Goal: Use online tool/utility: Use online tool/utility

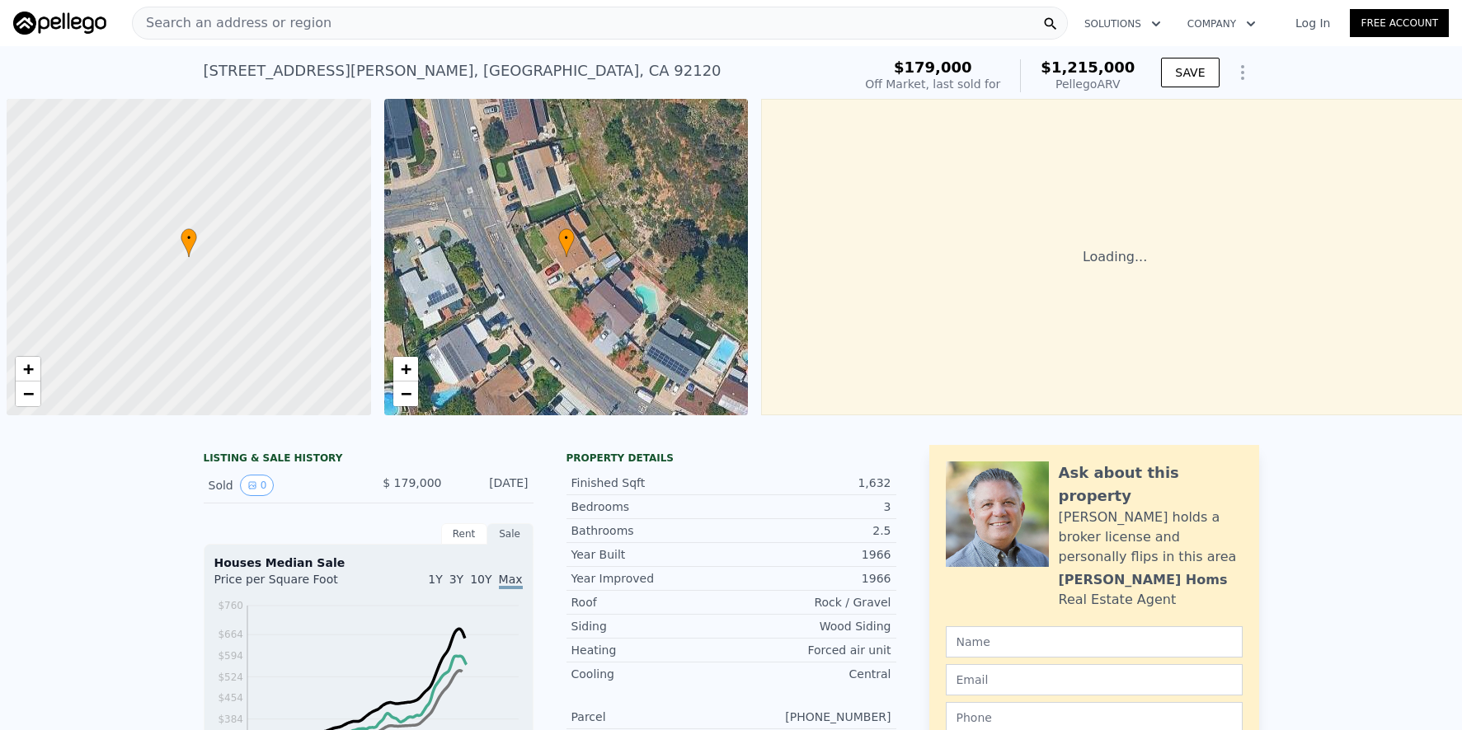
scroll to position [0, 7]
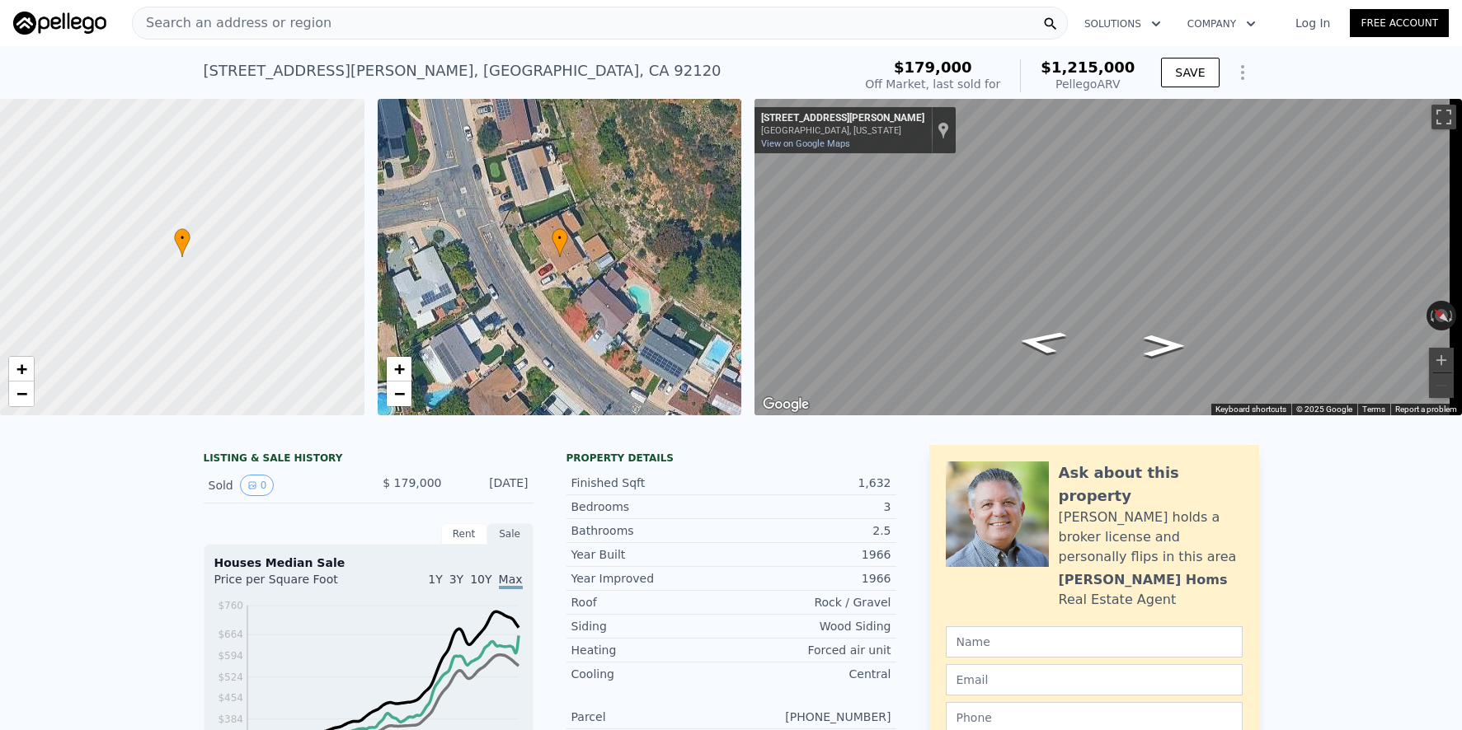
click at [402, 20] on div "Search an address or region" at bounding box center [600, 23] width 936 height 33
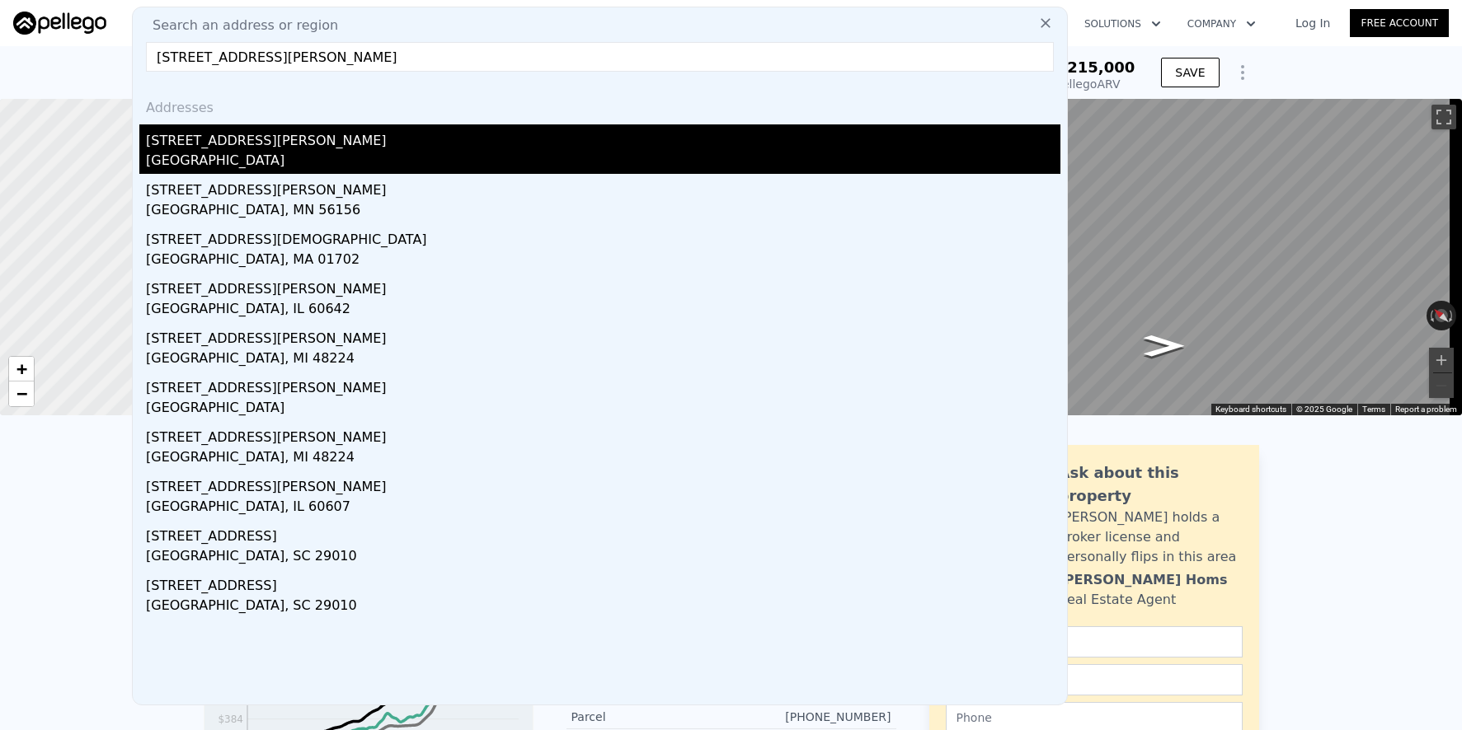
type input "[STREET_ADDRESS][PERSON_NAME]"
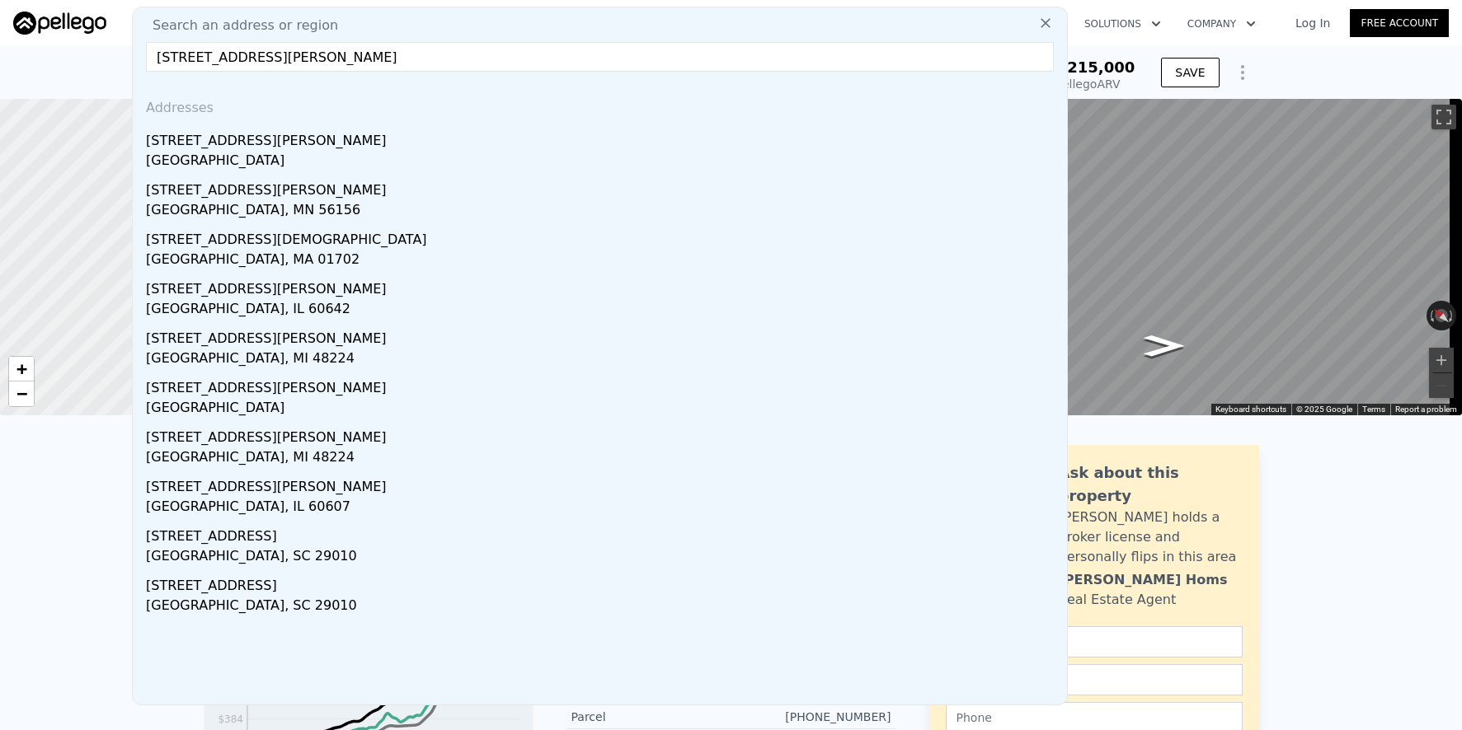
click at [337, 145] on div "[STREET_ADDRESS][PERSON_NAME]" at bounding box center [603, 137] width 914 height 26
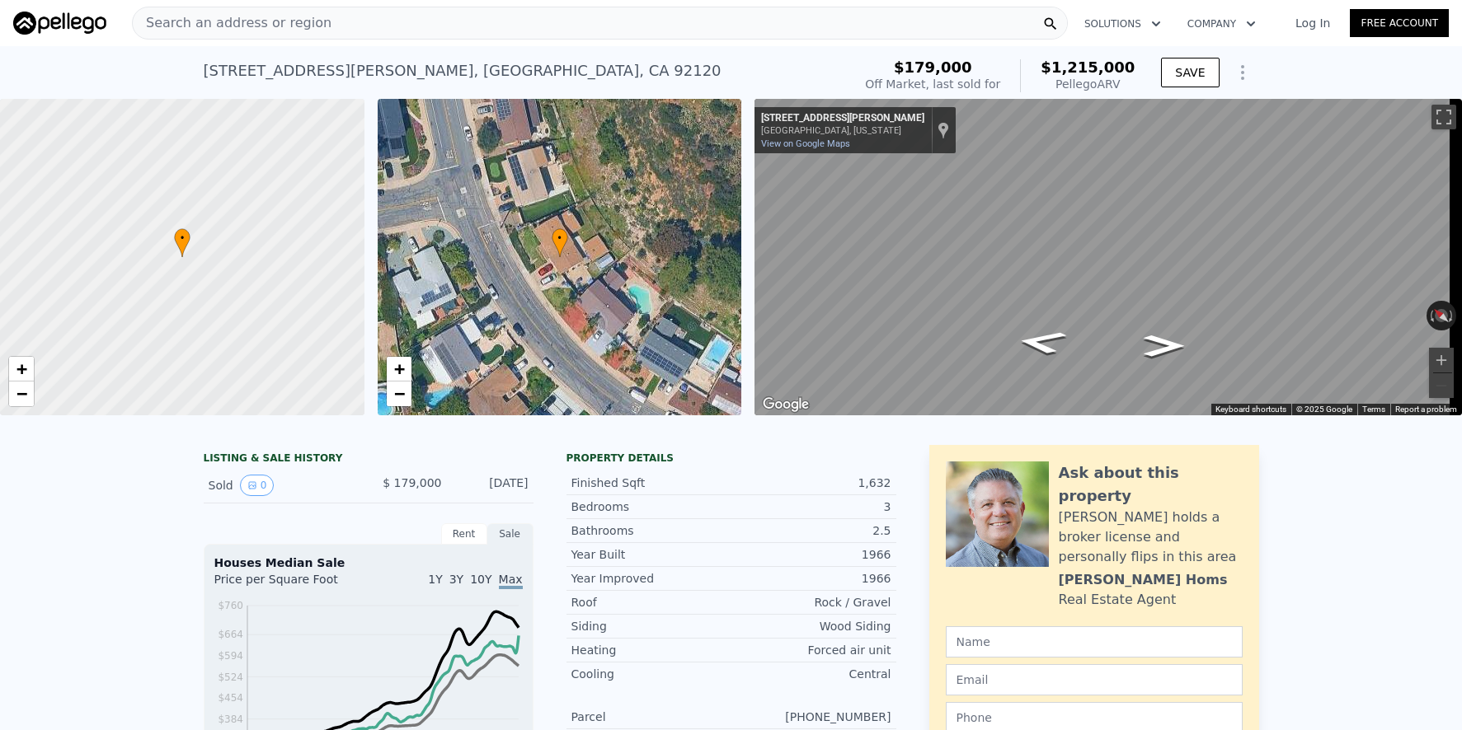
type input "2"
type input "3"
type input "1"
type input "2"
type input "1014"
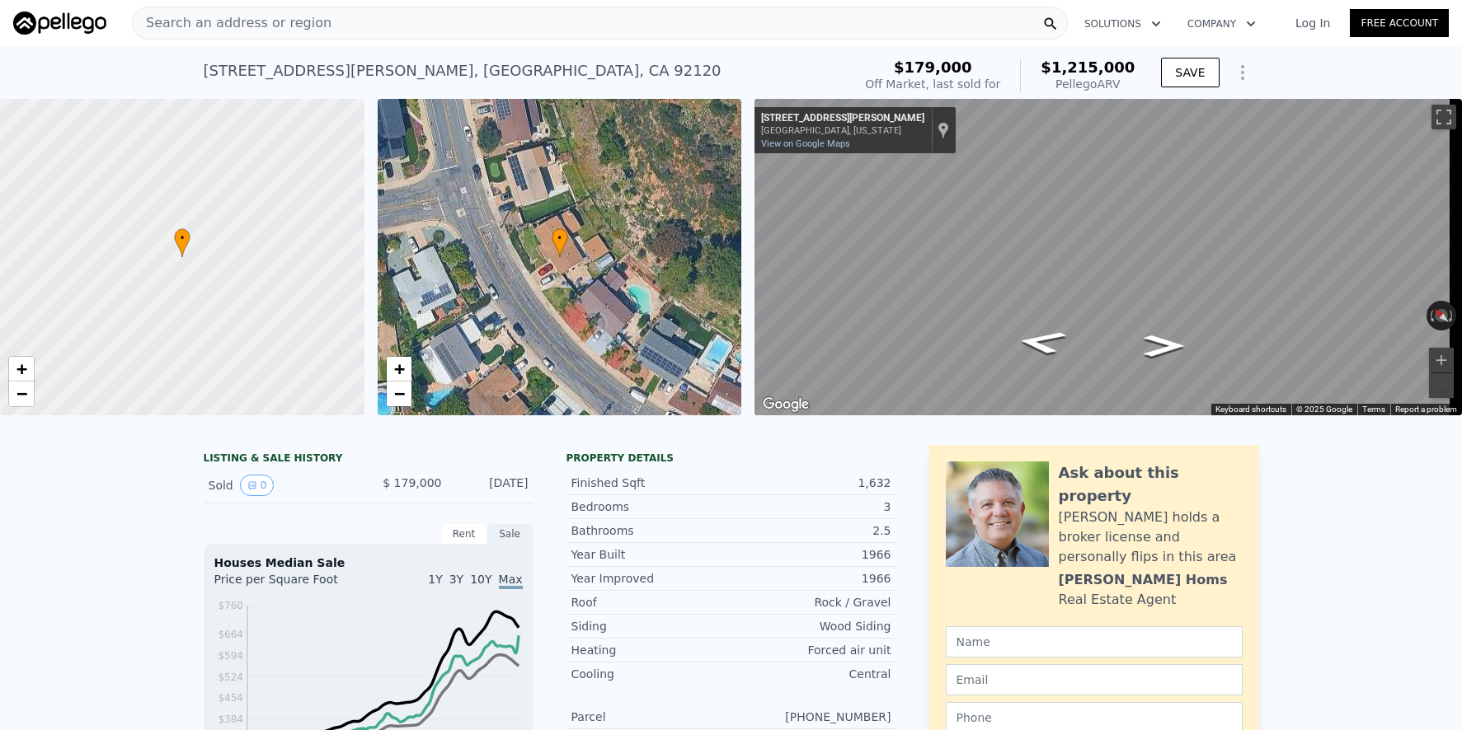
type input "1686"
type input "5365"
type input "7916"
type input "$ 866,000"
type input "$ 119,292"
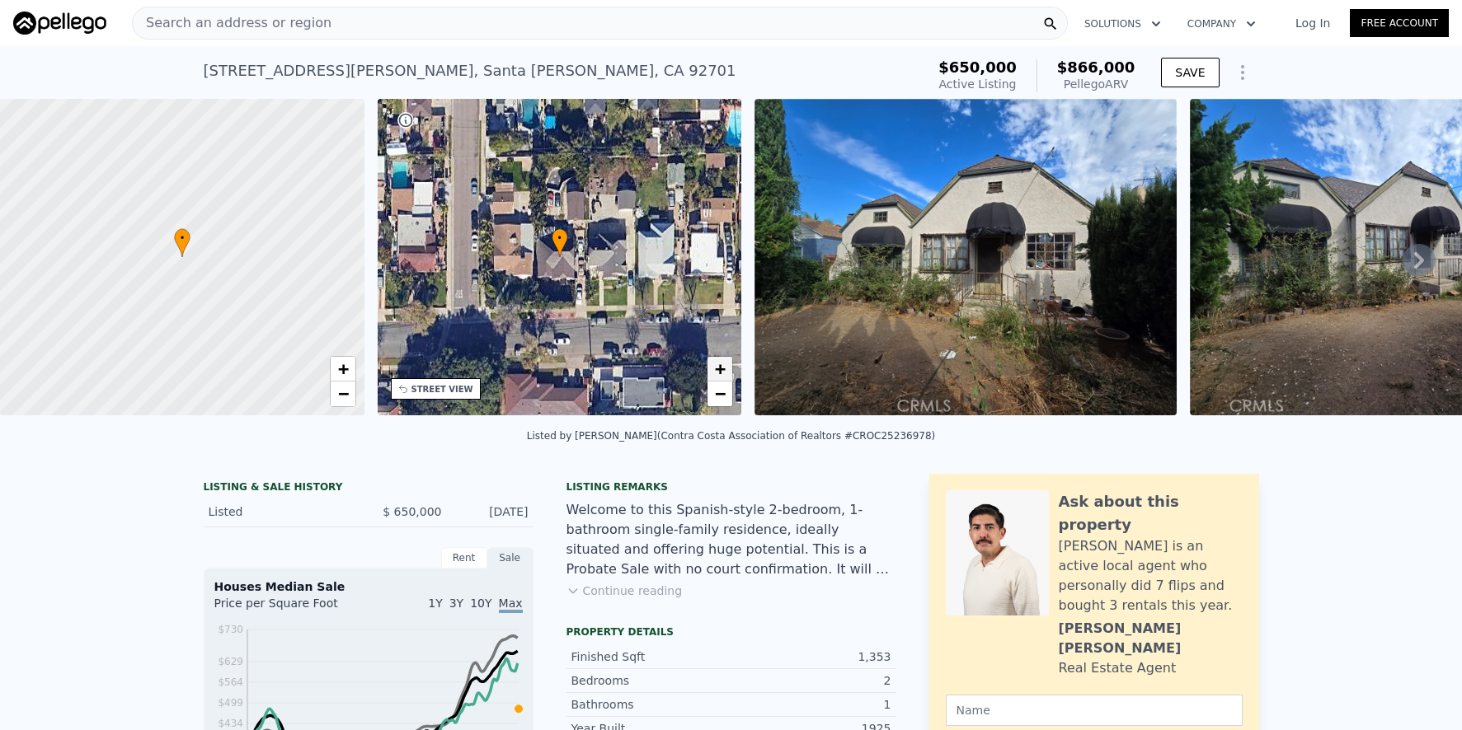
click at [713, 375] on link "+" at bounding box center [719, 369] width 25 height 25
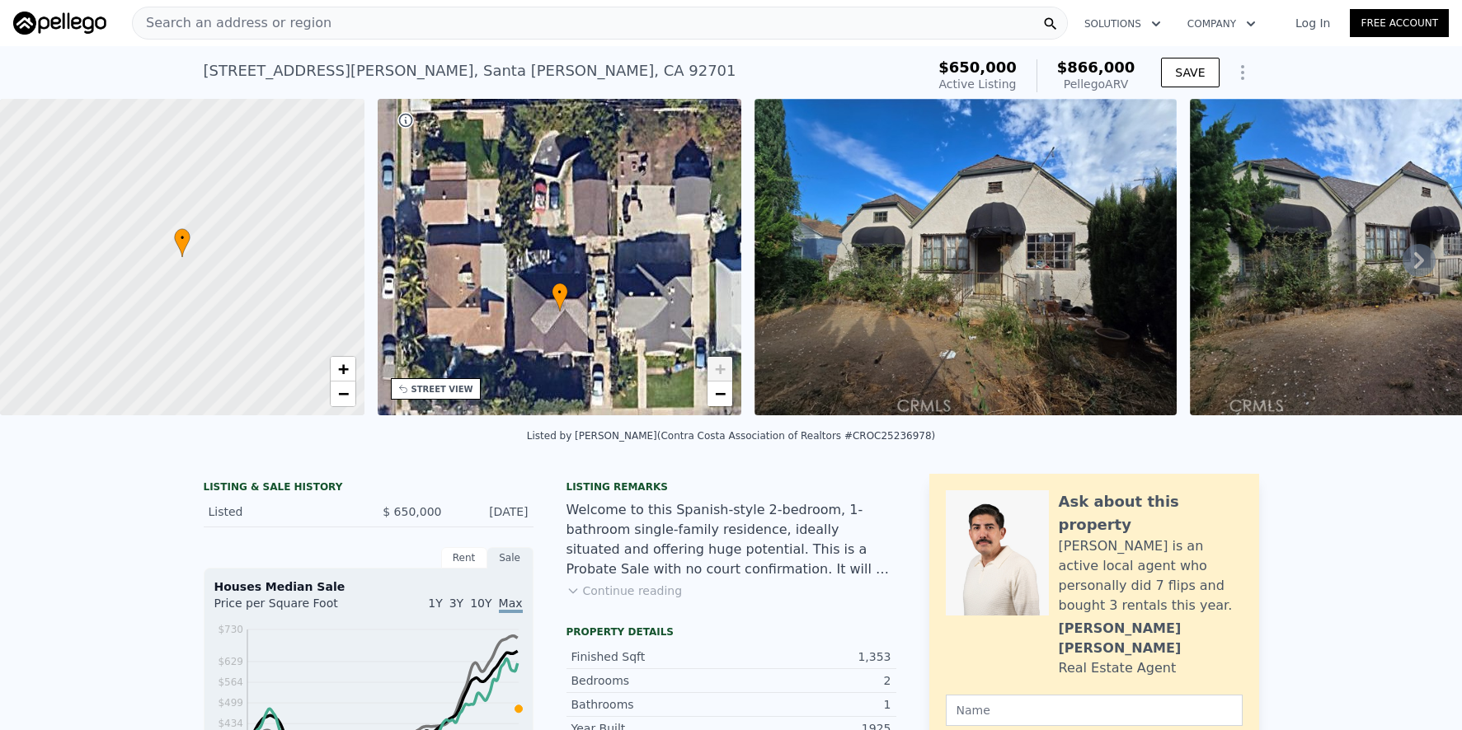
drag, startPoint x: 592, startPoint y: 216, endPoint x: 592, endPoint y: 272, distance: 56.1
click at [592, 272] on div "• + −" at bounding box center [560, 257] width 364 height 317
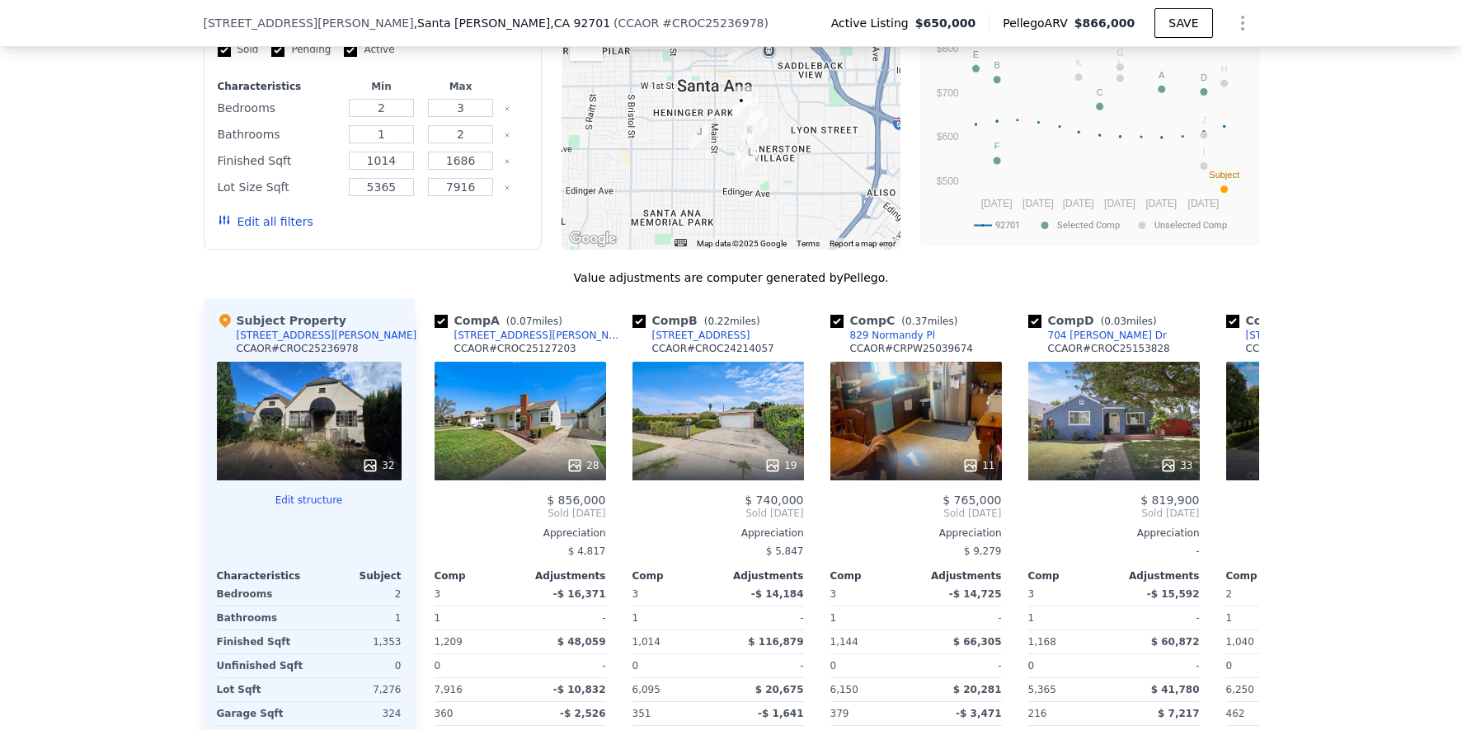
scroll to position [1088, 0]
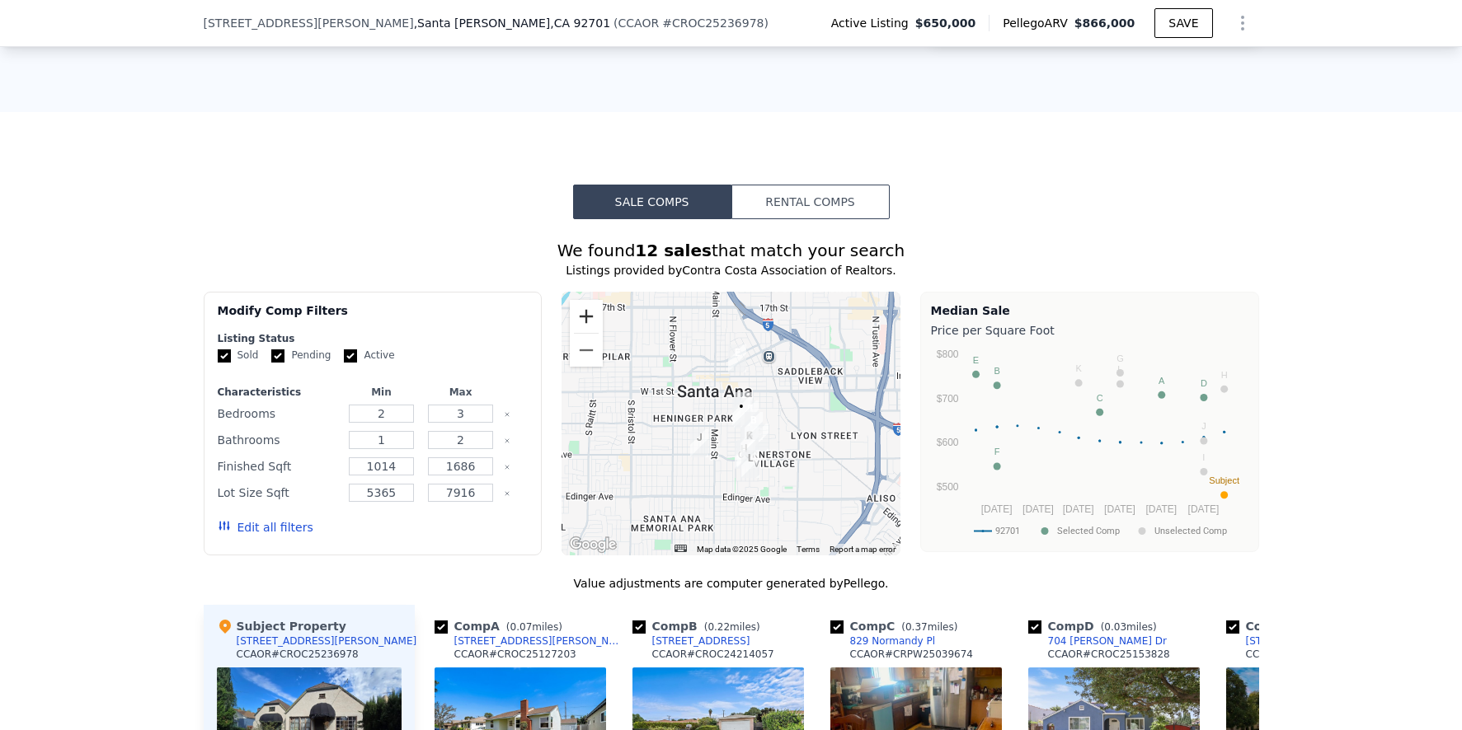
click at [585, 331] on button "Zoom in" at bounding box center [586, 316] width 33 height 33
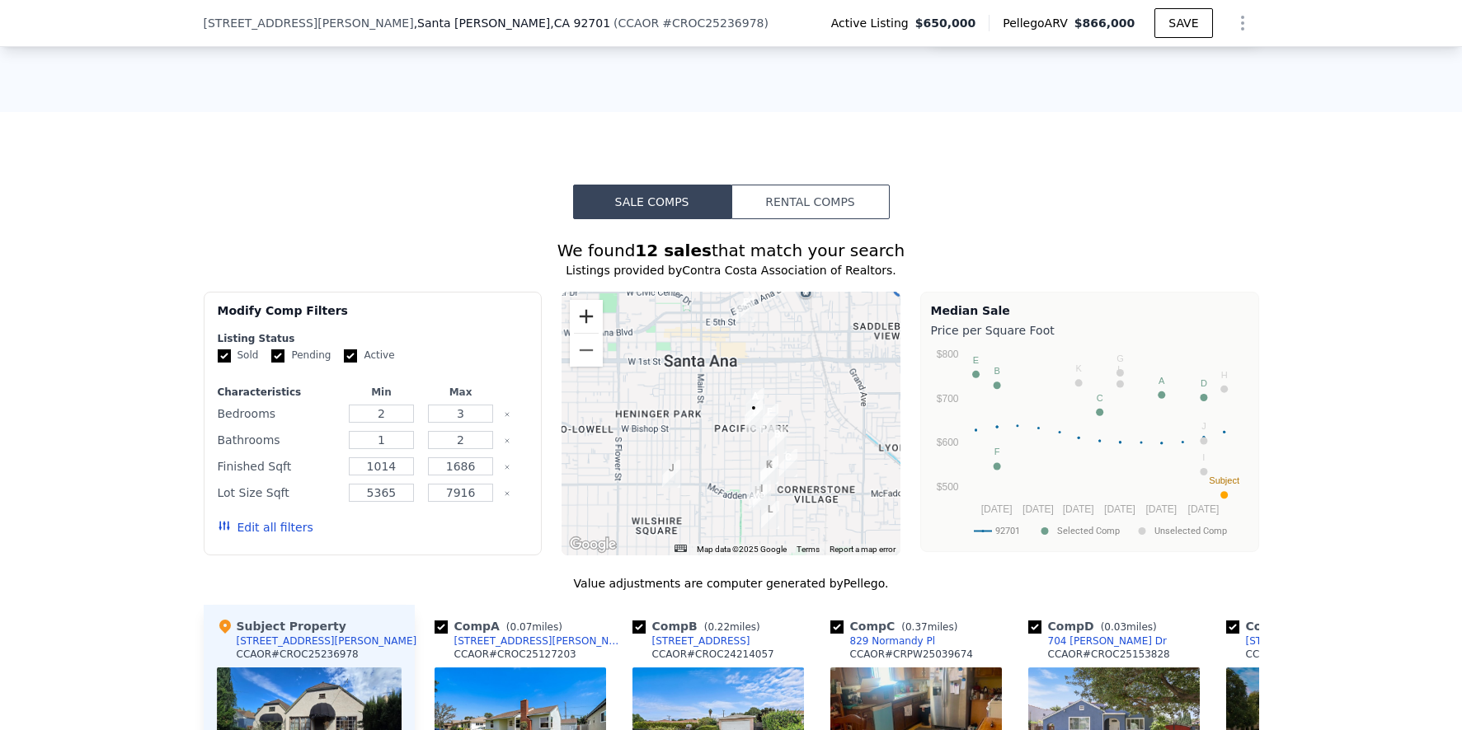
click at [585, 331] on button "Zoom in" at bounding box center [586, 316] width 33 height 33
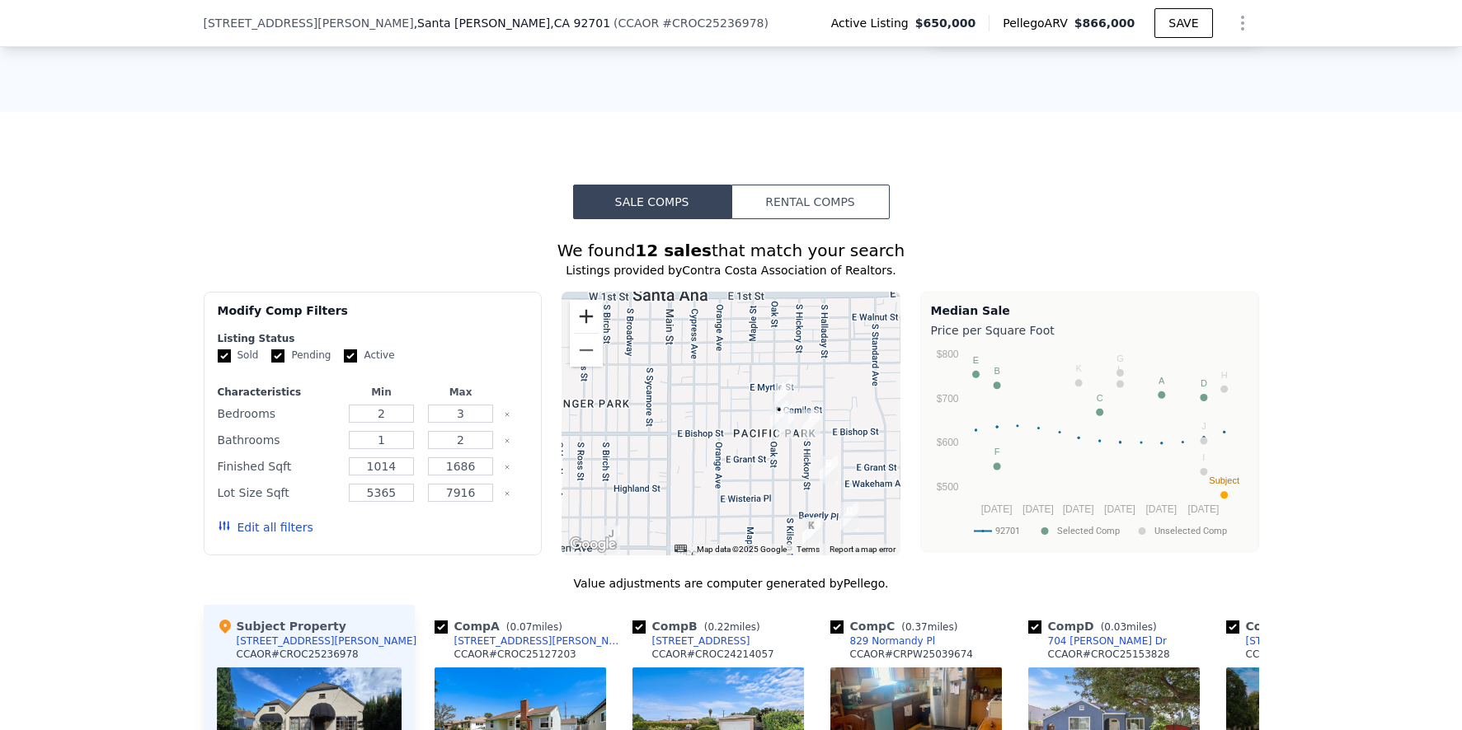
click at [585, 331] on button "Zoom in" at bounding box center [586, 316] width 33 height 33
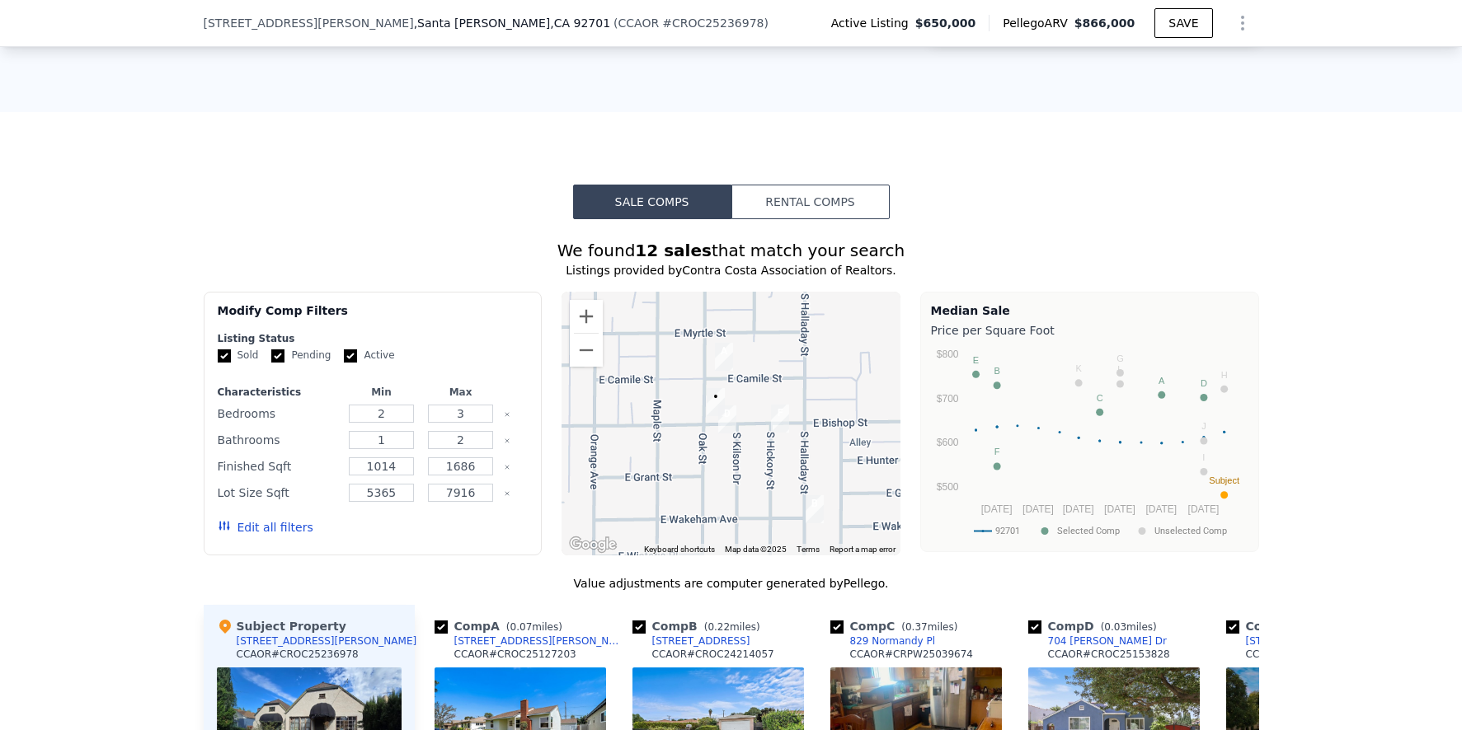
drag, startPoint x: 734, startPoint y: 373, endPoint x: 620, endPoint y: 353, distance: 115.5
click at [620, 353] on div at bounding box center [730, 424] width 339 height 264
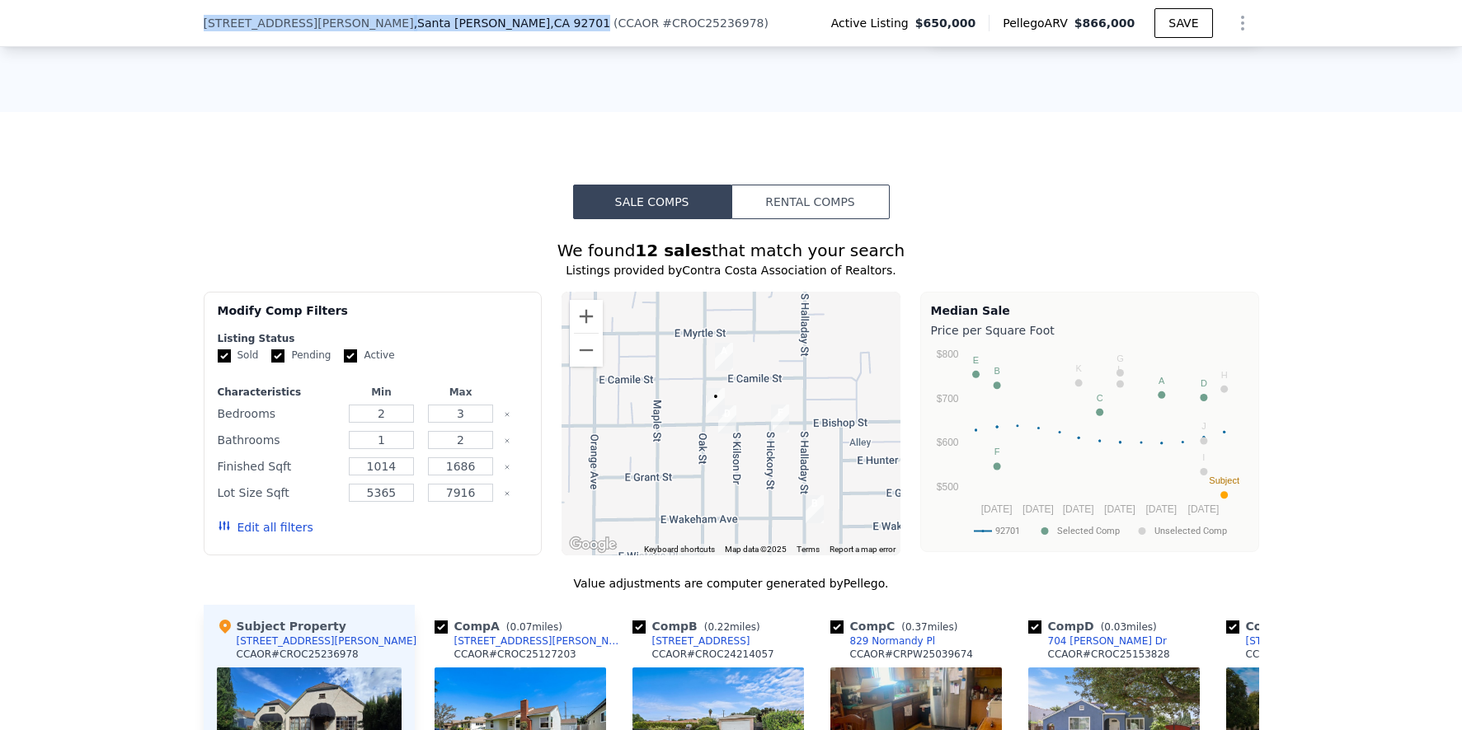
drag, startPoint x: 196, startPoint y: 22, endPoint x: 405, endPoint y: 23, distance: 208.6
click at [405, 23] on div "[STREET_ADDRESS][PERSON_NAME] ( CCAOR # CROC25236978 )" at bounding box center [493, 23] width 578 height 16
copy div "[STREET_ADDRESS][PERSON_NAME]"
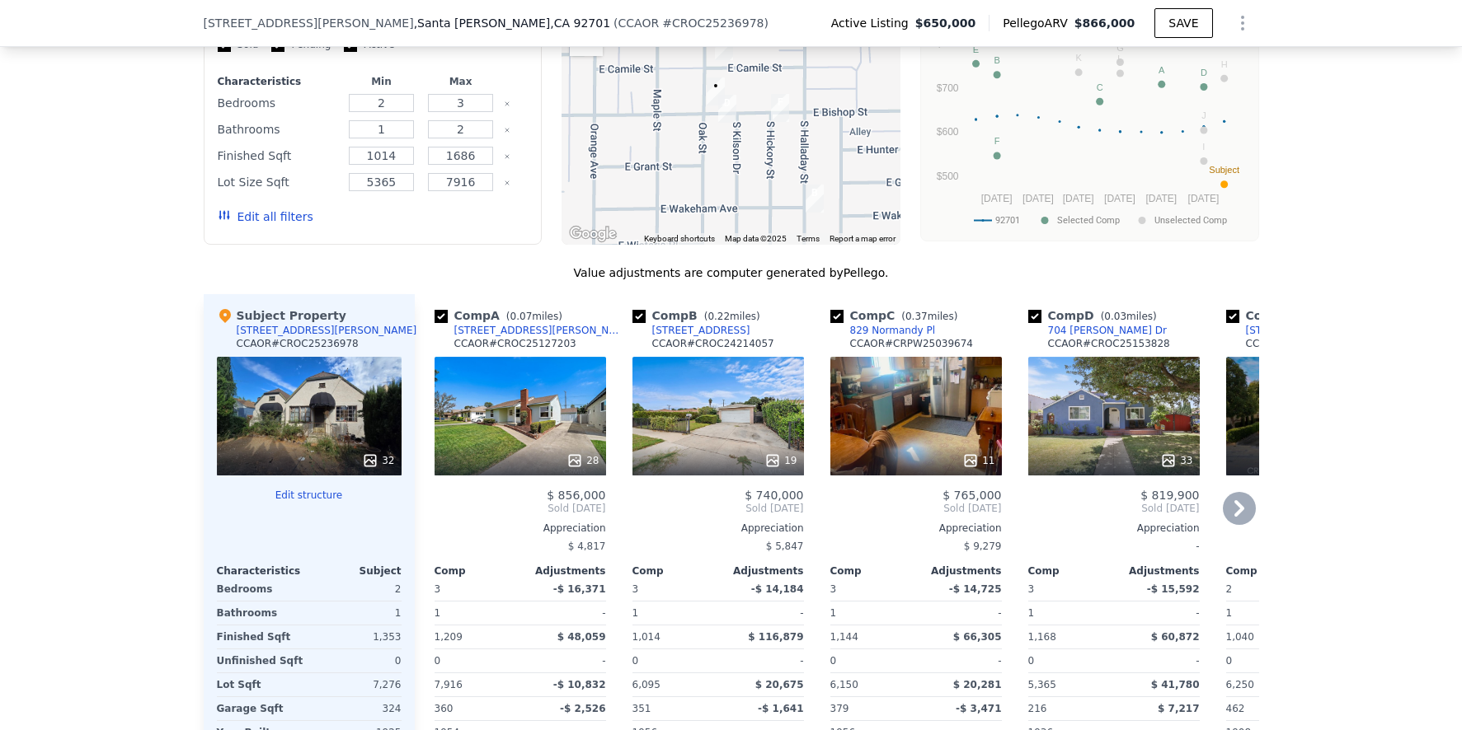
scroll to position [1402, 0]
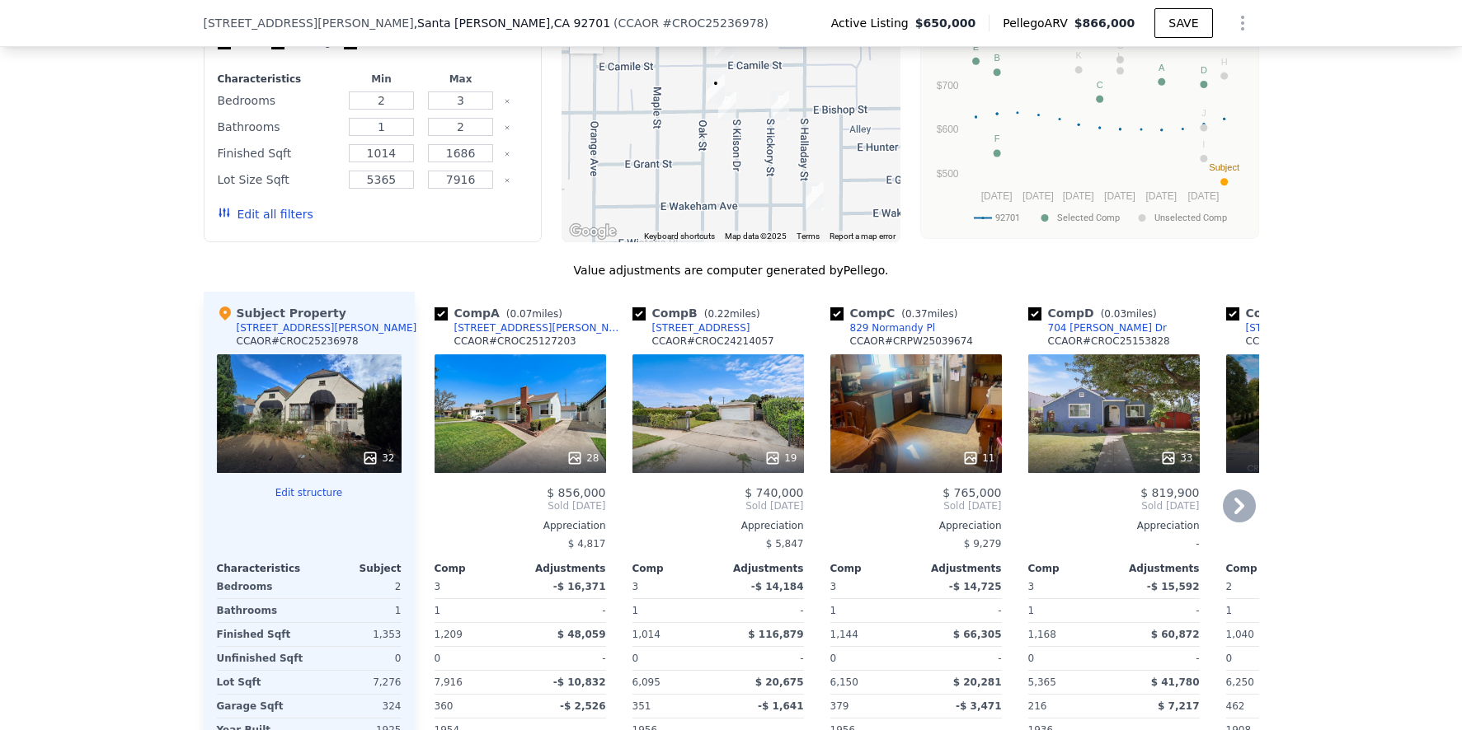
click at [1237, 522] on icon at bounding box center [1239, 506] width 33 height 33
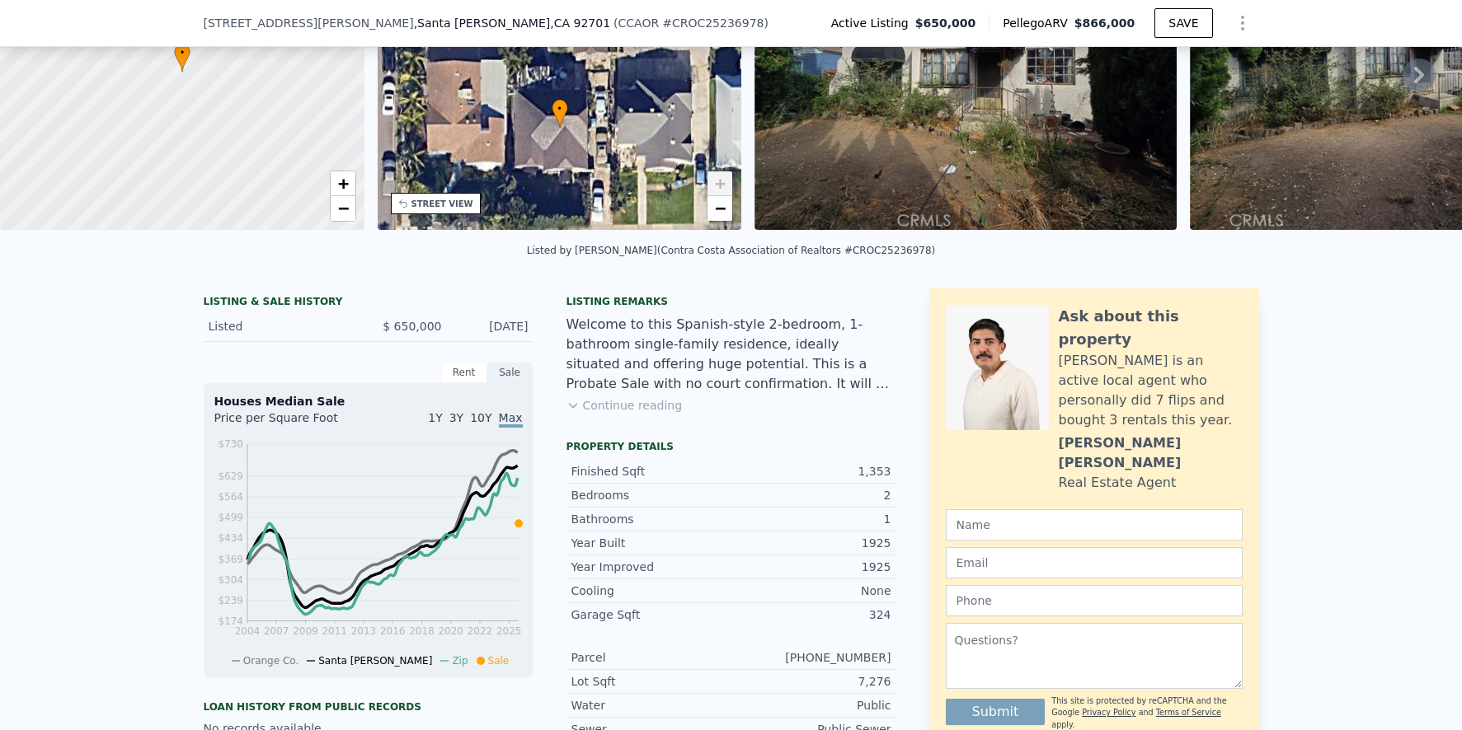
scroll to position [6, 0]
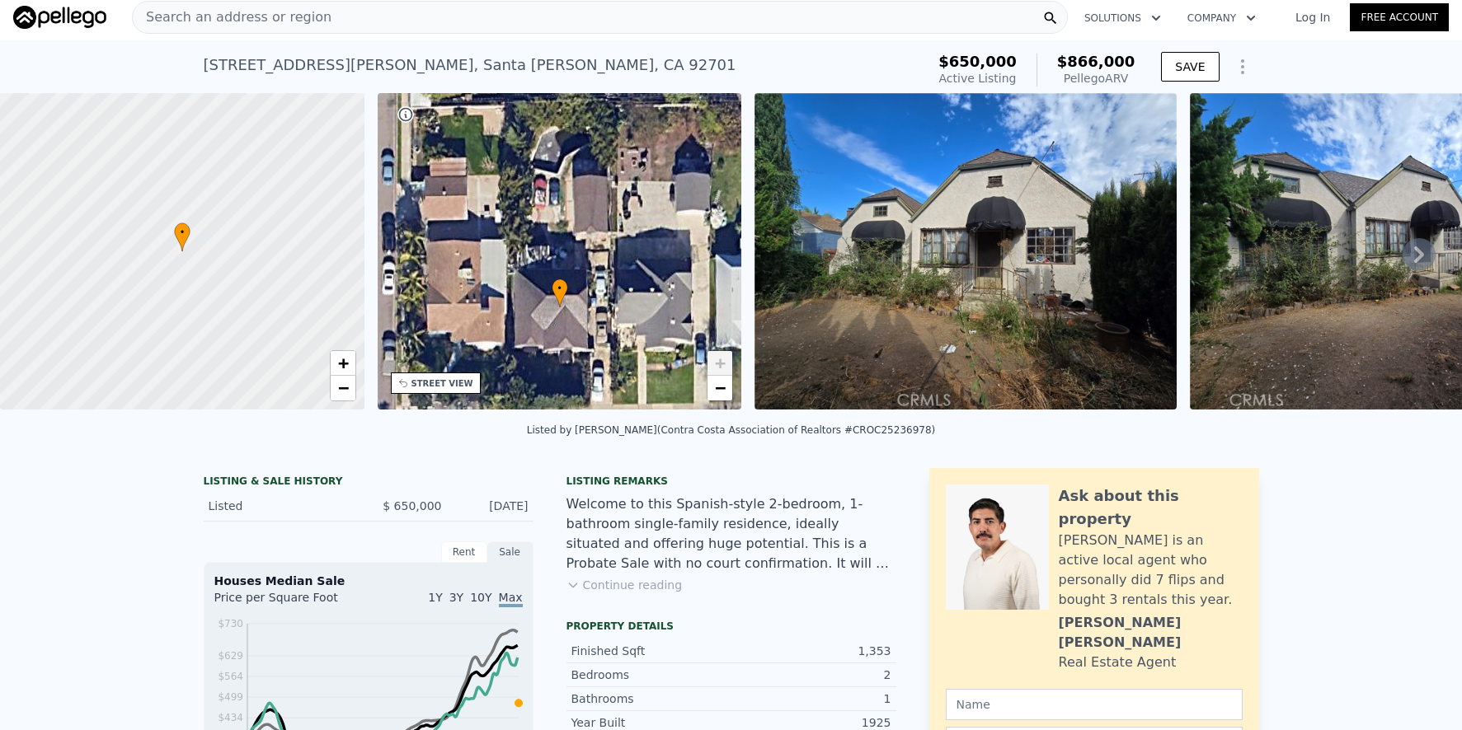
click at [369, 23] on div "Search an address or region" at bounding box center [600, 17] width 936 height 33
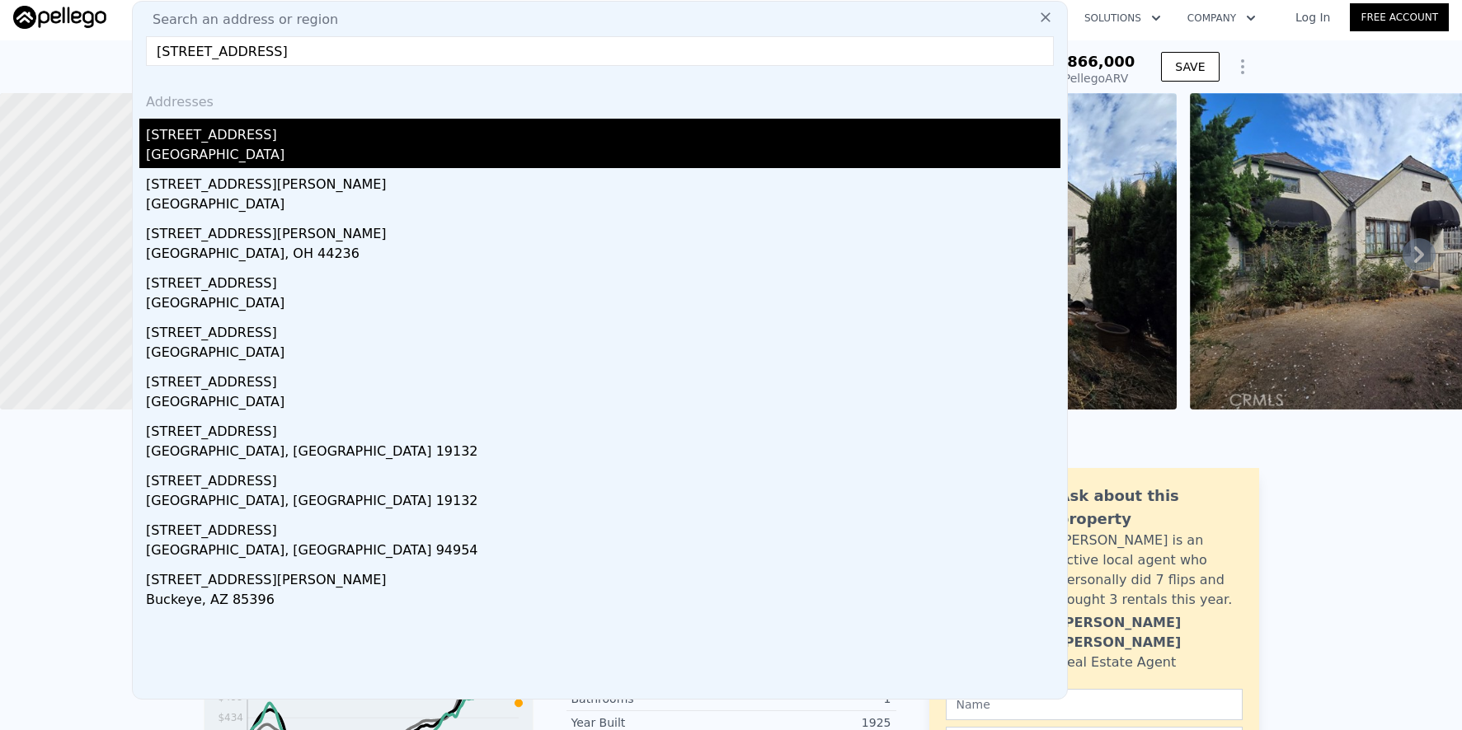
type input "[STREET_ADDRESS]"
click at [445, 148] on div "[GEOGRAPHIC_DATA]" at bounding box center [603, 156] width 914 height 23
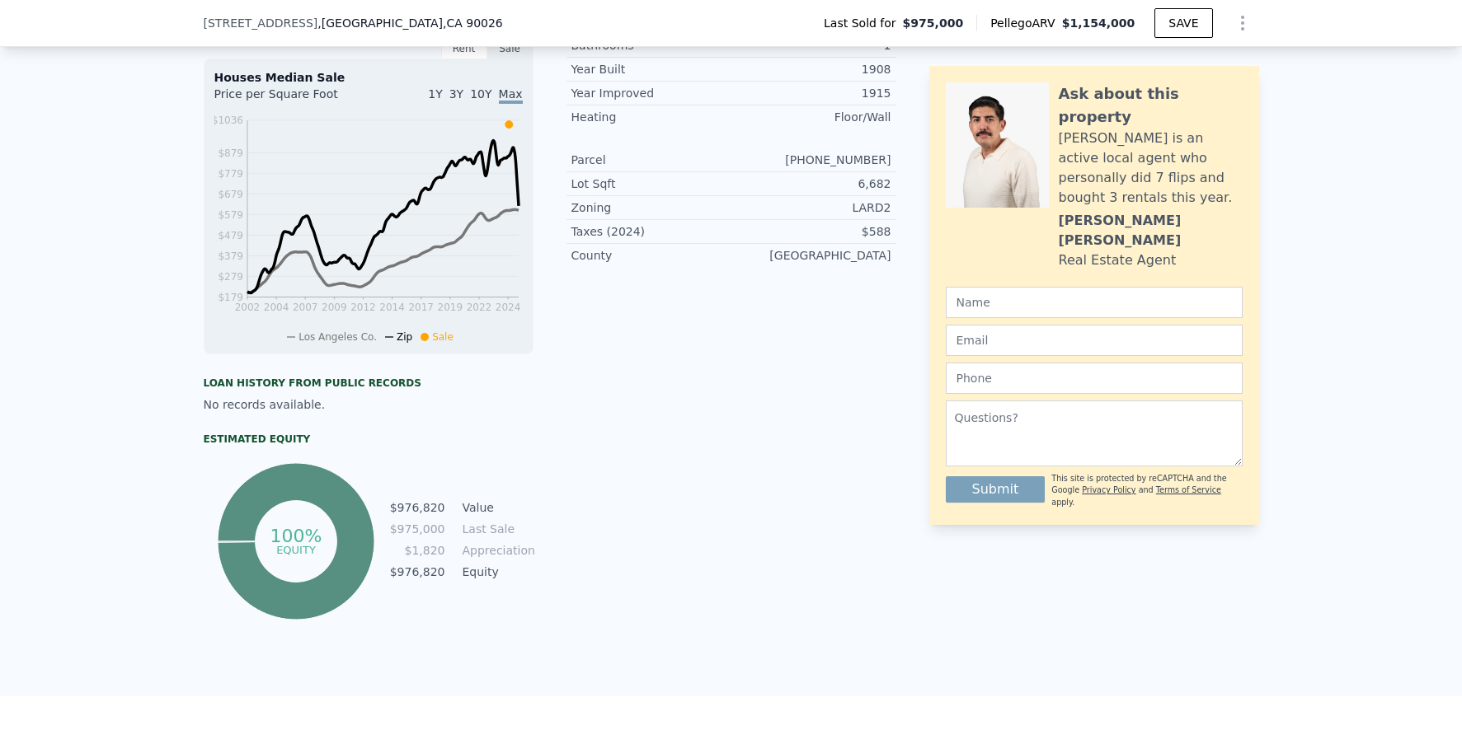
scroll to position [1195, 0]
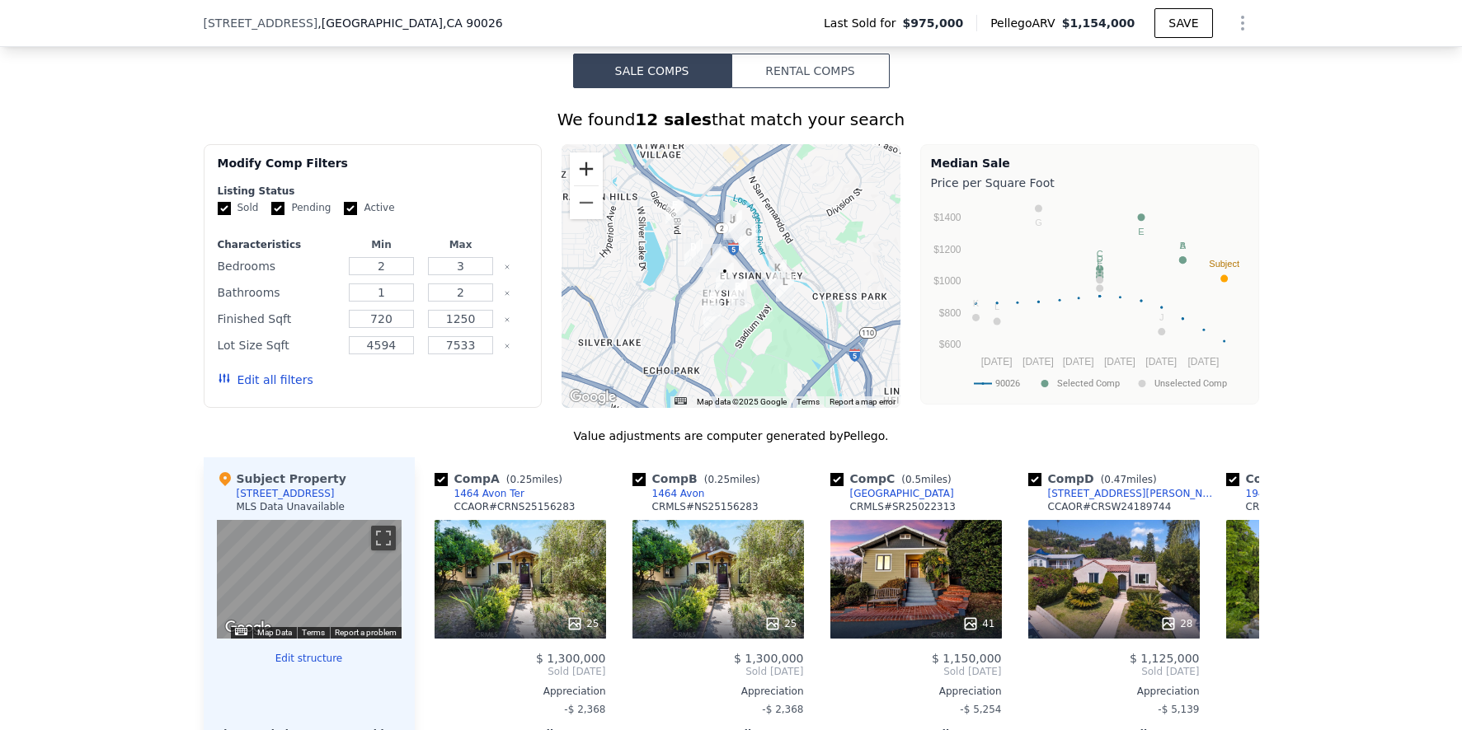
click at [584, 179] on button "Zoom in" at bounding box center [586, 169] width 33 height 33
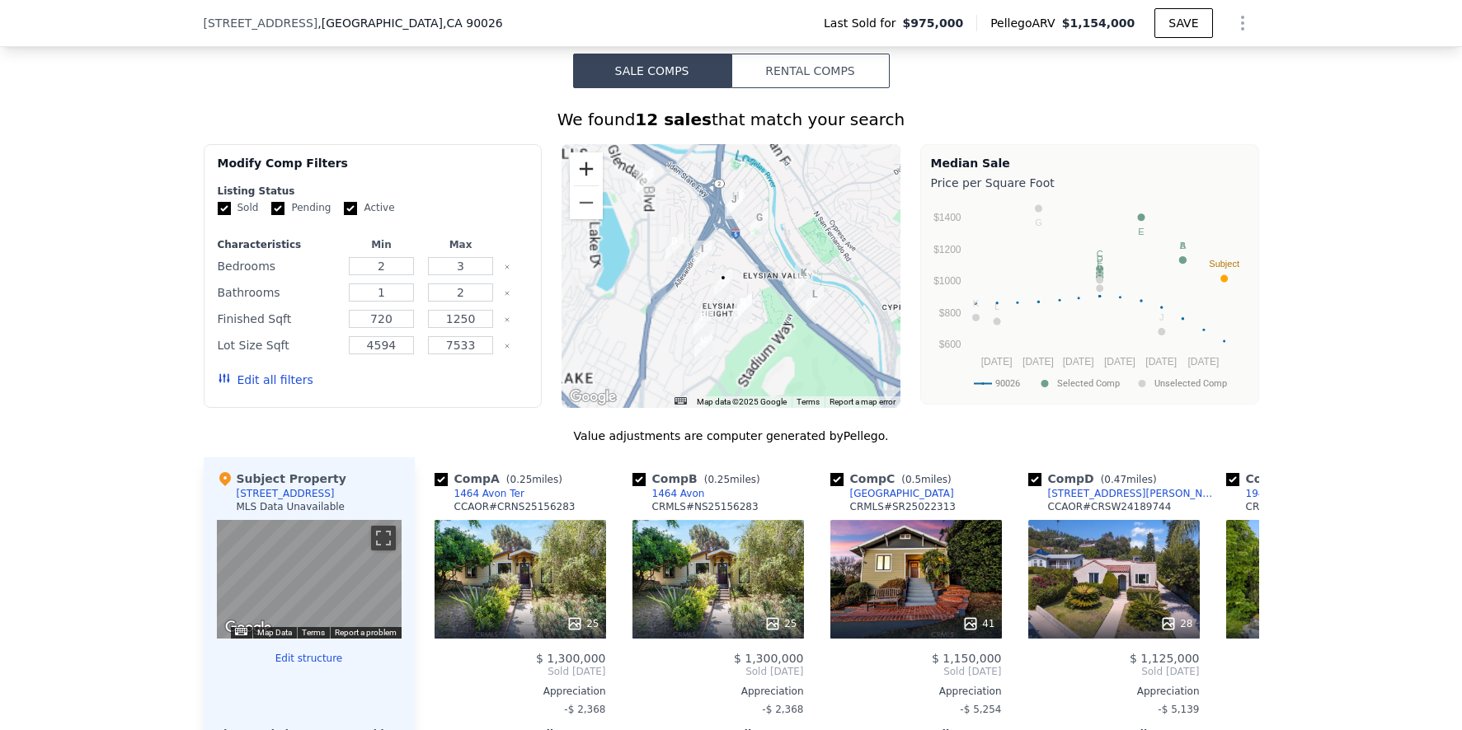
click at [584, 179] on button "Zoom in" at bounding box center [586, 169] width 33 height 33
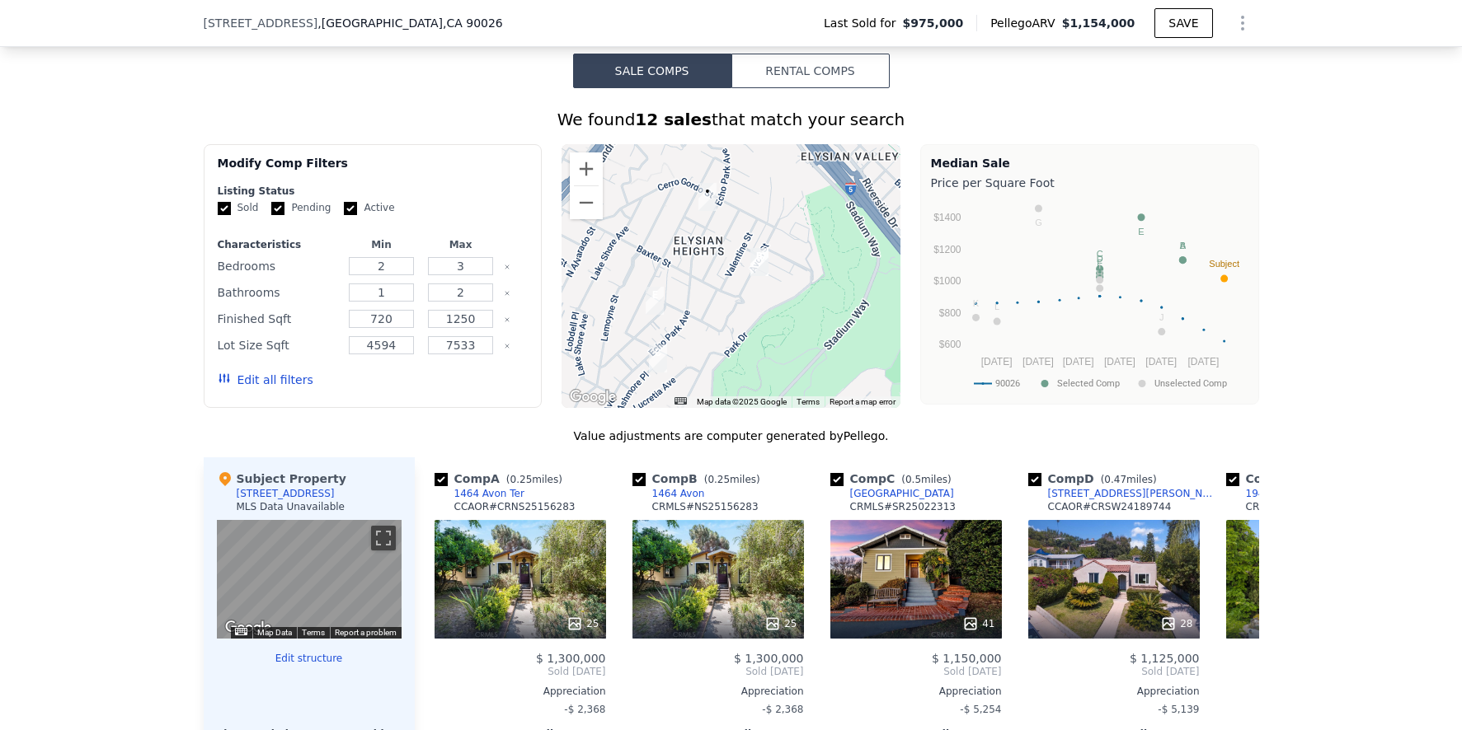
drag, startPoint x: 679, startPoint y: 343, endPoint x: 674, endPoint y: 223, distance: 120.5
click at [674, 223] on div at bounding box center [730, 276] width 339 height 264
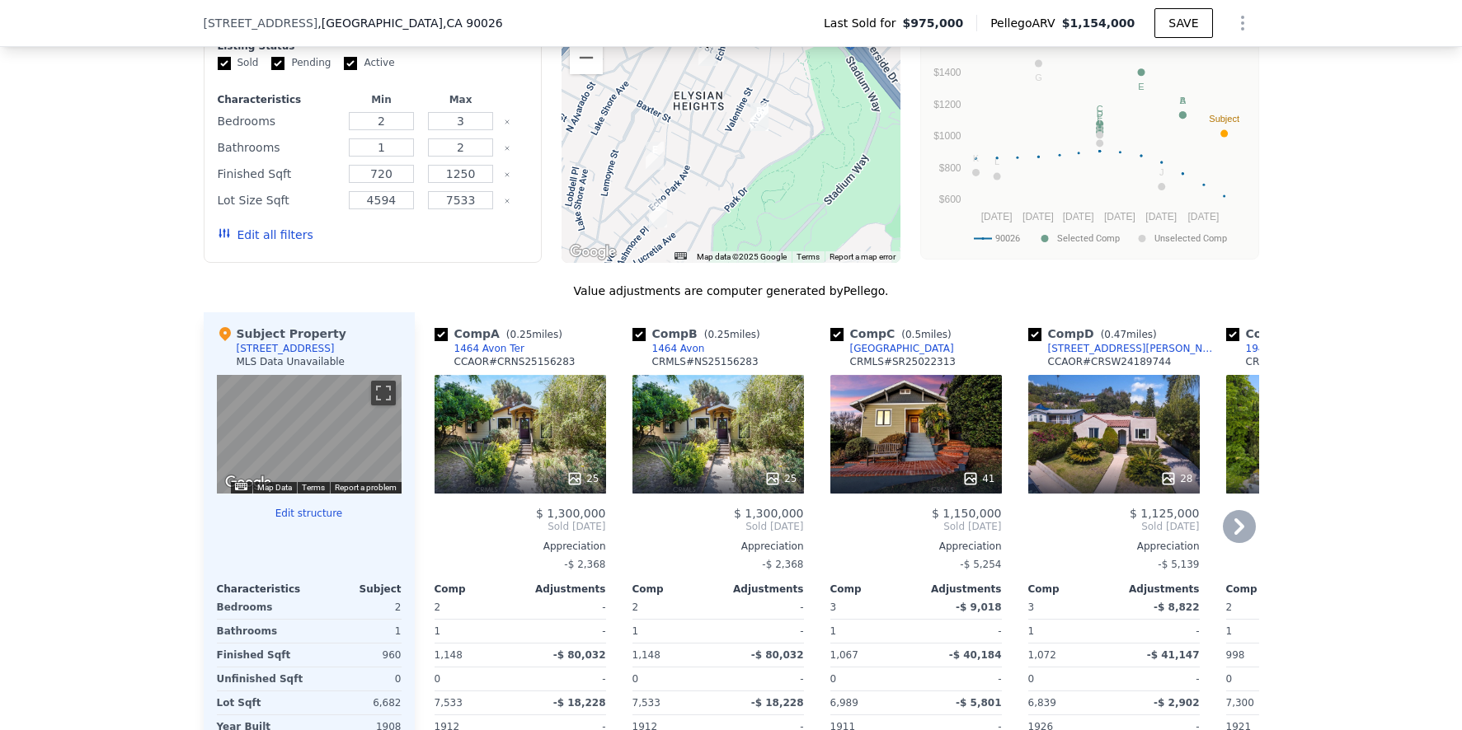
scroll to position [1407, 0]
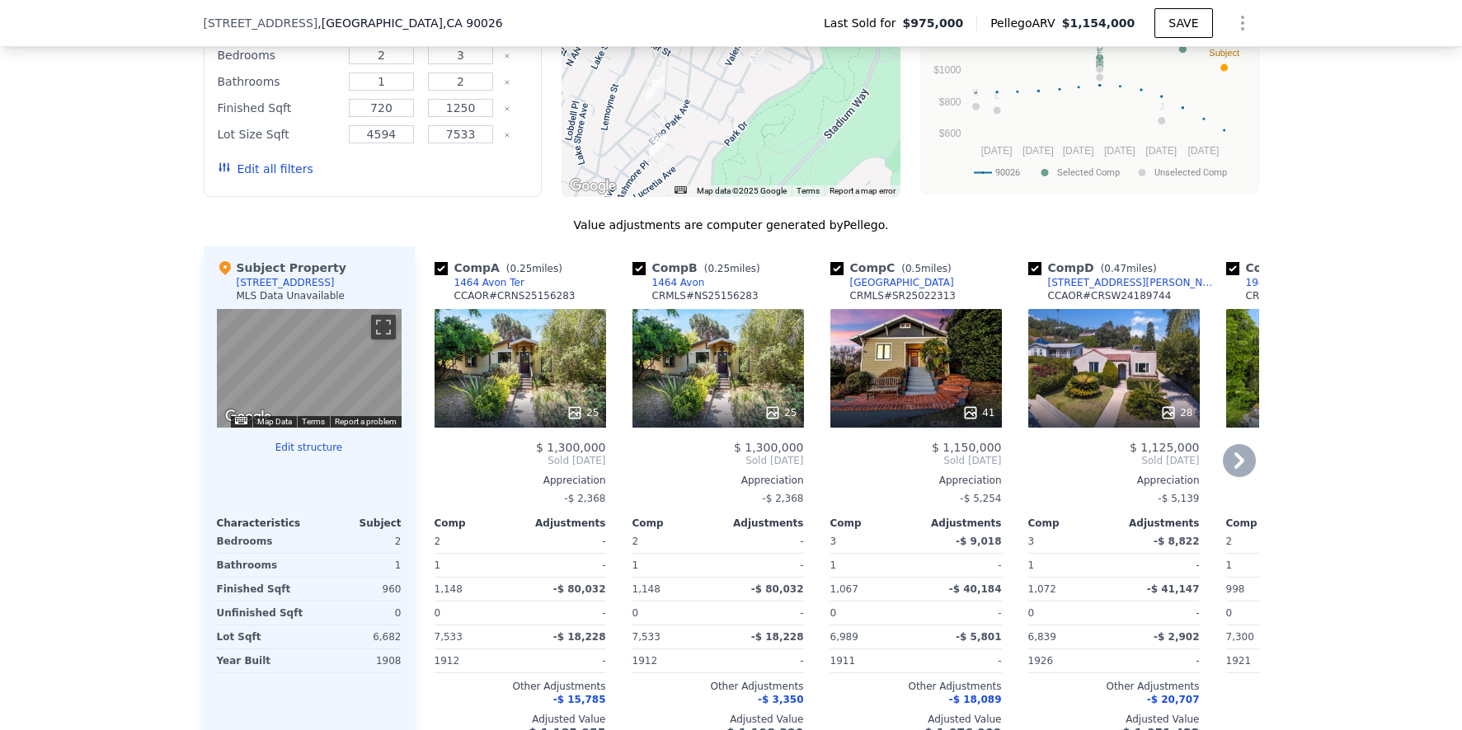
click at [676, 396] on div "25" at bounding box center [717, 368] width 171 height 119
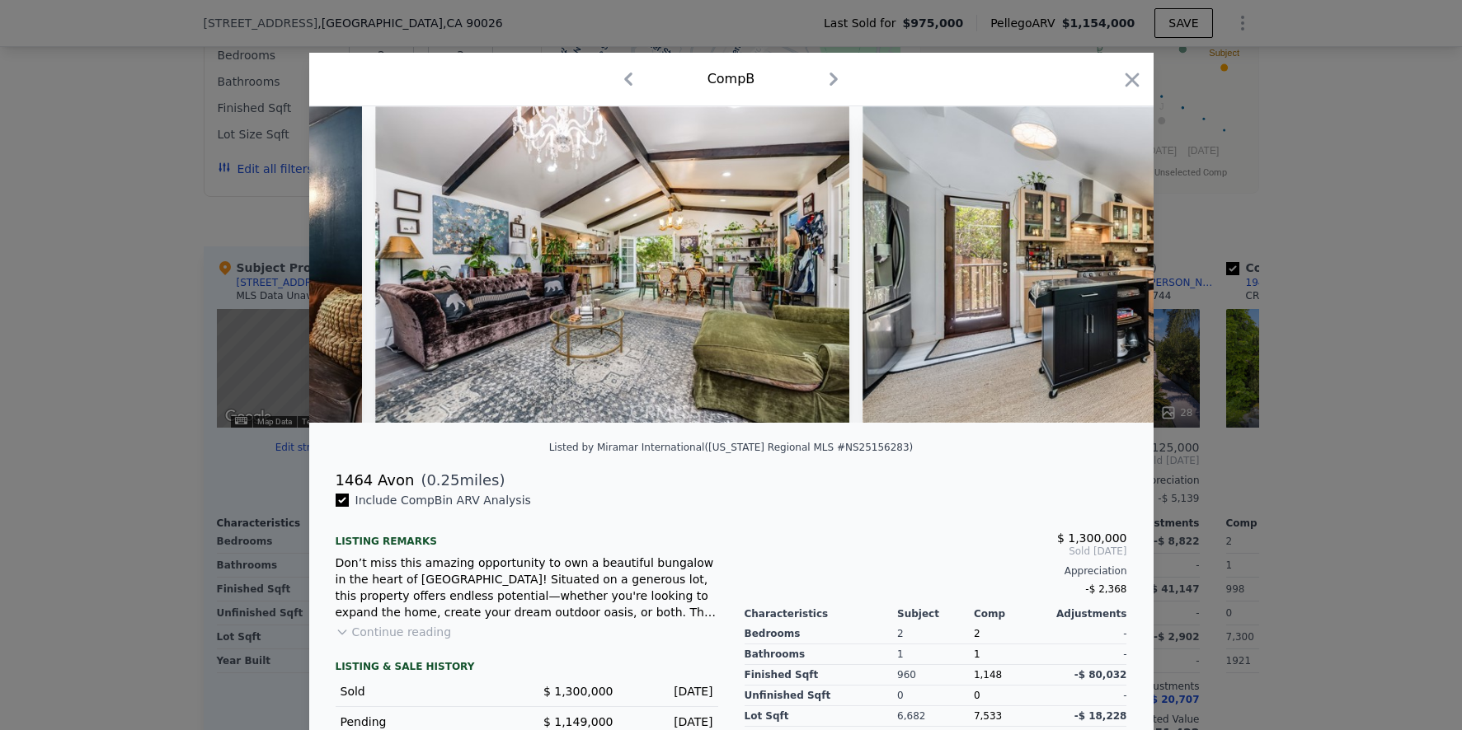
scroll to position [0, 9500]
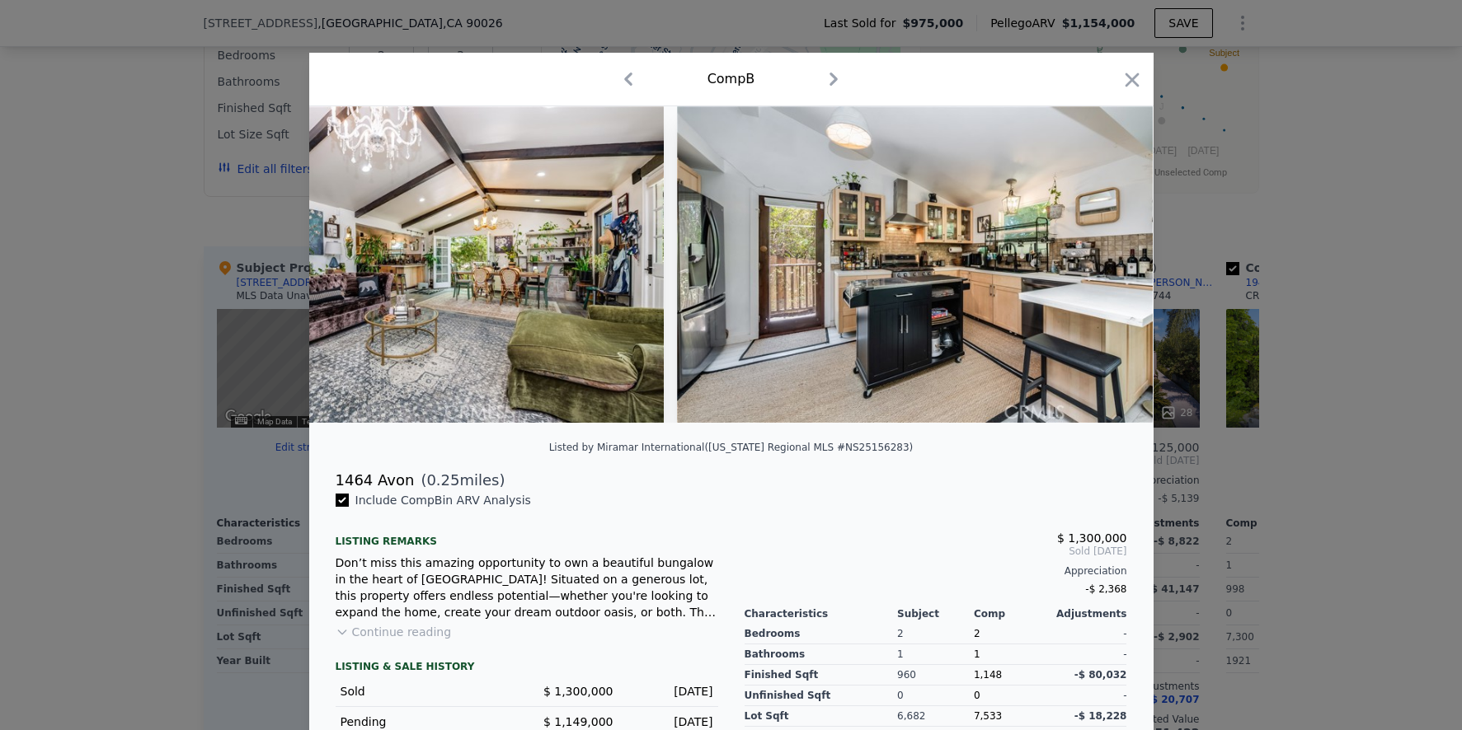
click at [1329, 351] on div at bounding box center [731, 365] width 1462 height 730
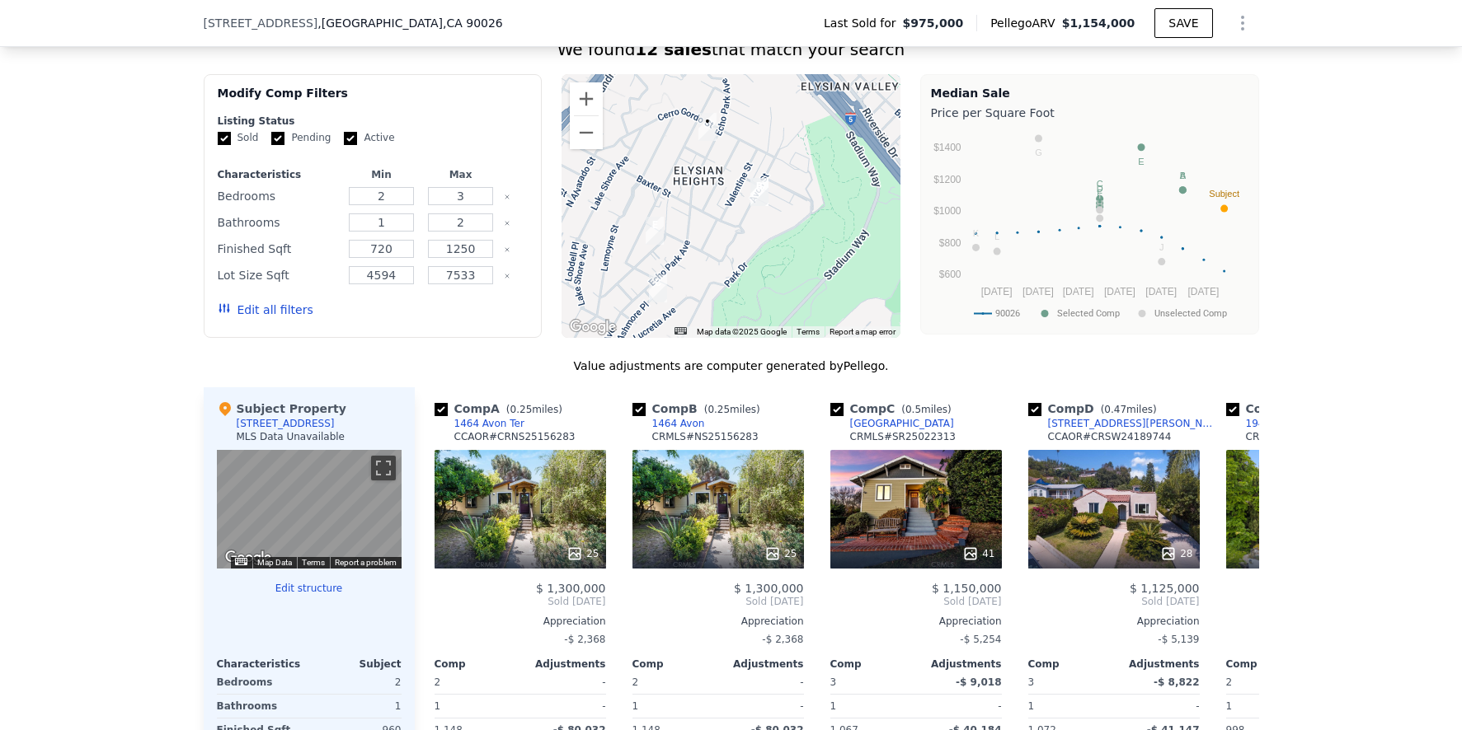
scroll to position [1263, 0]
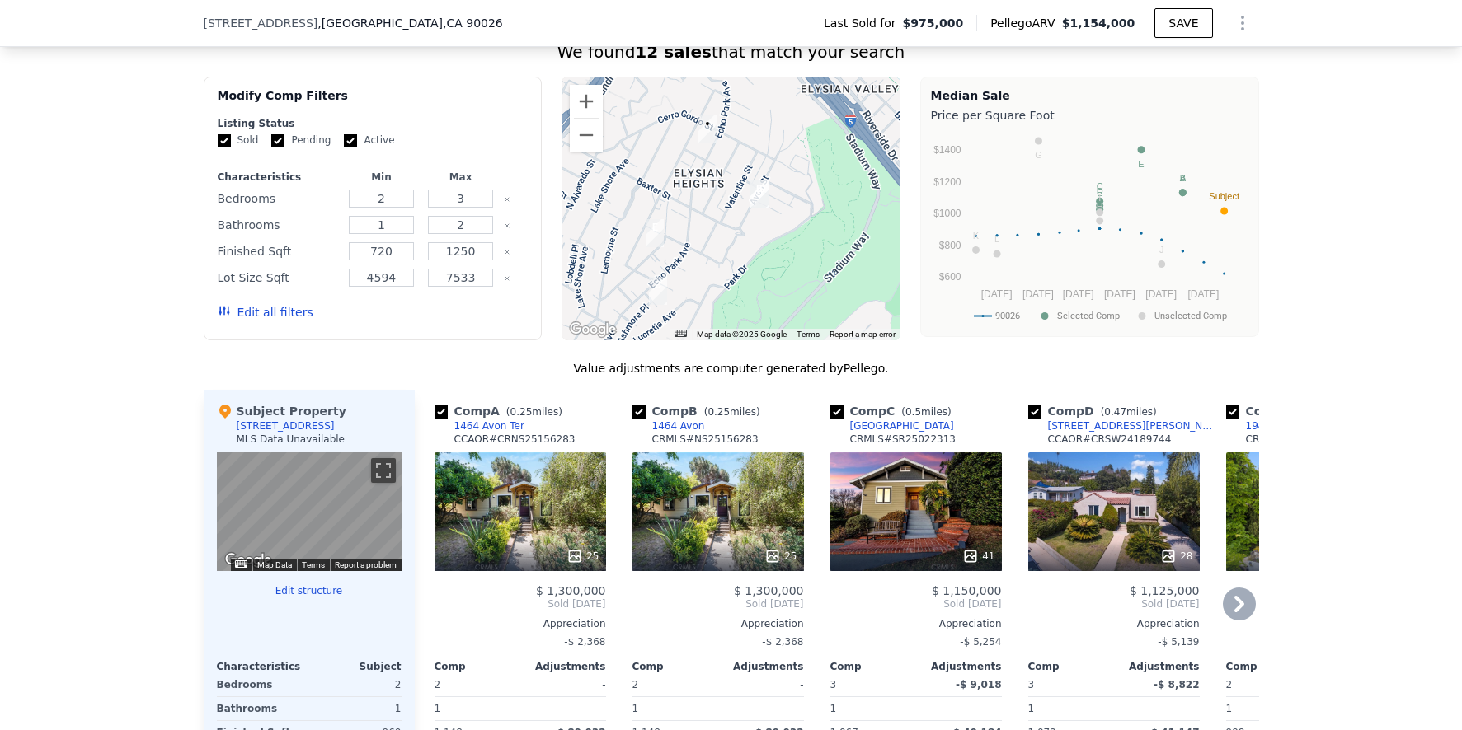
click at [1232, 604] on icon at bounding box center [1239, 604] width 33 height 33
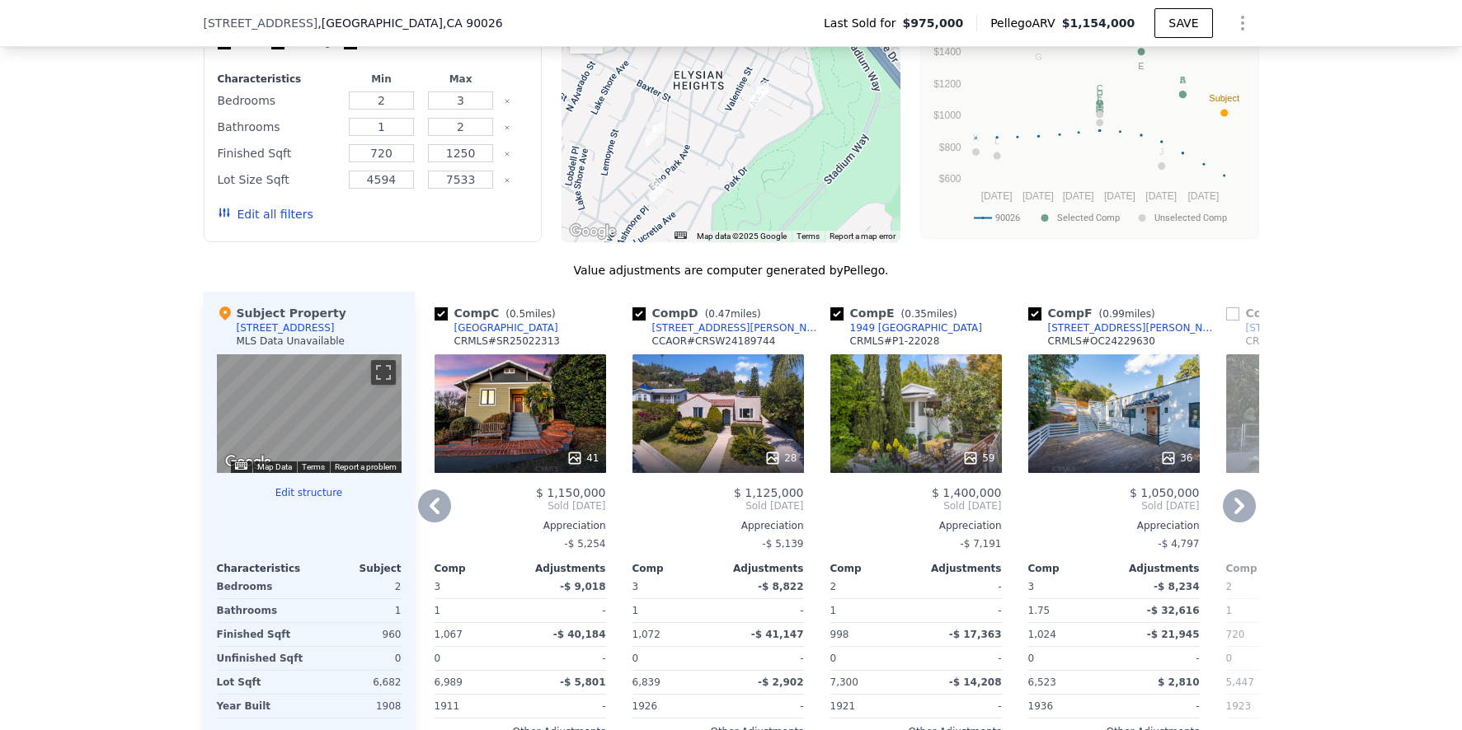
scroll to position [1360, 0]
click at [900, 406] on div "59" at bounding box center [915, 414] width 171 height 119
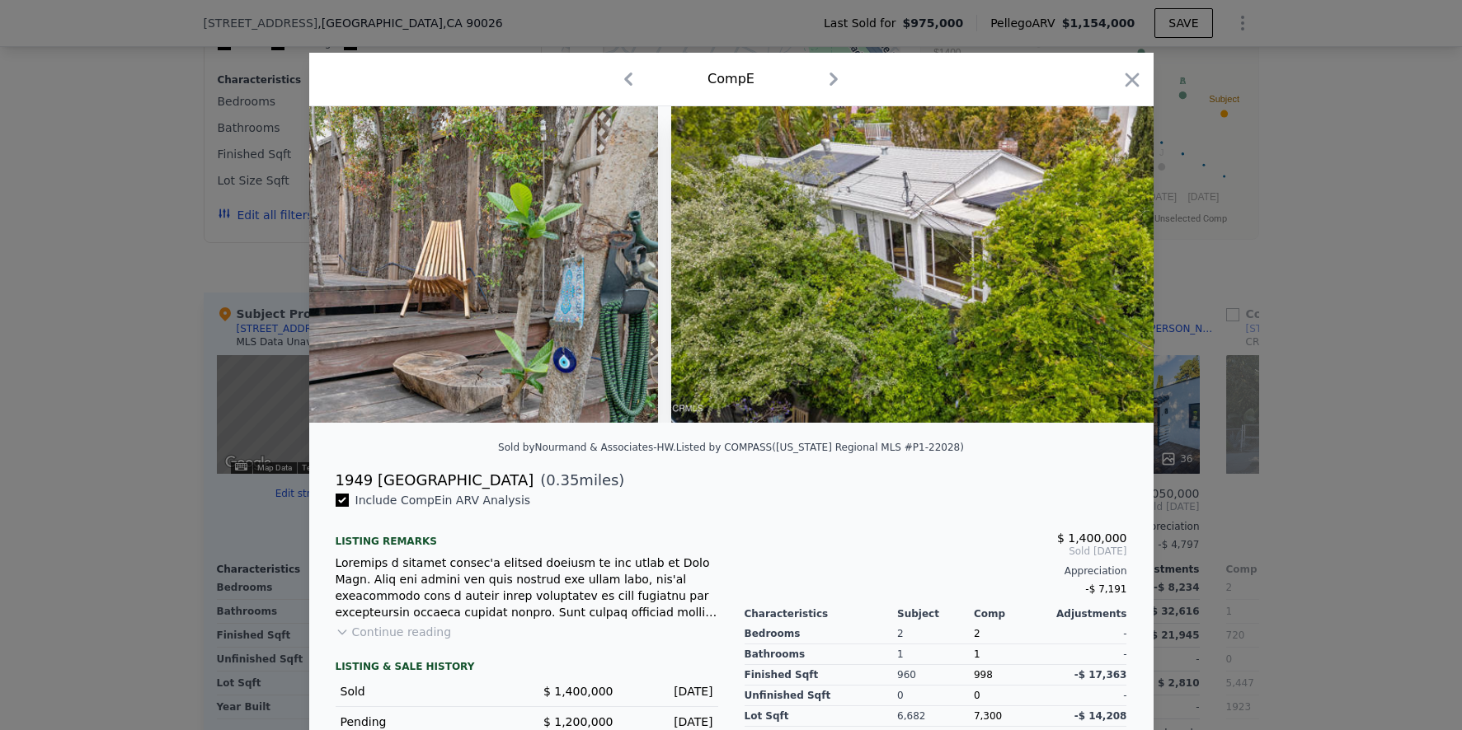
scroll to position [0, 25986]
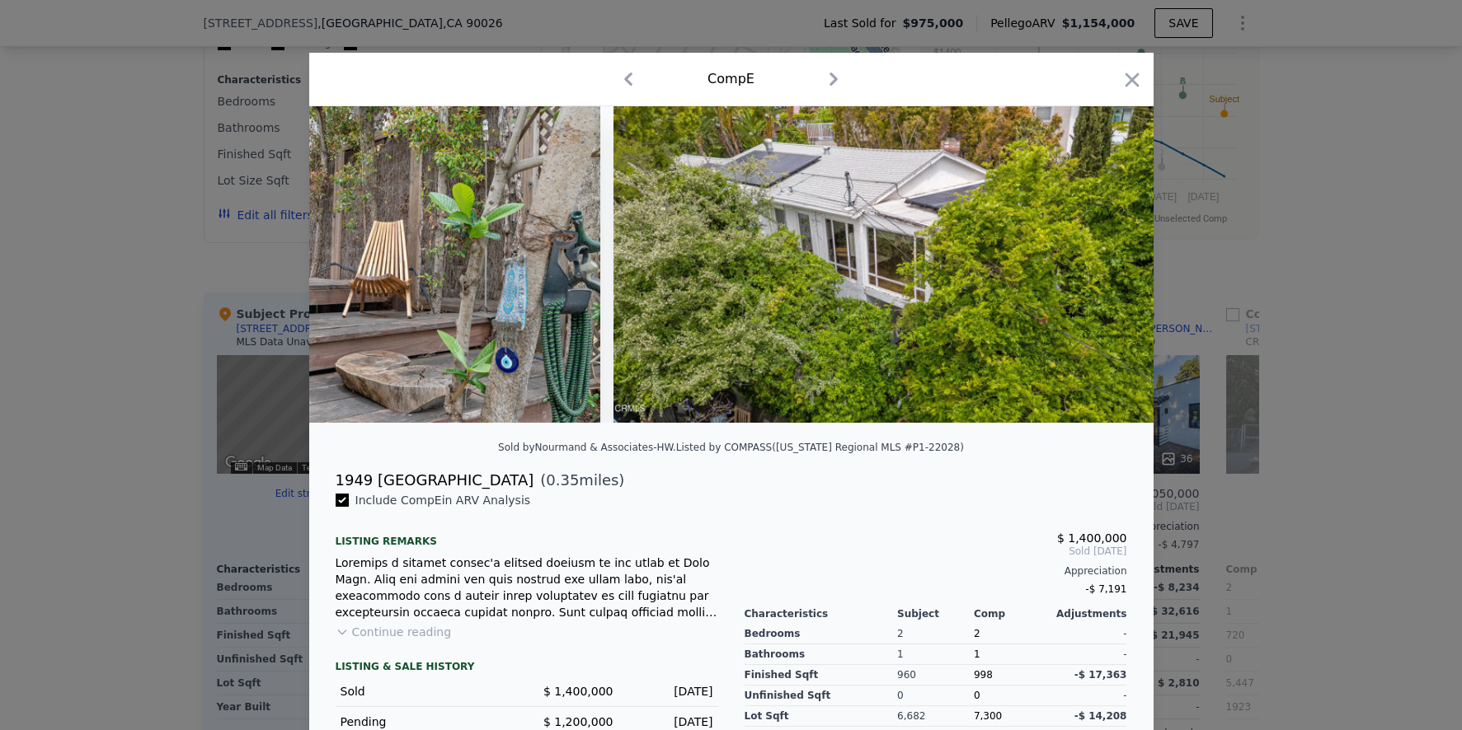
click at [1307, 501] on div at bounding box center [731, 365] width 1462 height 730
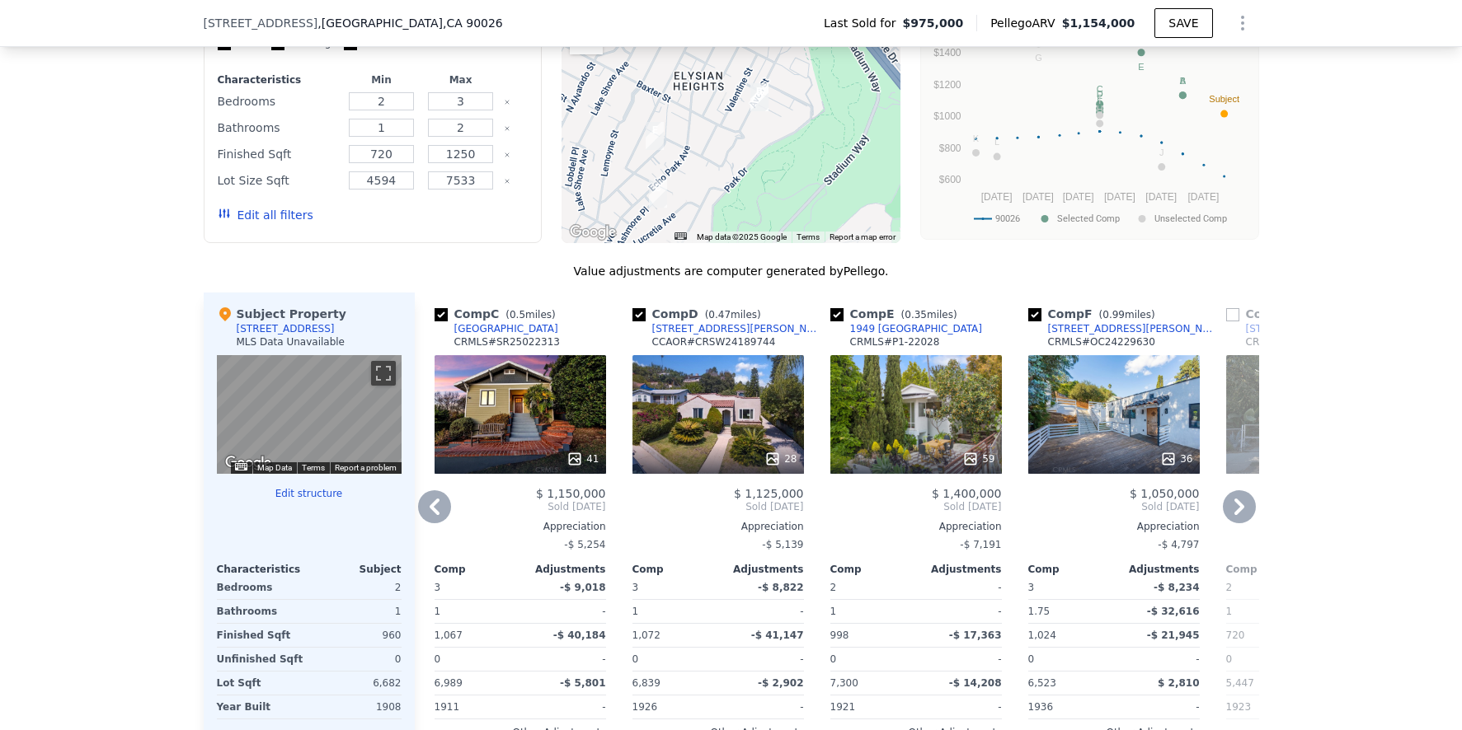
click at [510, 414] on div "41" at bounding box center [520, 414] width 171 height 119
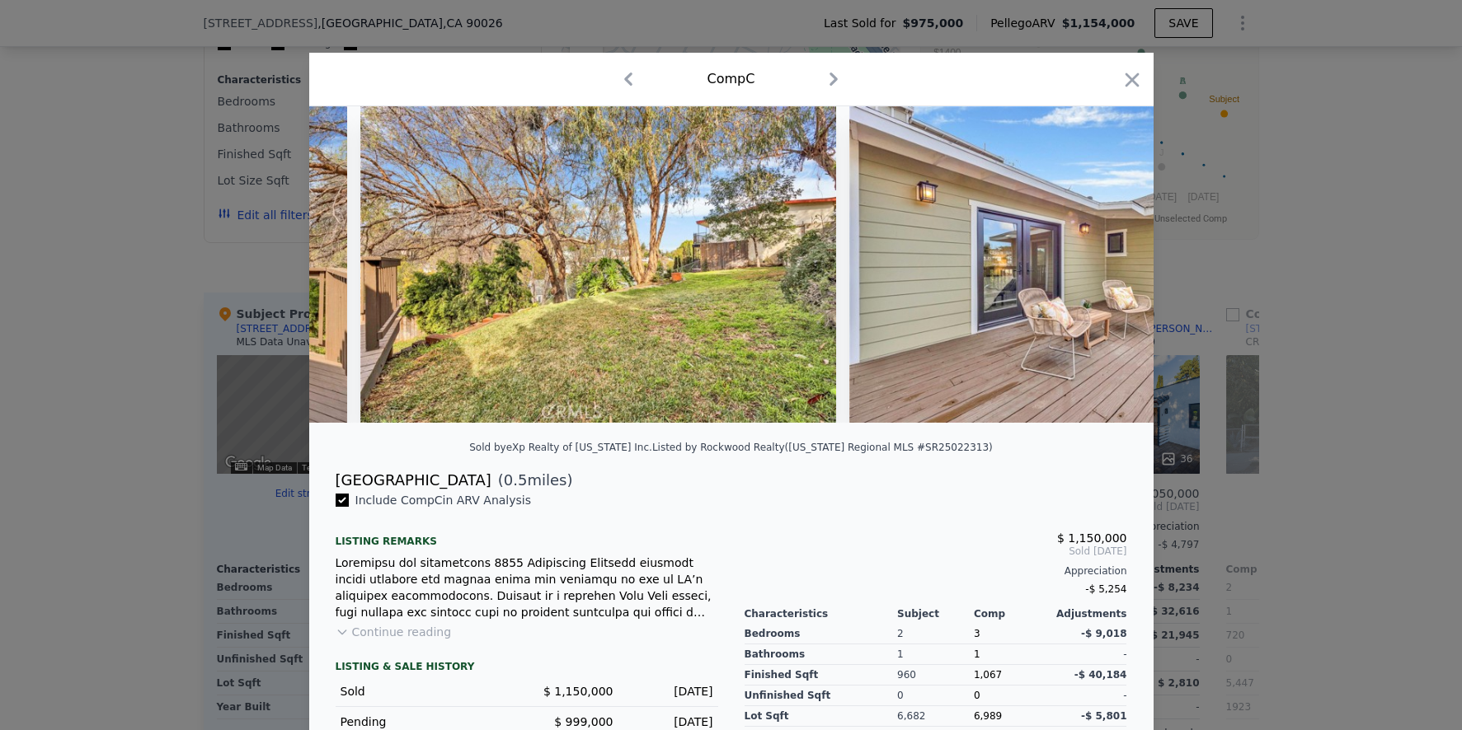
scroll to position [0, 18806]
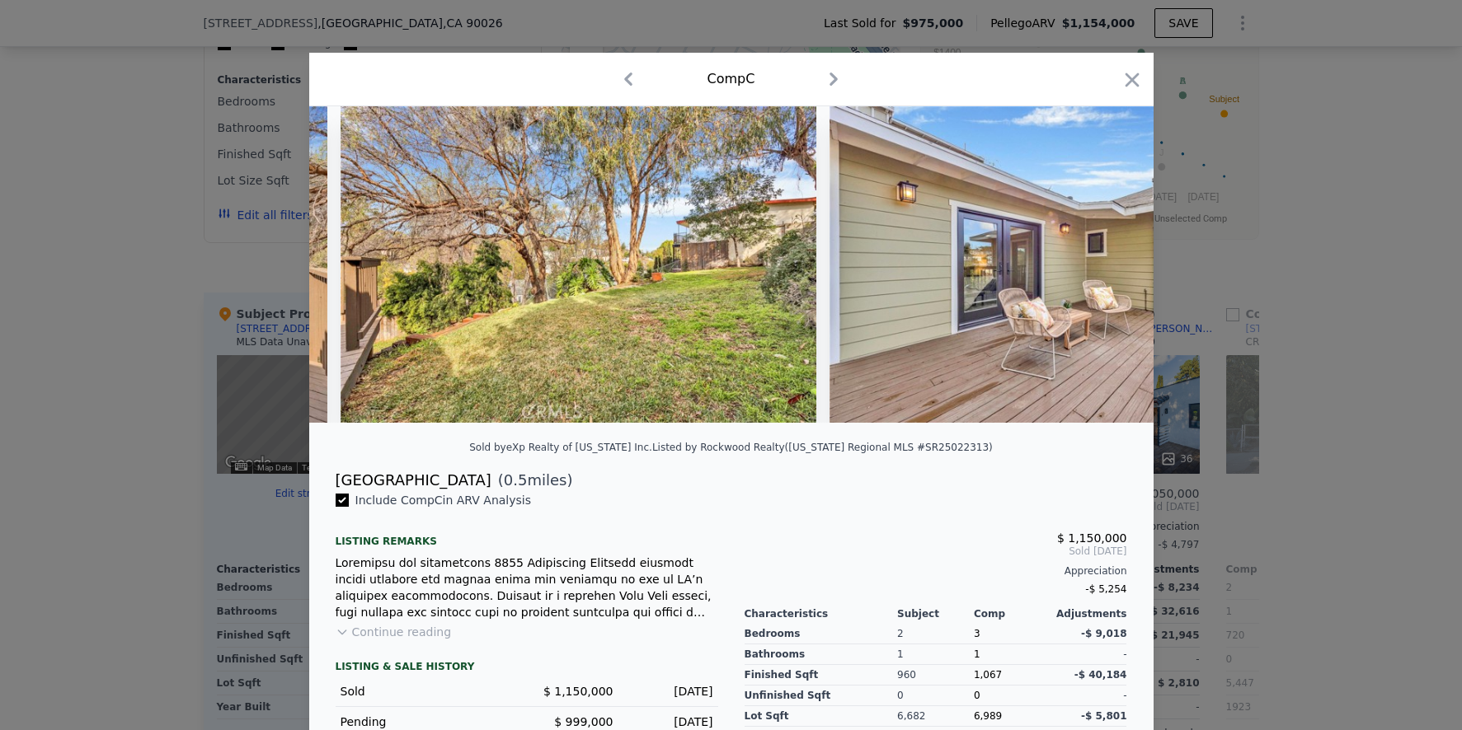
click at [1336, 472] on div at bounding box center [731, 365] width 1462 height 730
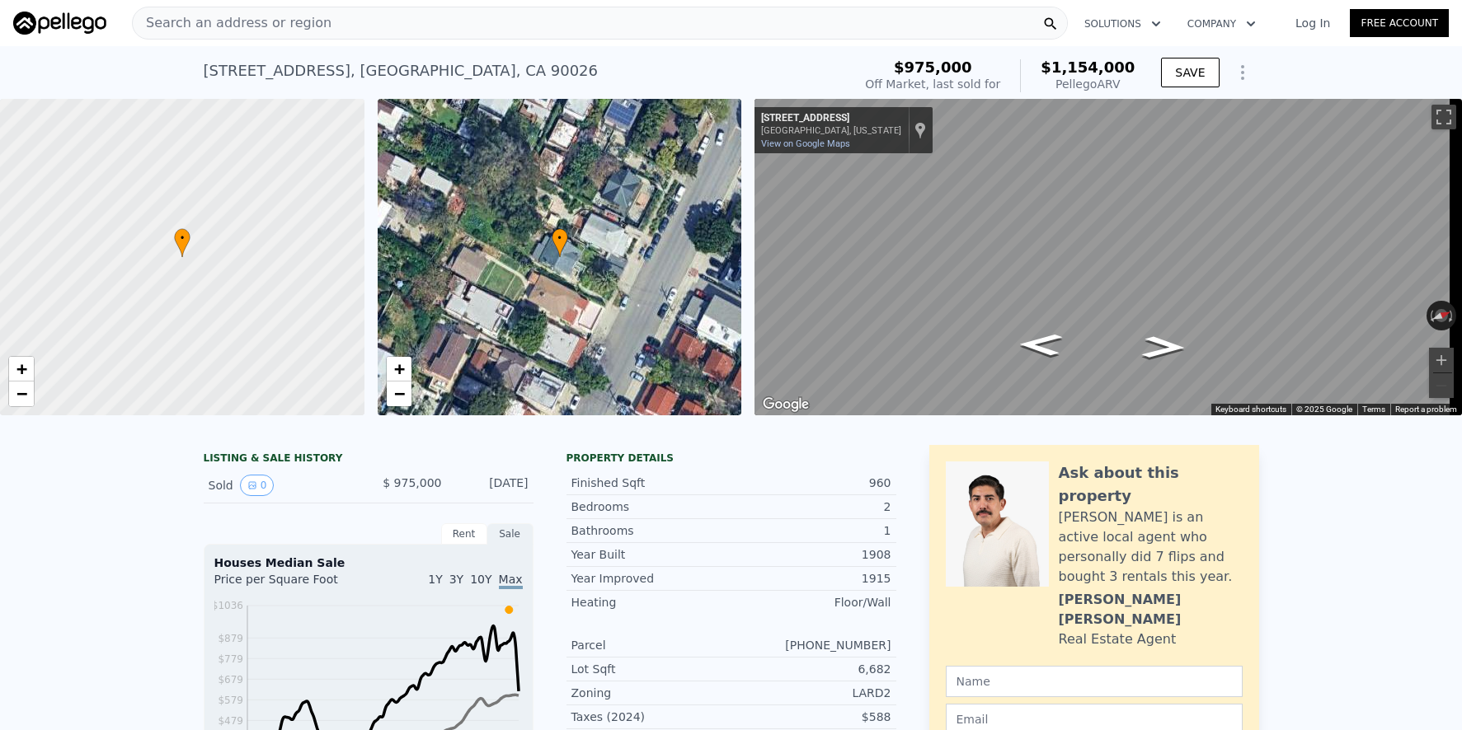
click at [381, 27] on div "Search an address or region" at bounding box center [600, 23] width 936 height 33
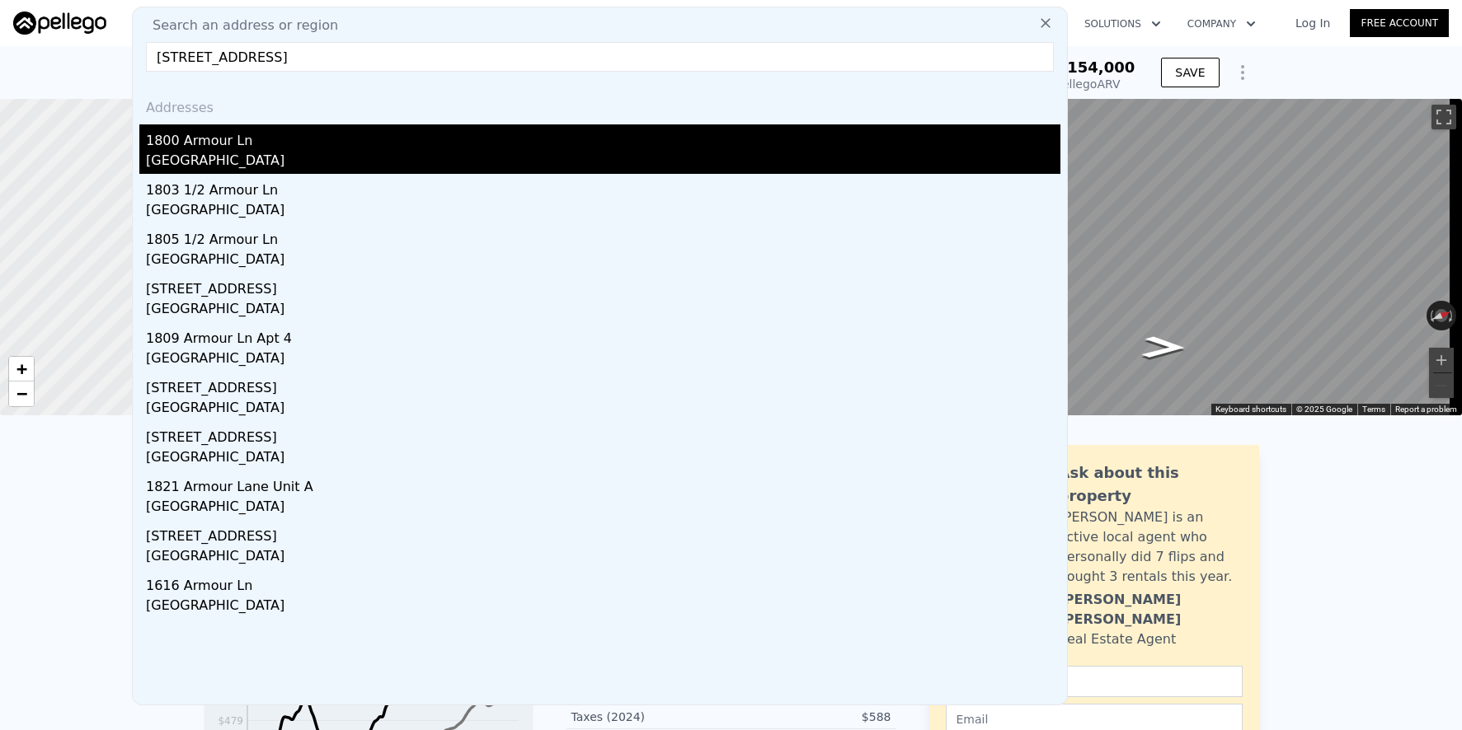
type input "[STREET_ADDRESS]"
click at [489, 139] on div "1800 Armour Ln" at bounding box center [603, 137] width 914 height 26
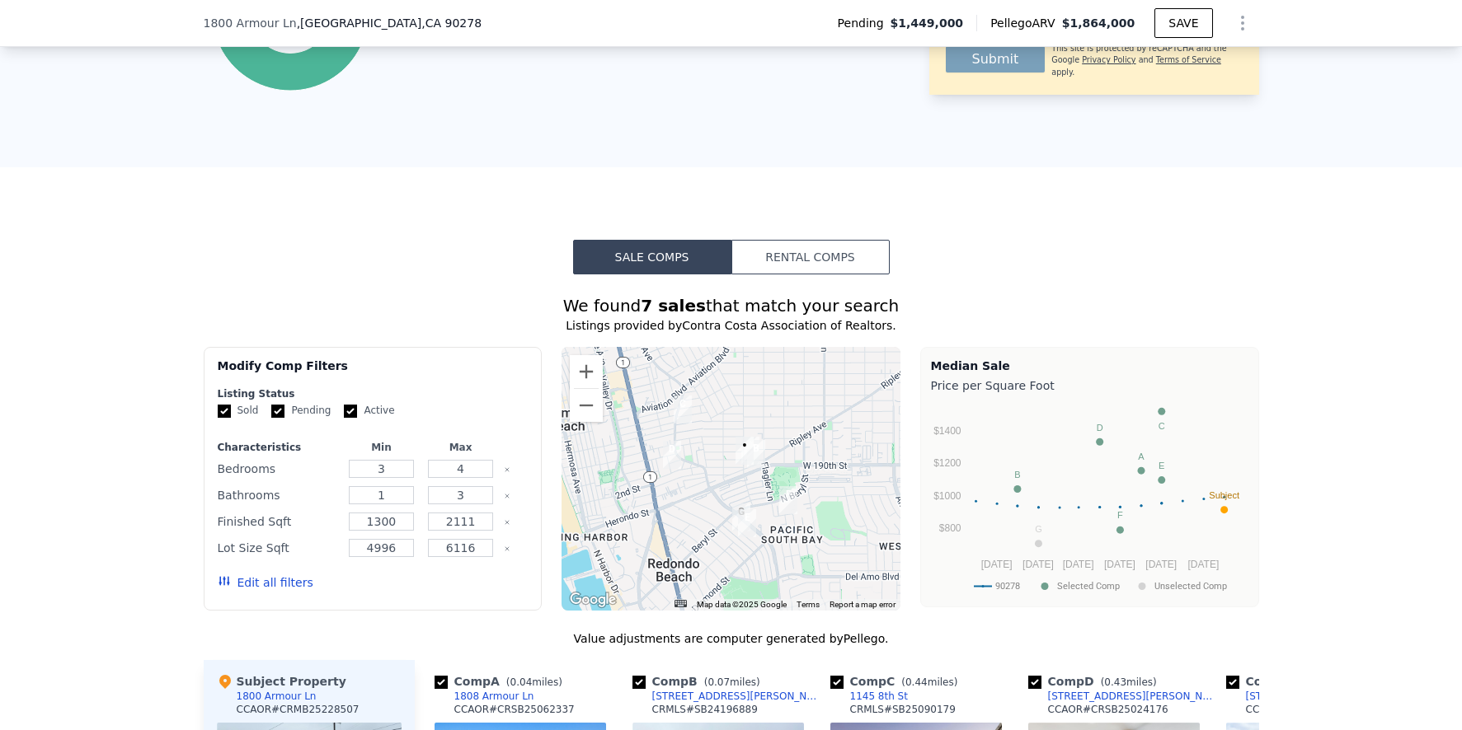
scroll to position [1358, 0]
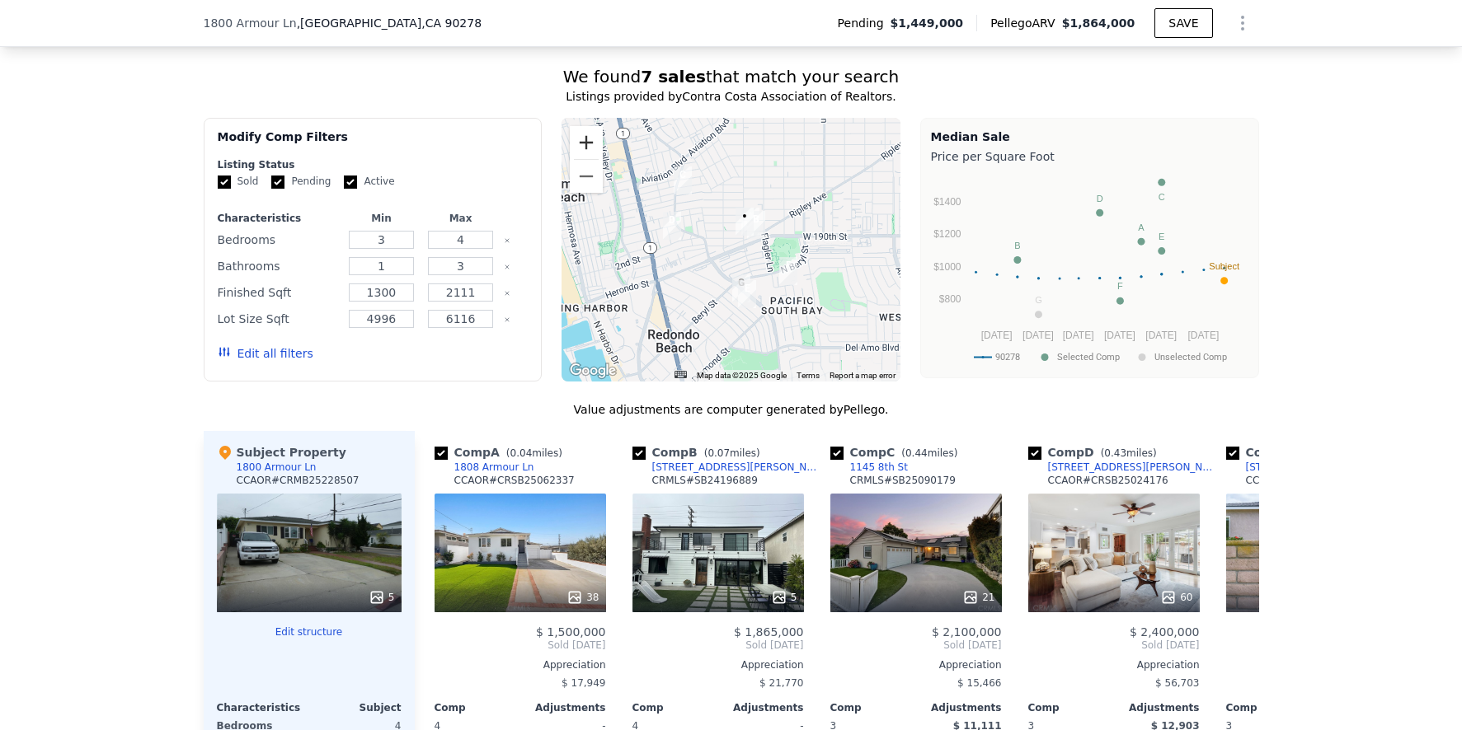
click at [588, 146] on button "Zoom in" at bounding box center [586, 142] width 33 height 33
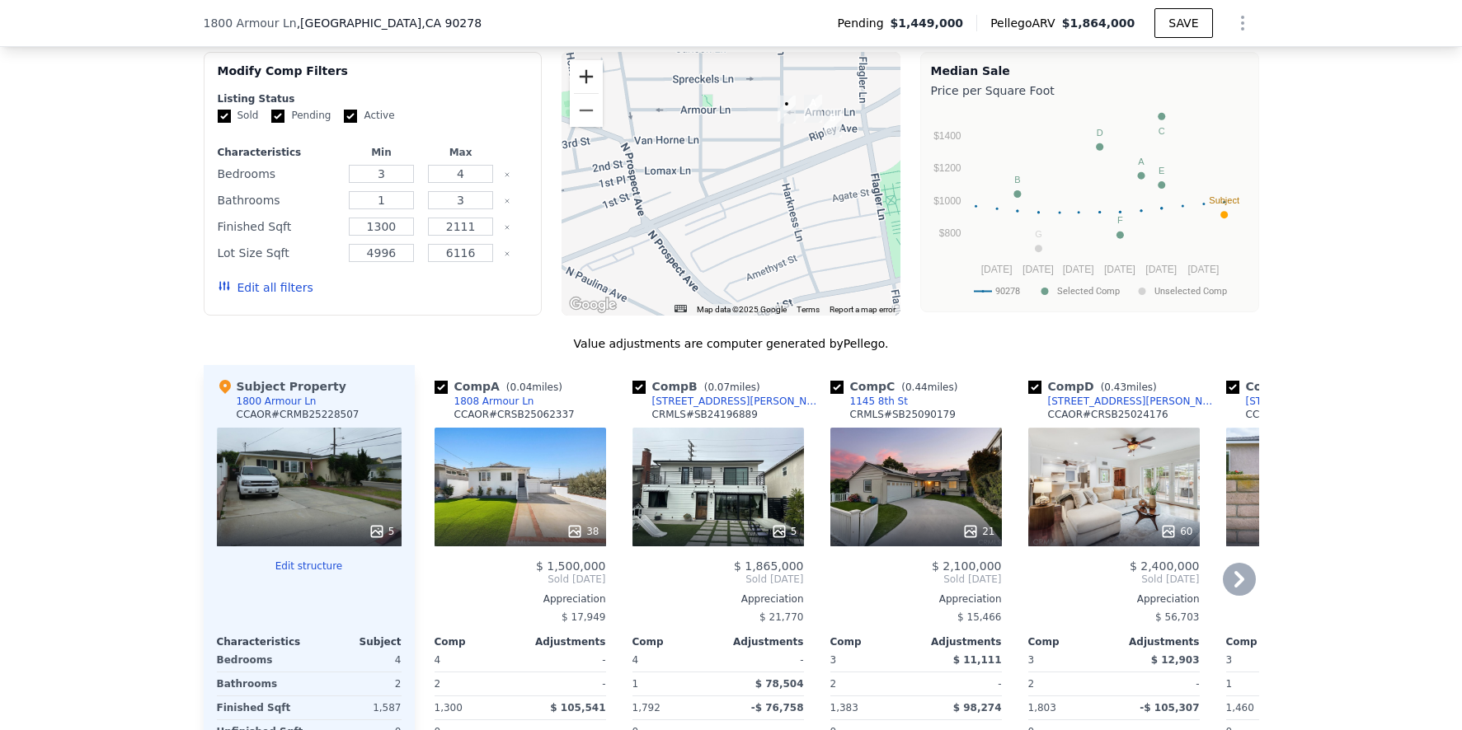
scroll to position [1450, 0]
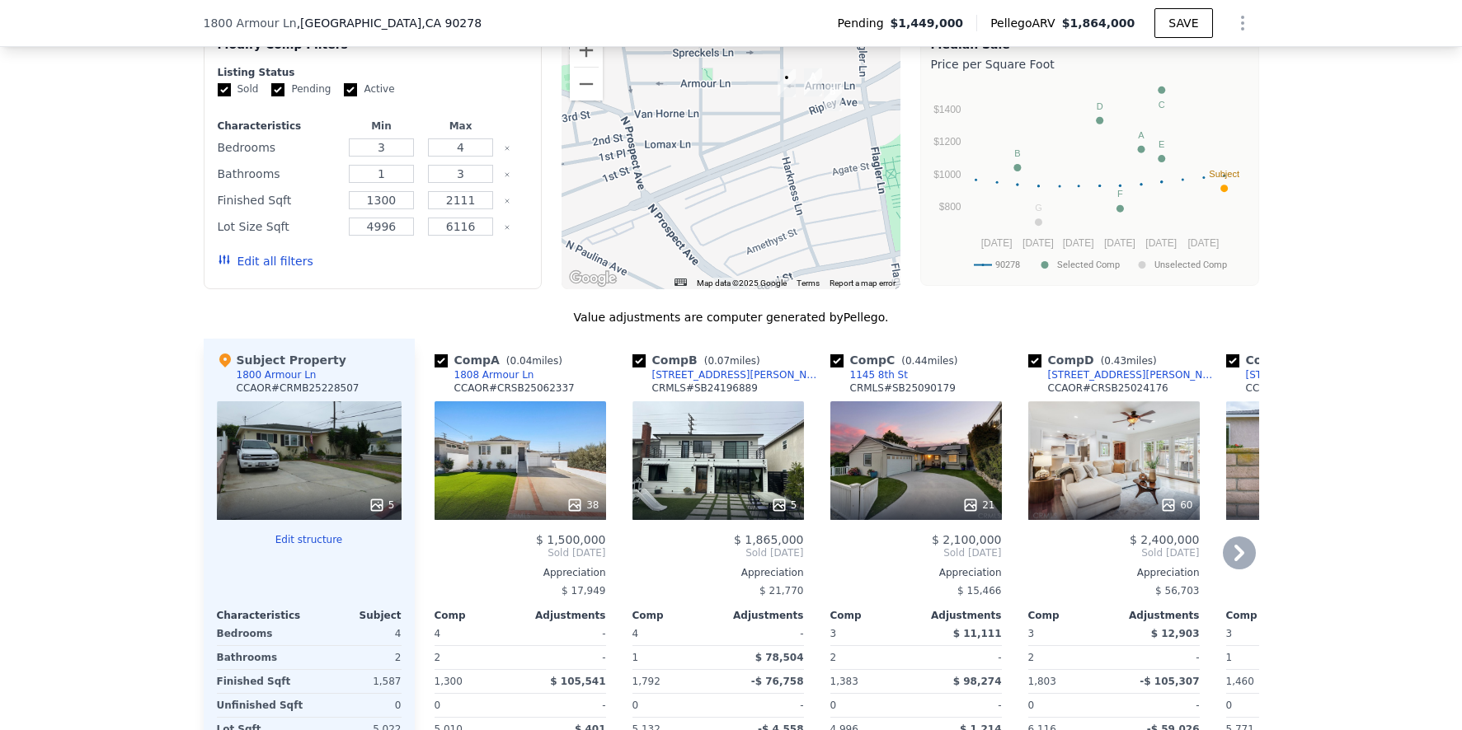
click at [550, 449] on div "38" at bounding box center [520, 461] width 171 height 119
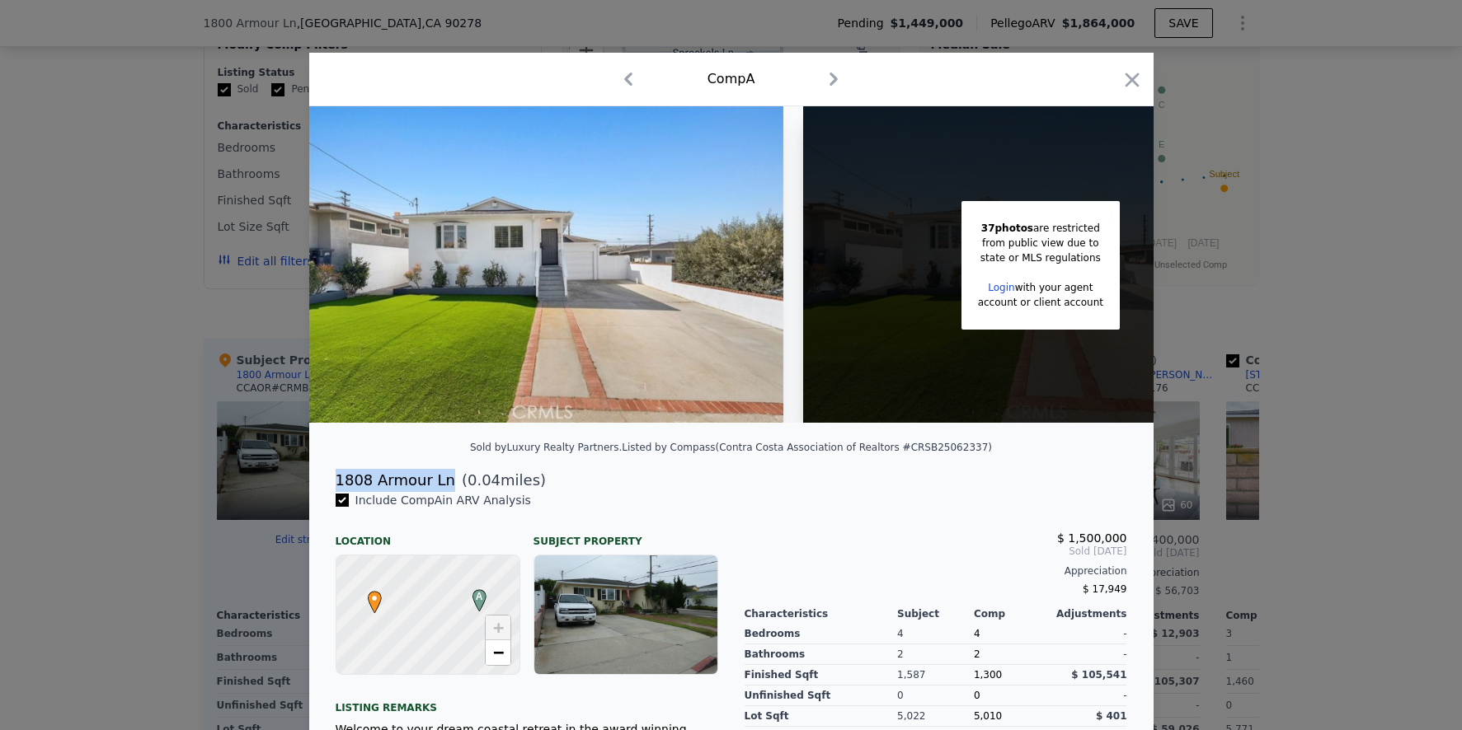
drag, startPoint x: 331, startPoint y: 489, endPoint x: 433, endPoint y: 494, distance: 102.4
click at [437, 492] on div "1808 Armour Ln" at bounding box center [396, 480] width 120 height 23
copy div "1808 Armour Ln"
click at [1305, 394] on div at bounding box center [731, 365] width 1462 height 730
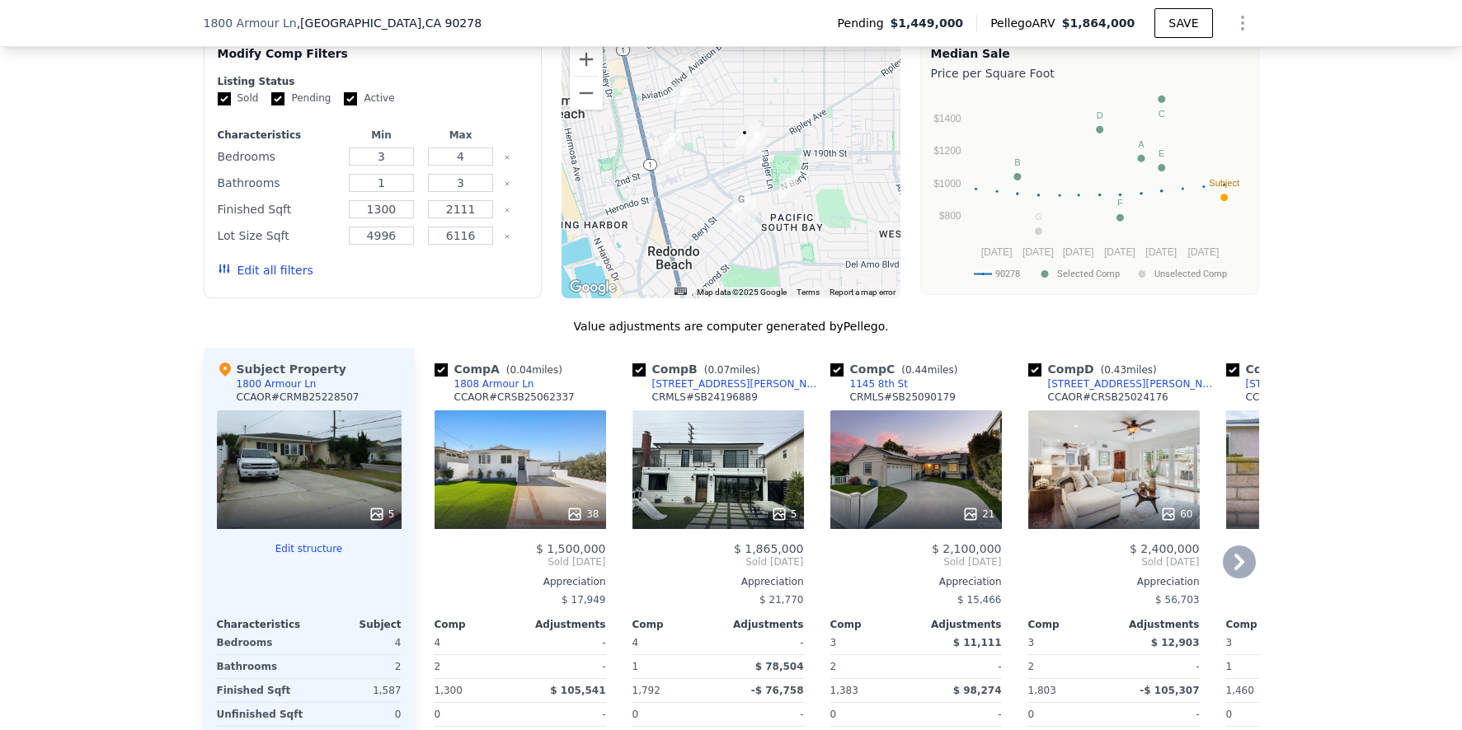
scroll to position [1454, 0]
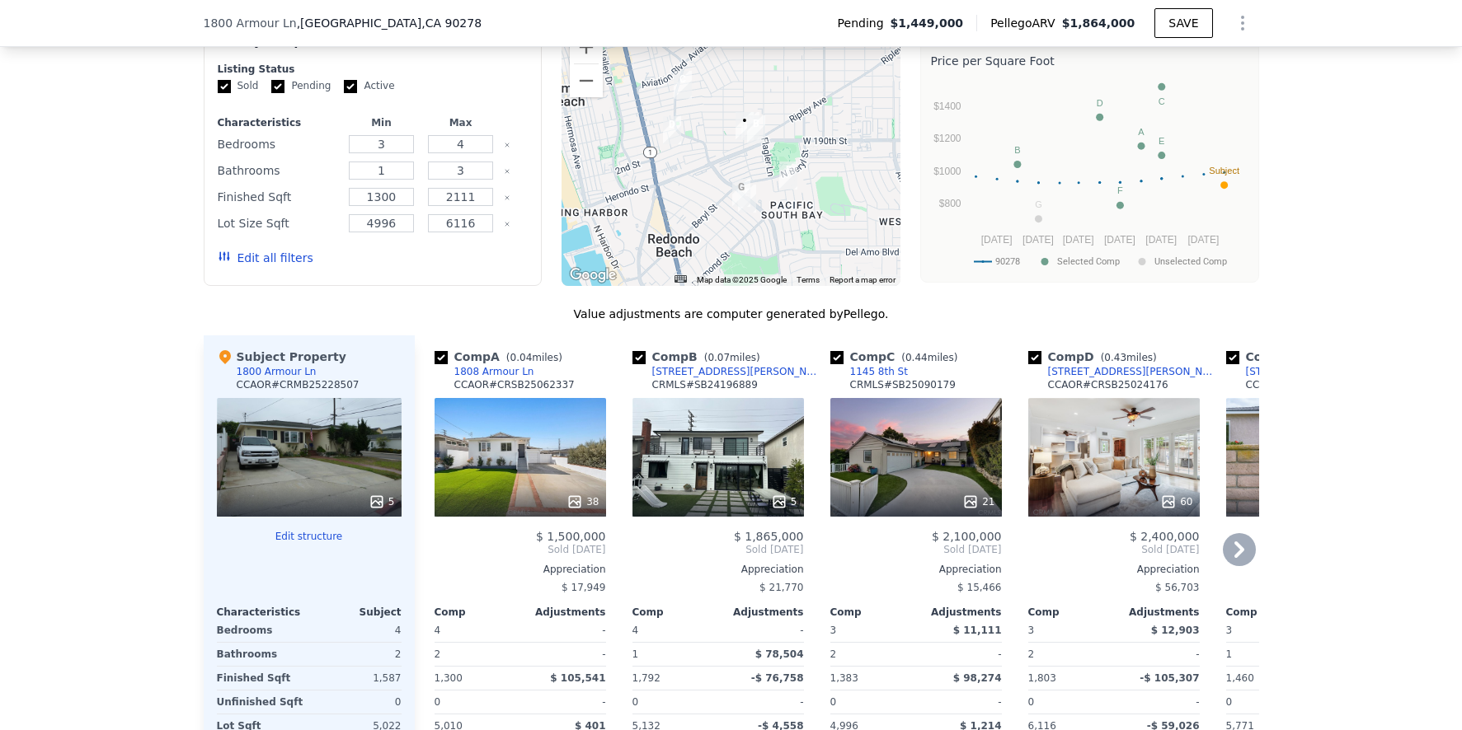
click at [674, 467] on div "5" at bounding box center [717, 457] width 171 height 119
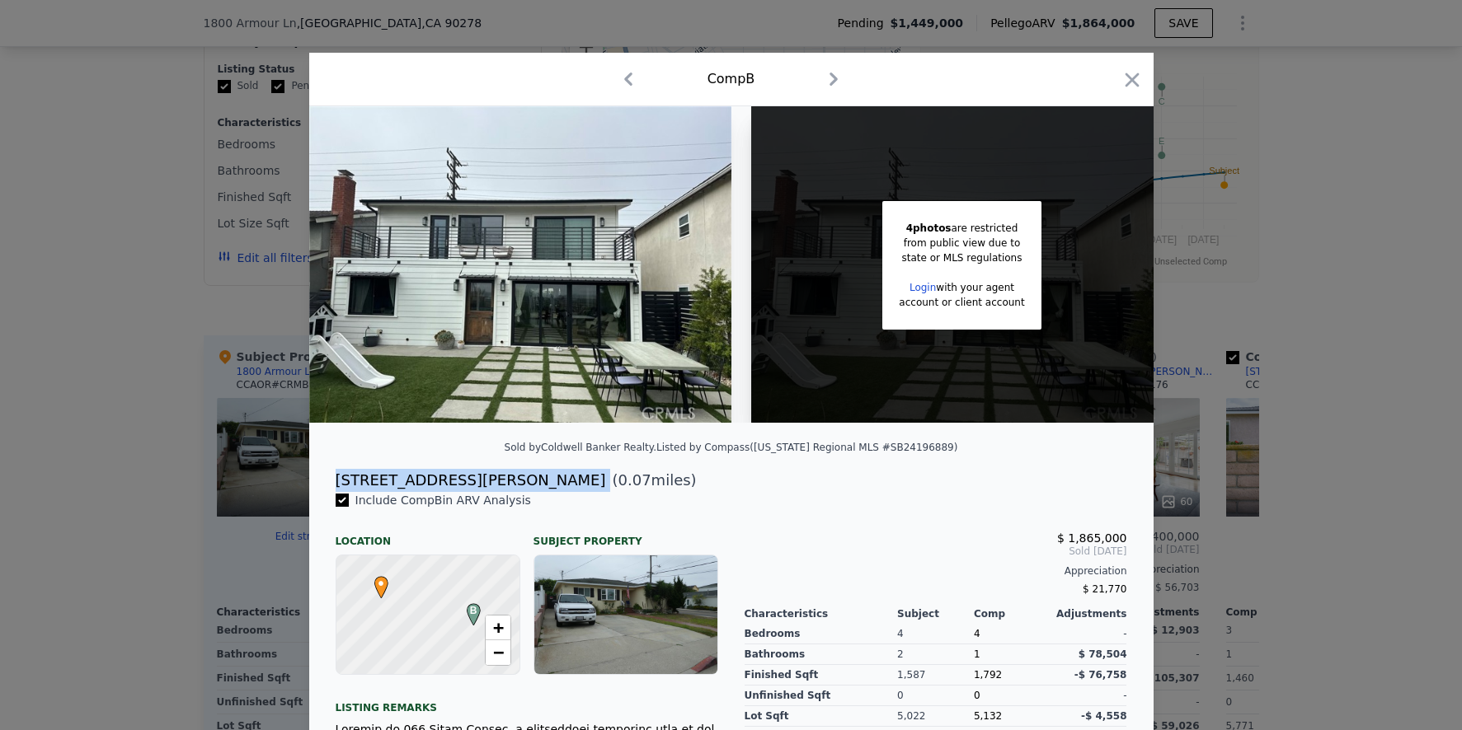
drag, startPoint x: 329, startPoint y: 493, endPoint x: 416, endPoint y: 491, distance: 86.6
click at [416, 491] on div "[STREET_ADDRESS][PERSON_NAME] ( 0.07 miles)" at bounding box center [731, 480] width 818 height 23
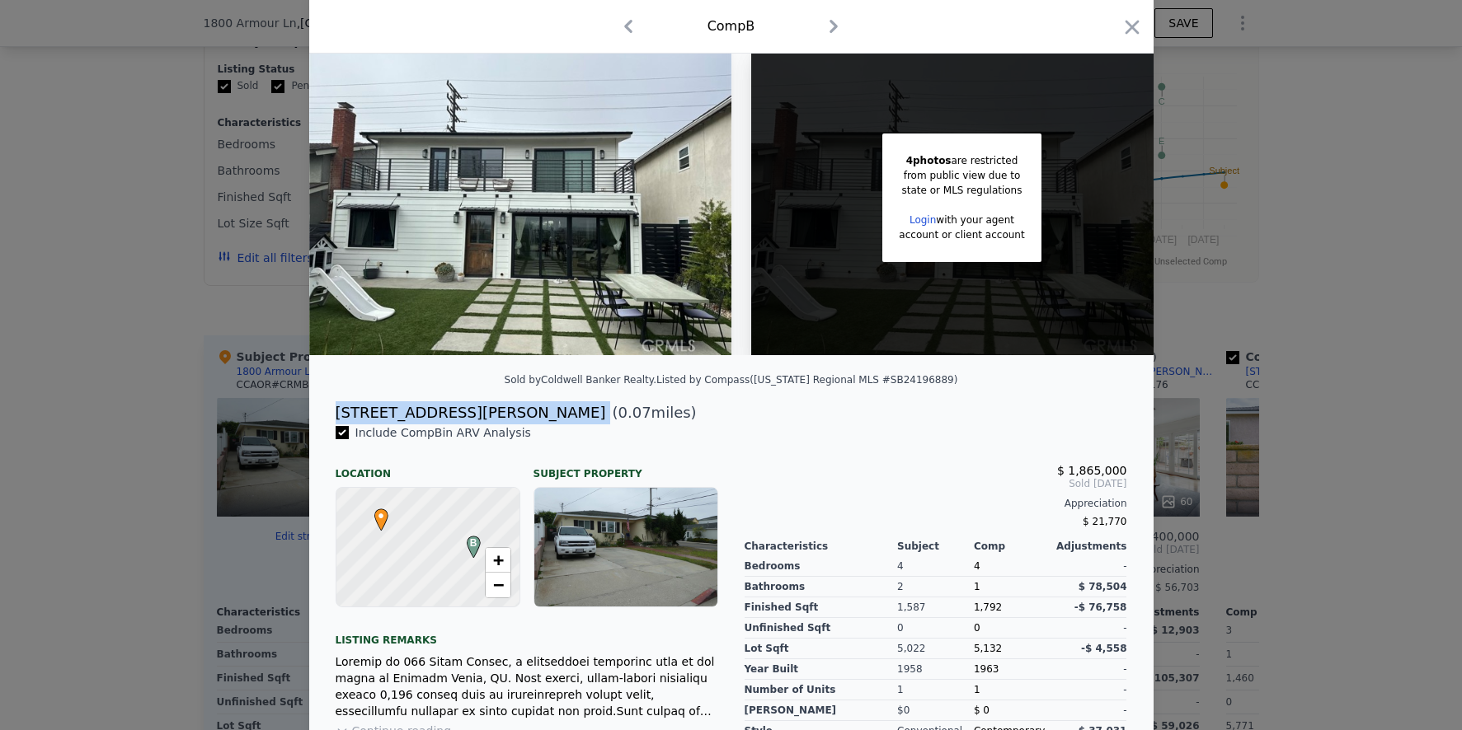
scroll to position [89, 0]
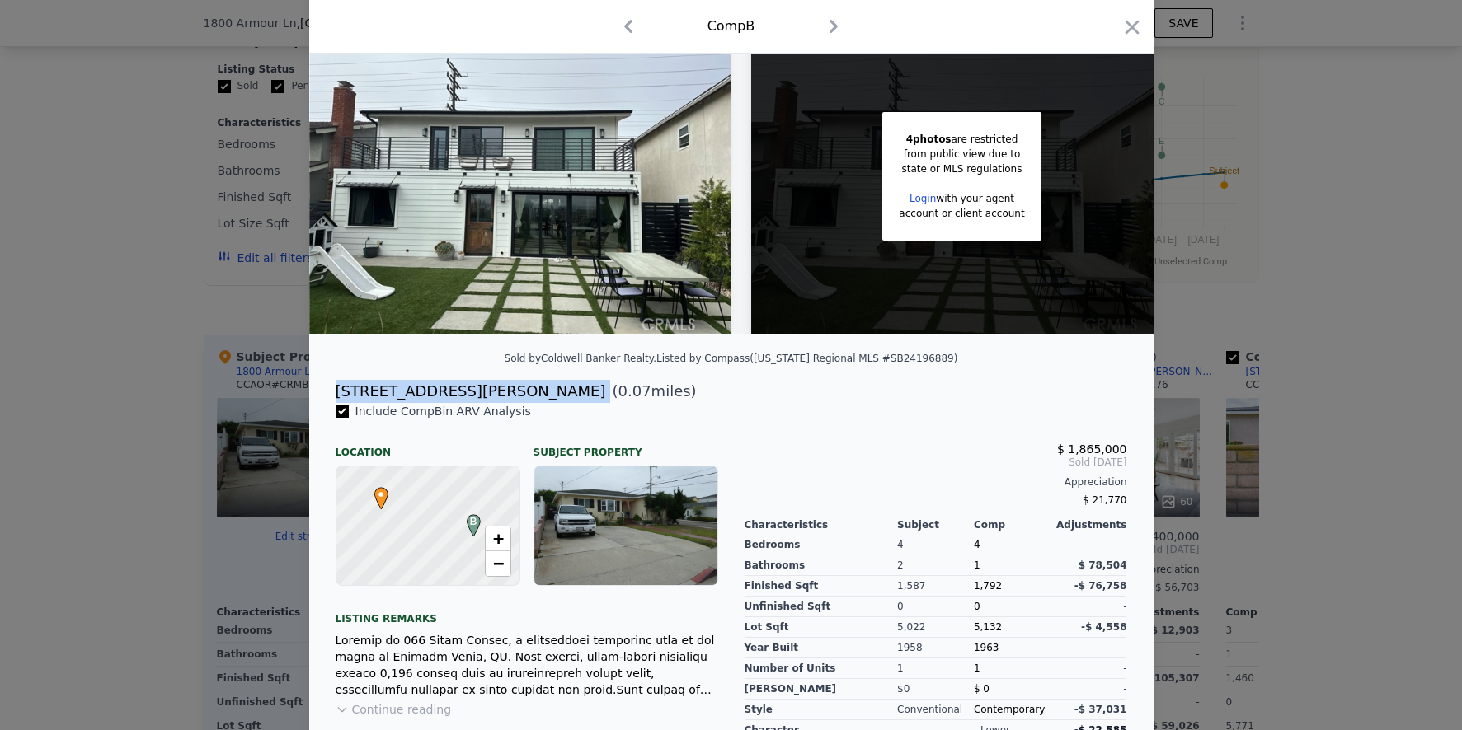
copy div "[STREET_ADDRESS][PERSON_NAME]"
click at [1273, 334] on div at bounding box center [731, 365] width 1462 height 730
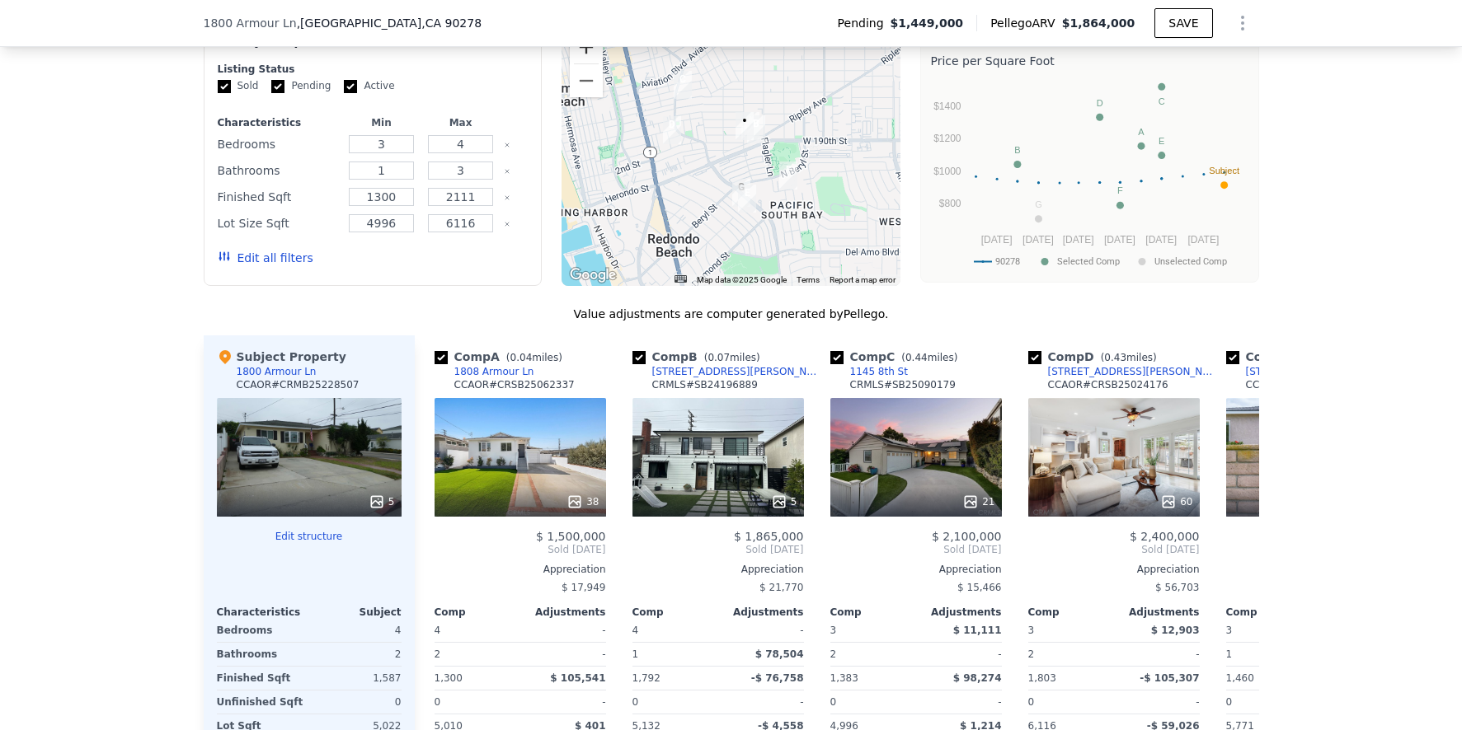
click at [572, 59] on button "Zoom in" at bounding box center [586, 47] width 33 height 33
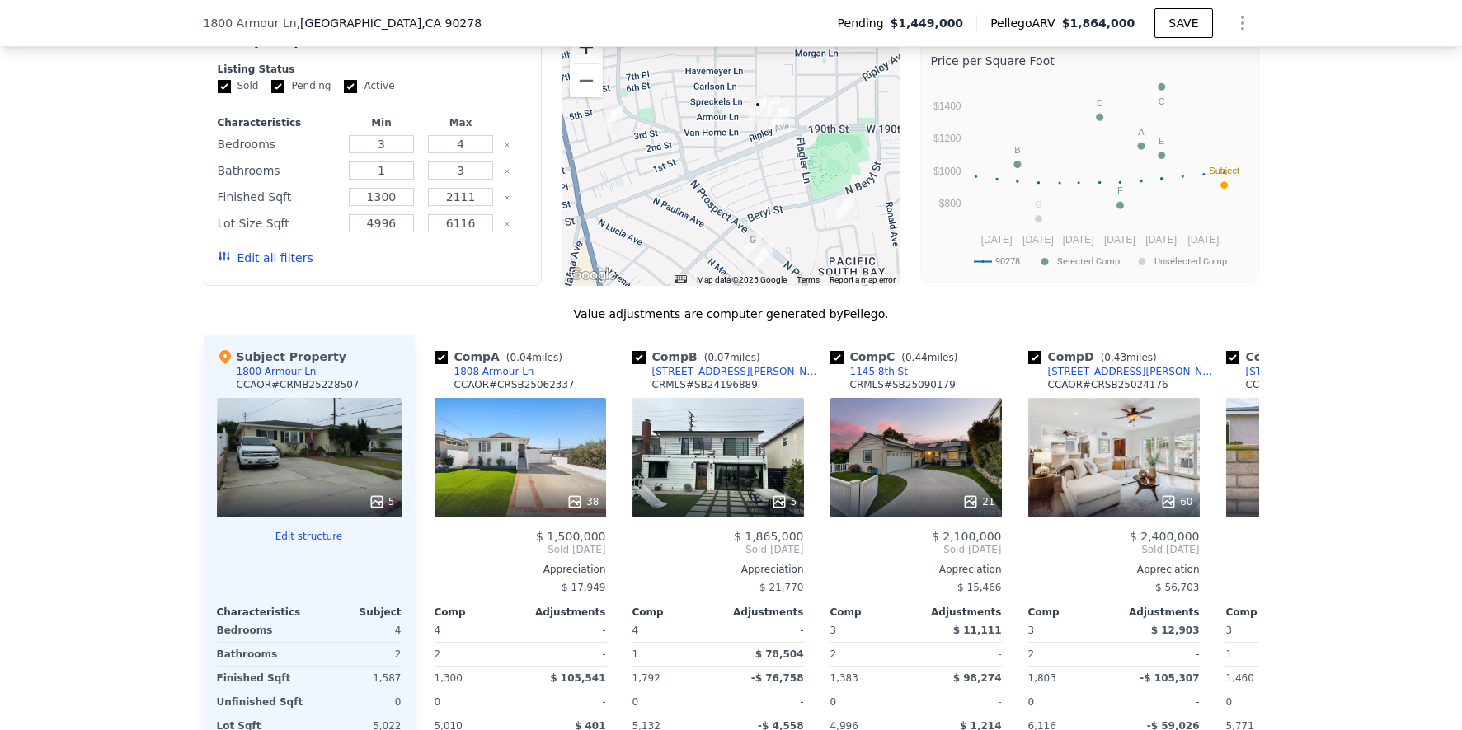
click at [573, 59] on button "Zoom in" at bounding box center [586, 47] width 33 height 33
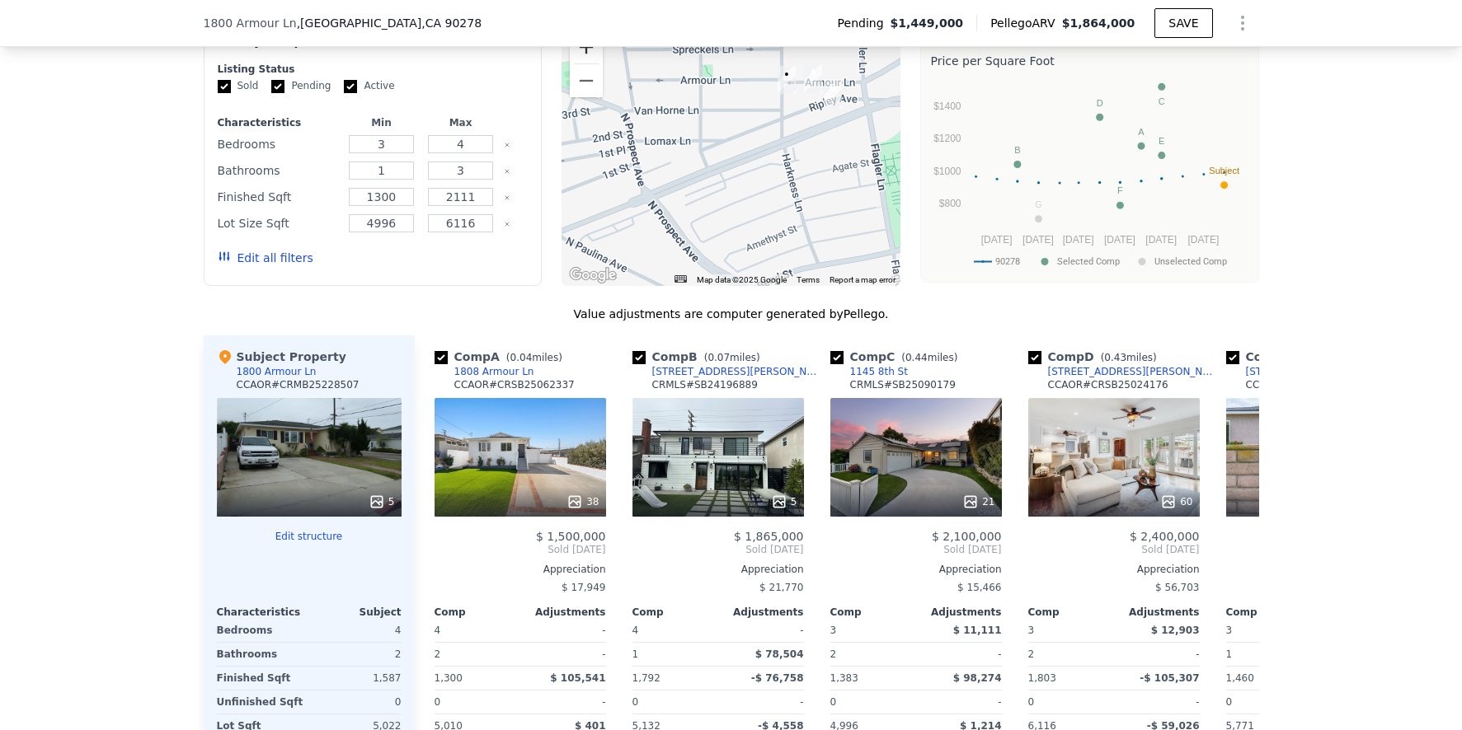
click at [584, 59] on button "Zoom in" at bounding box center [586, 47] width 33 height 33
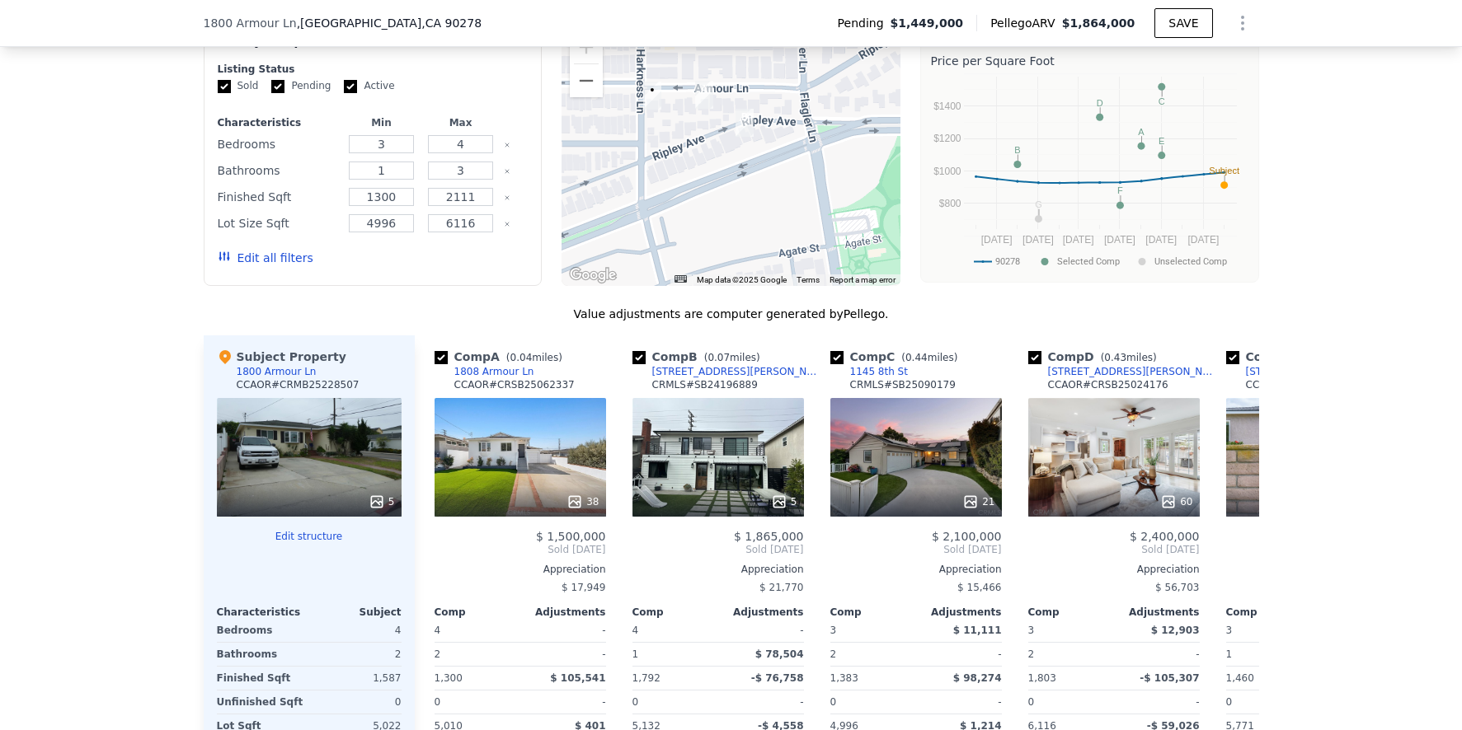
drag, startPoint x: 792, startPoint y: 96, endPoint x: 592, endPoint y: 180, distance: 217.0
click at [592, 180] on div at bounding box center [730, 154] width 339 height 264
click at [584, 97] on button "Zoom out" at bounding box center [586, 80] width 33 height 33
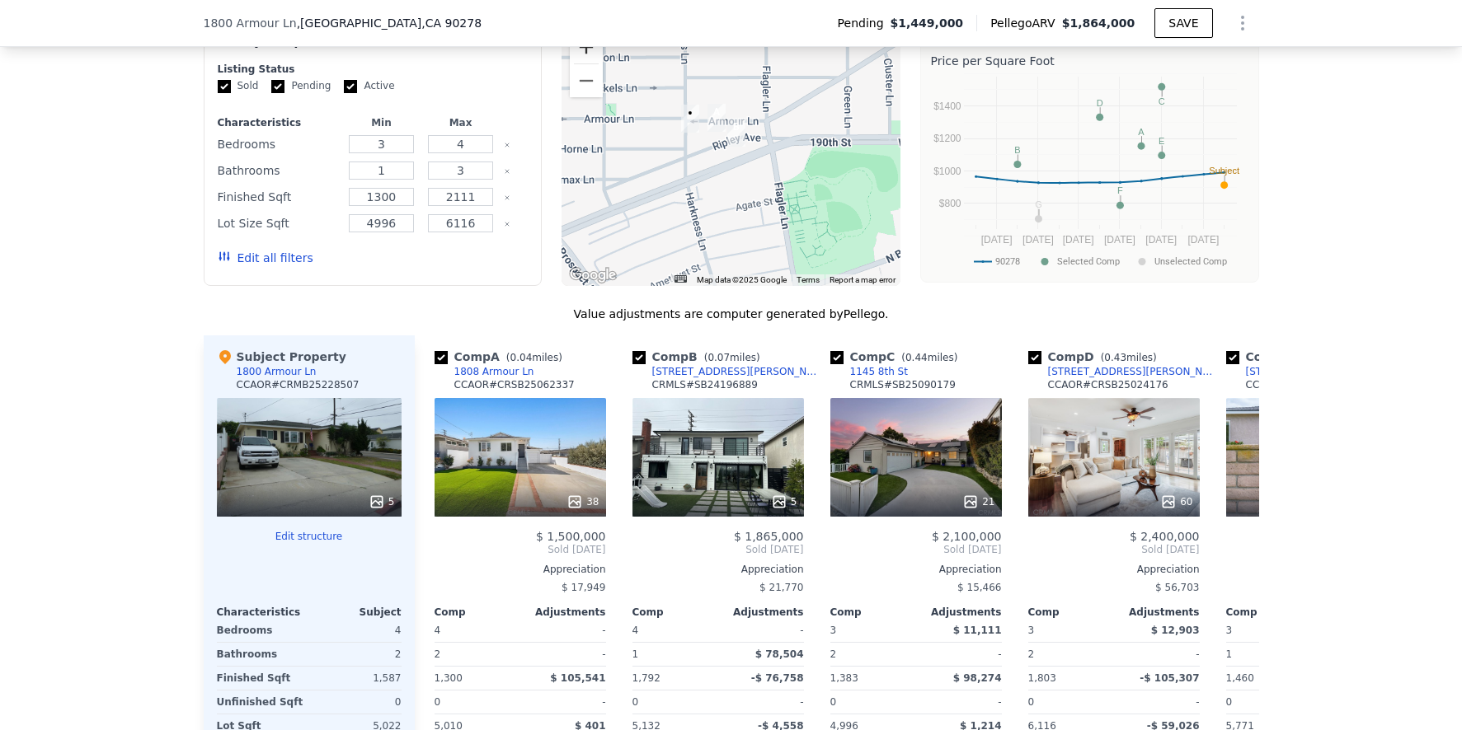
click at [585, 63] on button "Zoom in" at bounding box center [586, 47] width 33 height 33
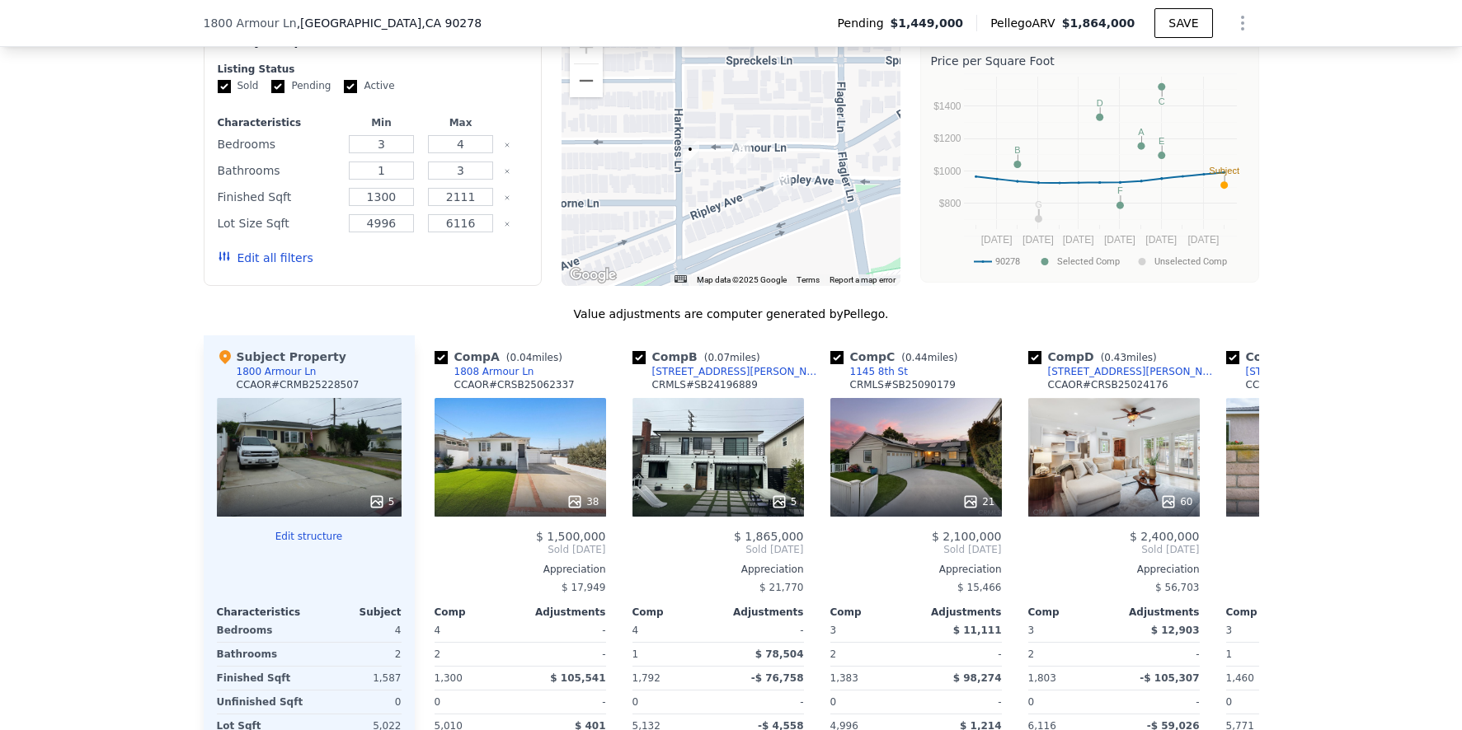
drag, startPoint x: 641, startPoint y: 120, endPoint x: 681, endPoint y: 180, distance: 71.3
click at [681, 169] on img "1800 Armour Ln" at bounding box center [690, 155] width 18 height 28
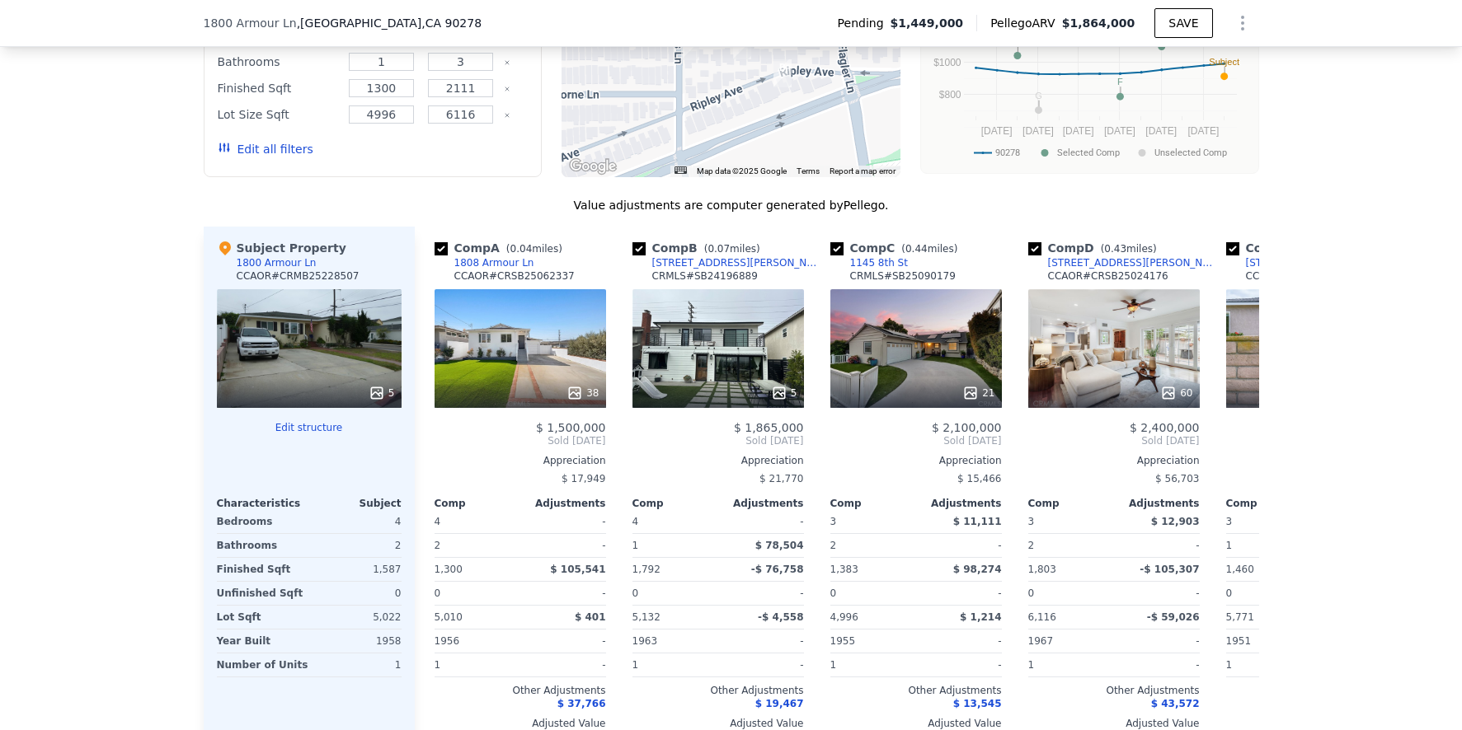
scroll to position [1574, 0]
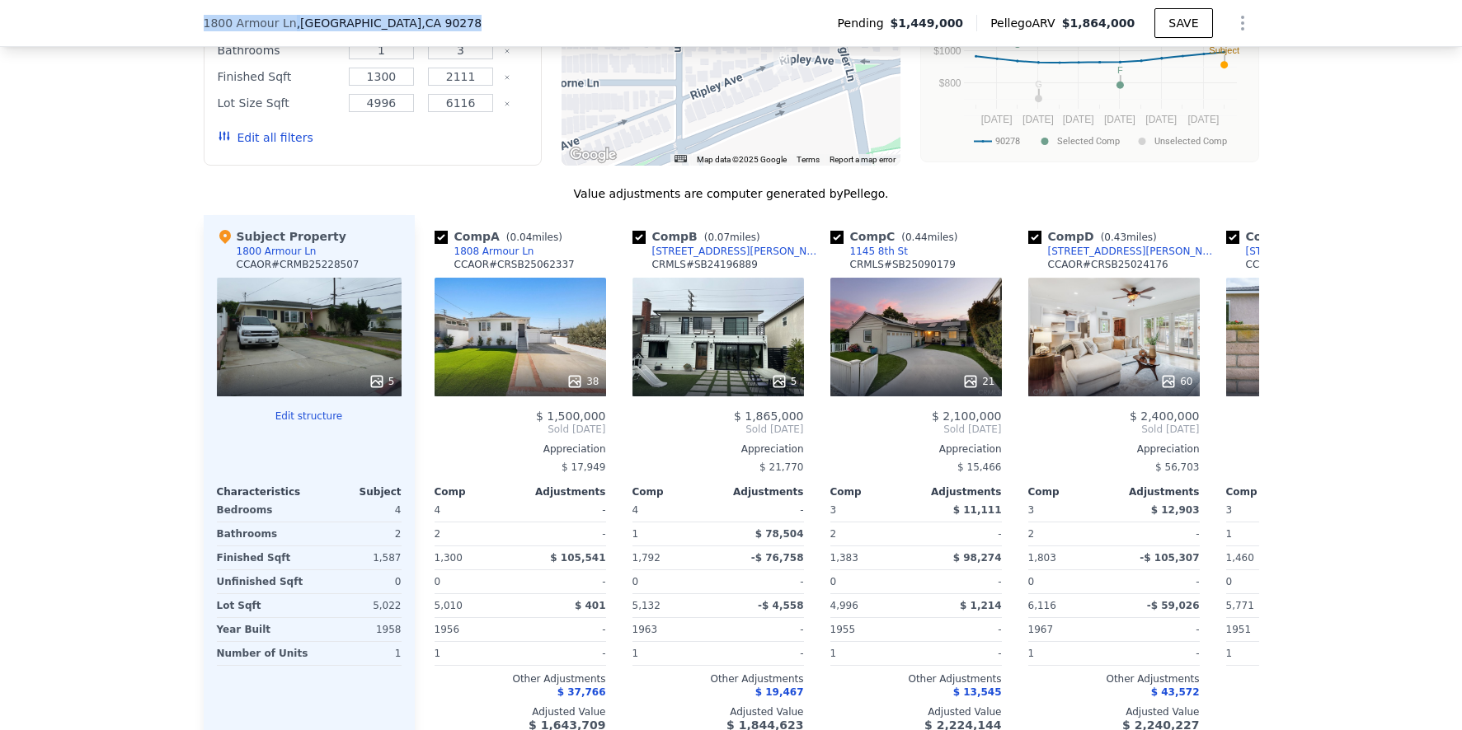
drag, startPoint x: 199, startPoint y: 21, endPoint x: 431, endPoint y: 25, distance: 232.5
click at [438, 27] on div "[STREET_ADDRESS]" at bounding box center [350, 23] width 292 height 16
copy div "[STREET_ADDRESS]"
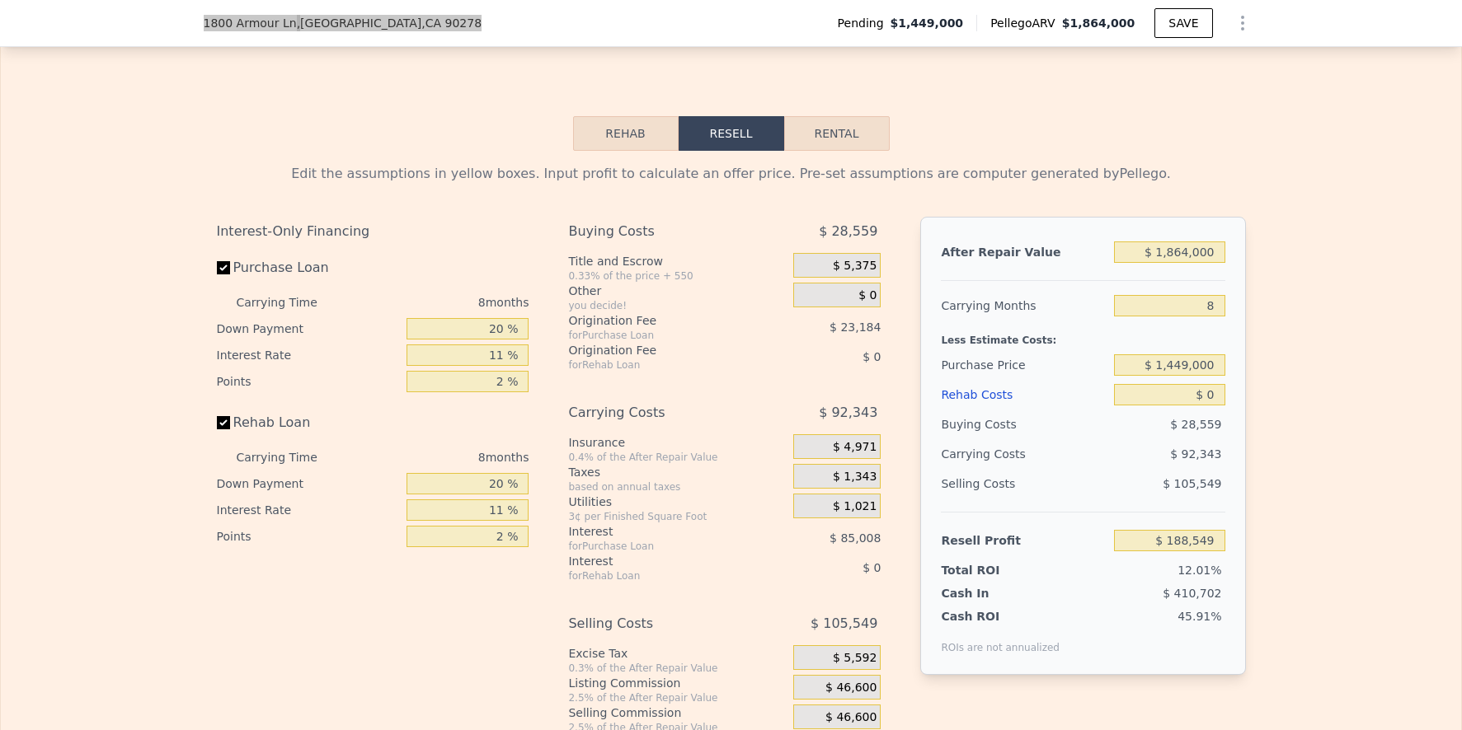
scroll to position [2398, 0]
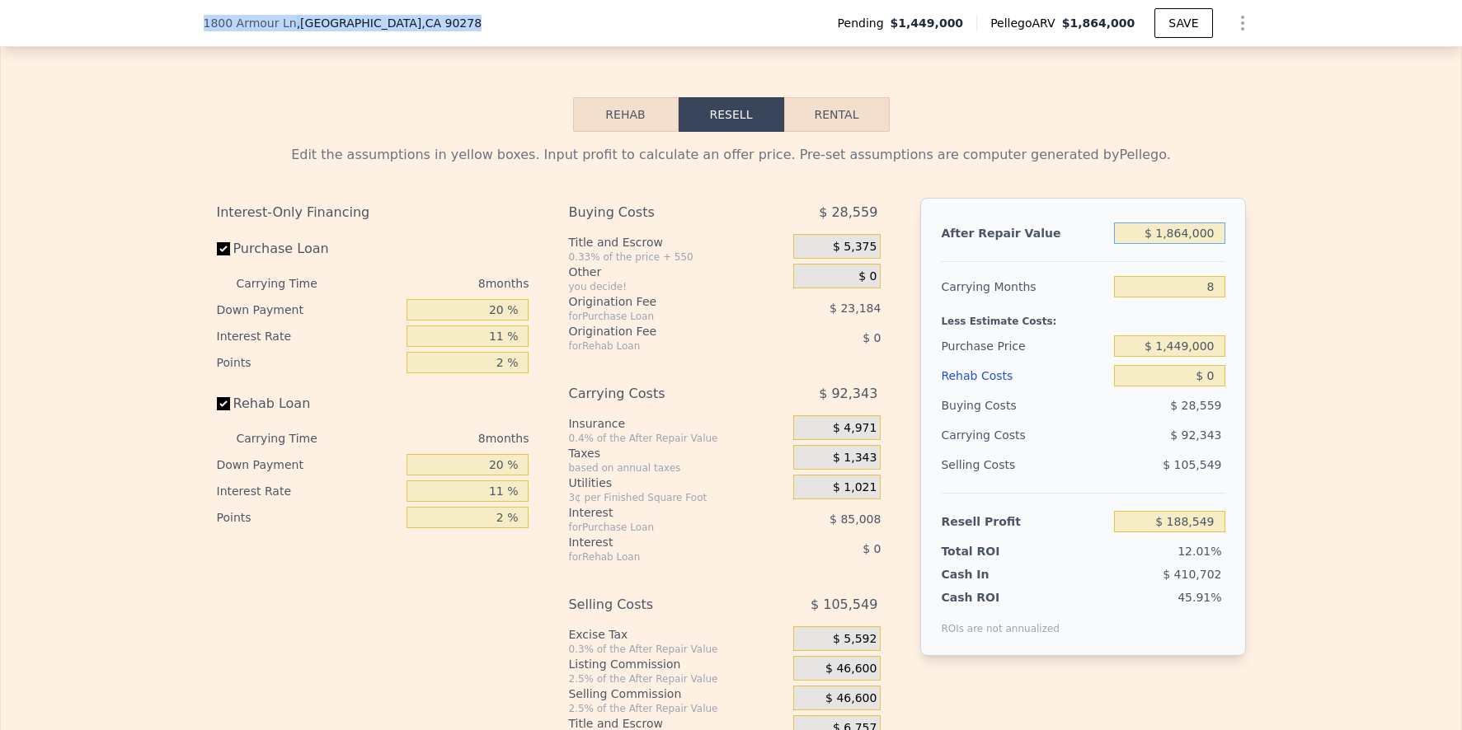
click at [1172, 244] on input "$ 1,864,000" at bounding box center [1169, 233] width 110 height 21
type input "$ 1"
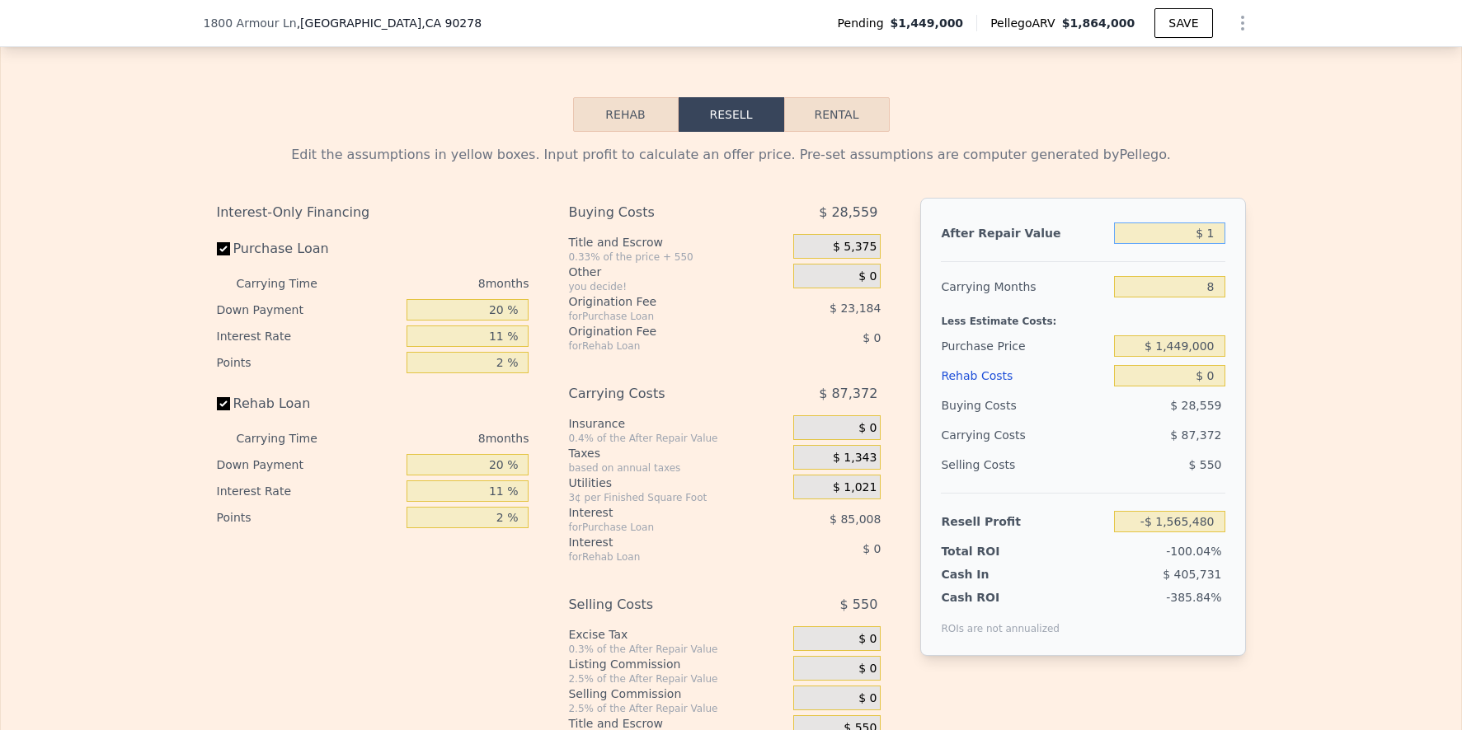
type input "-$ 1,565,480"
type input "$ 15"
type input "-$ 1,565,466"
type input "$ 158"
type input "-$ 1,565,332"
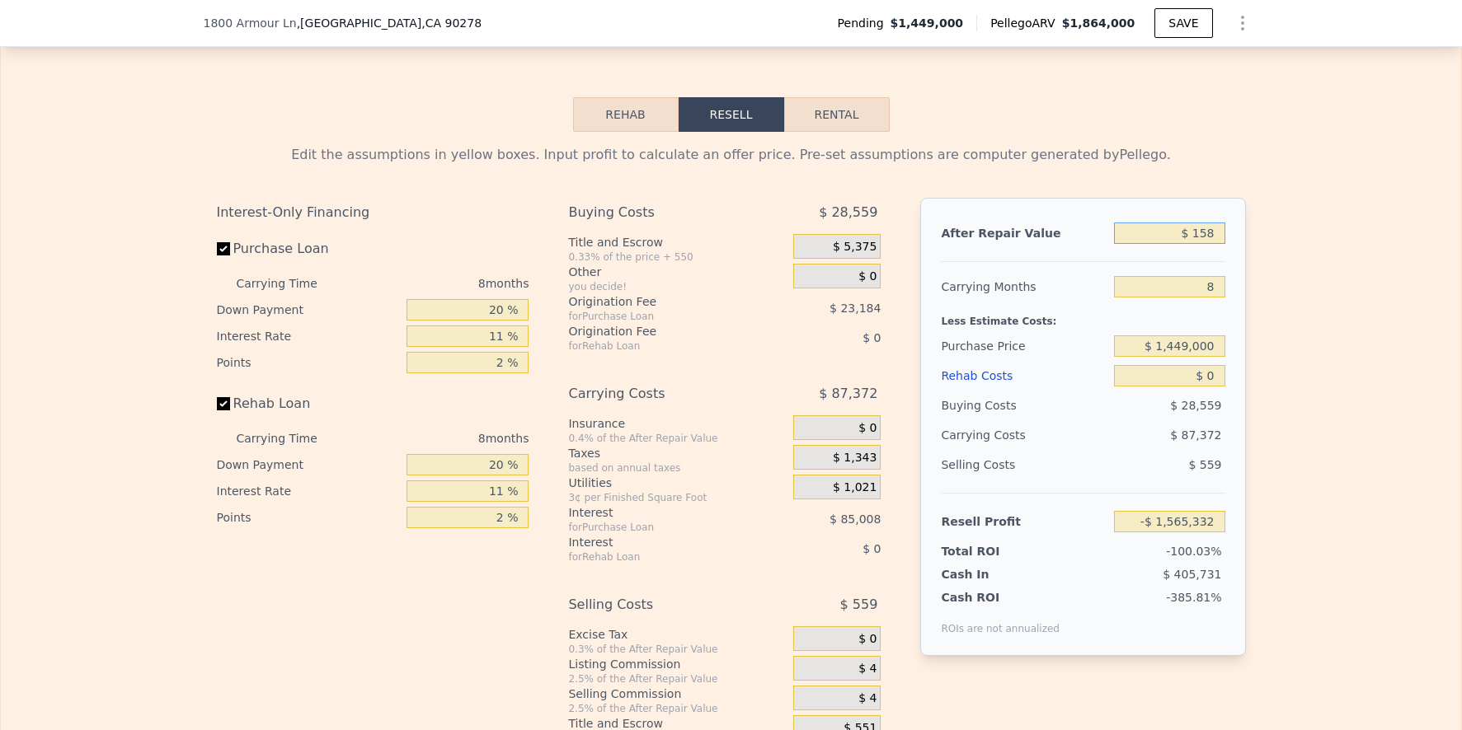
type input "$ 1,580"
type input "-$ 1,563,995"
type input "$ 15,800"
type input "-$ 1,550,613"
type input "$ 158,000"
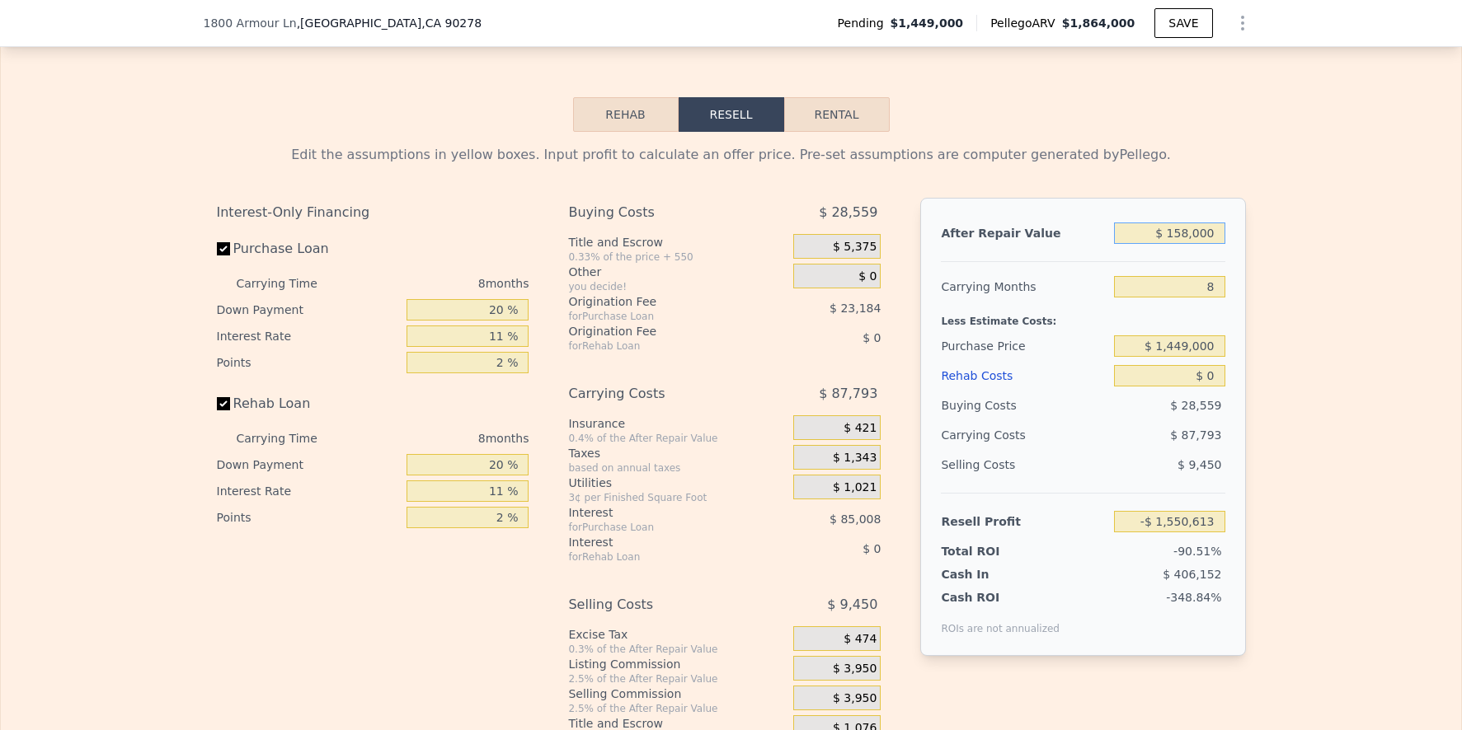
type input "-$ 1,416,802"
type input "$ 1,580,000"
type input "-$ 78,695"
type input "$ 1,580,000"
click at [1215, 298] on input "8" at bounding box center [1169, 286] width 110 height 21
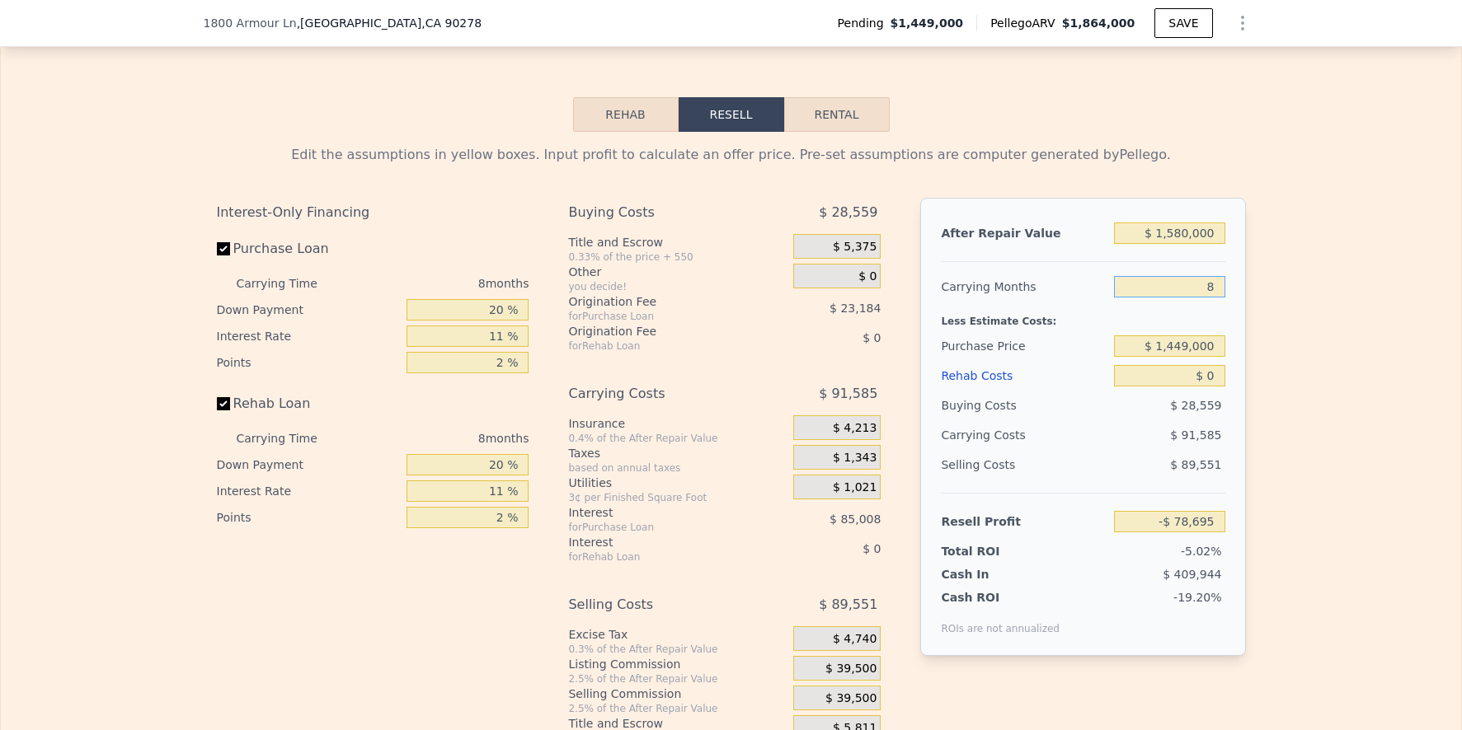
click at [1215, 298] on input "8" at bounding box center [1169, 286] width 110 height 21
type input "6"
type input "-$ 55,800"
type input "6"
click at [1247, 380] on div "Edit the assumptions in yellow boxes. Input profit to calculate an offer price.…" at bounding box center [731, 438] width 1055 height 613
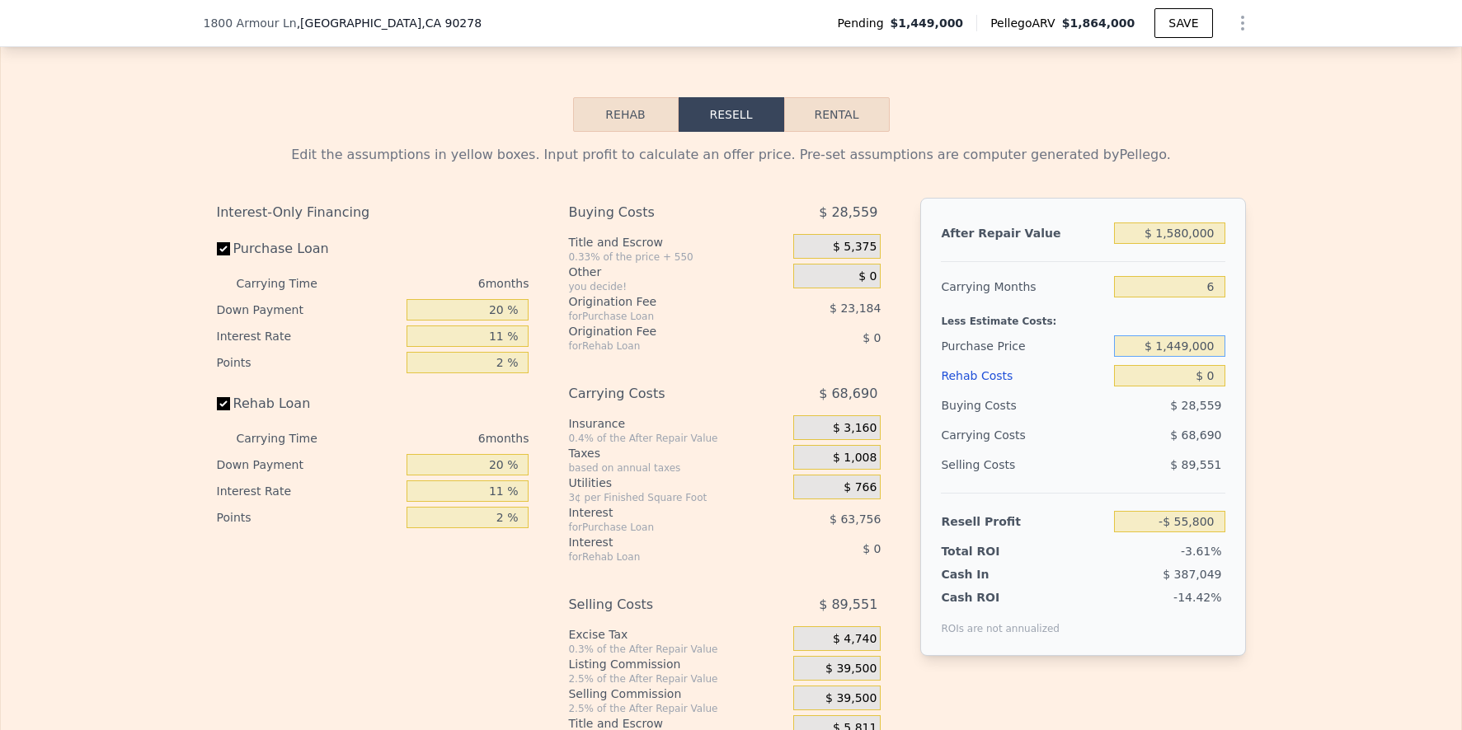
click at [1183, 357] on input "$ 1,449,000" at bounding box center [1169, 346] width 110 height 21
type input "$ 1,864,000"
type input "8"
type input "$ 188,549"
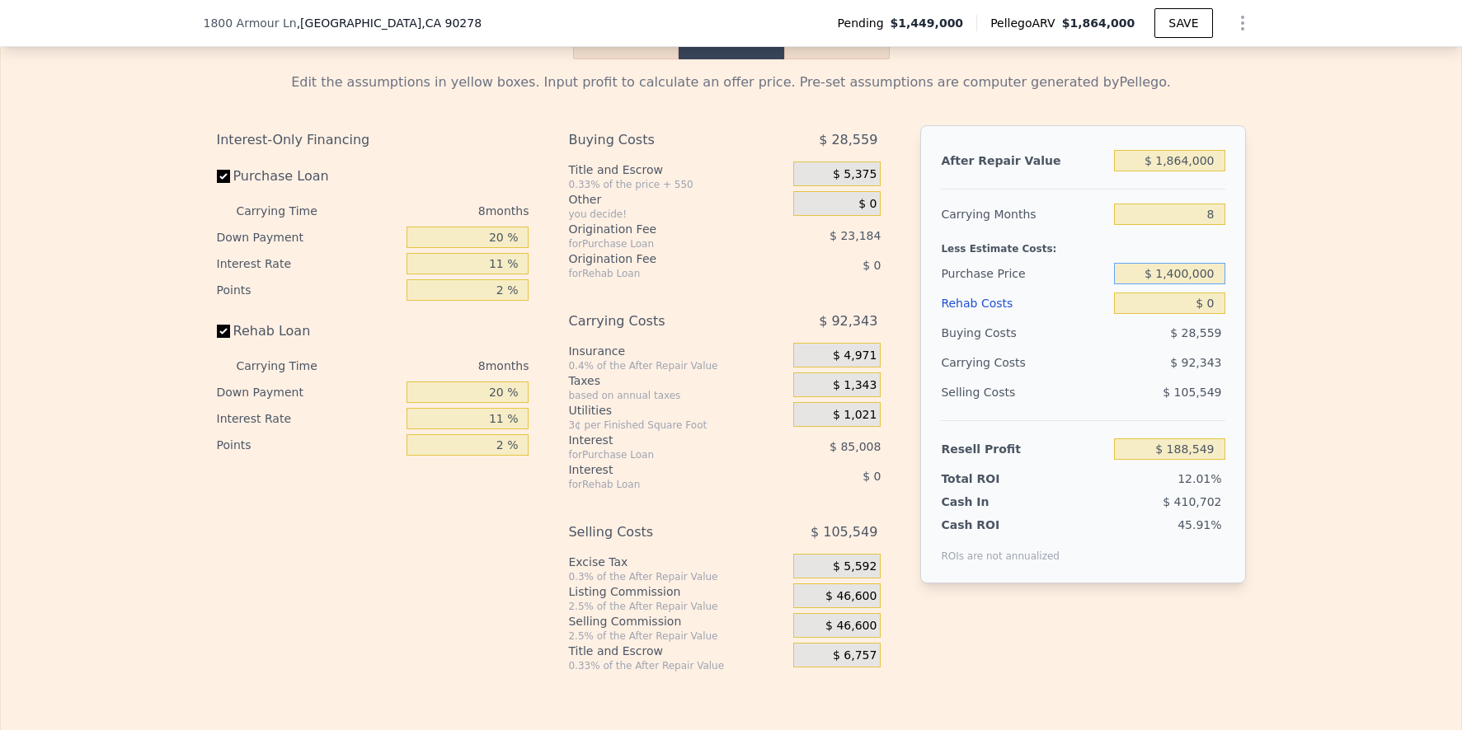
scroll to position [2481, 0]
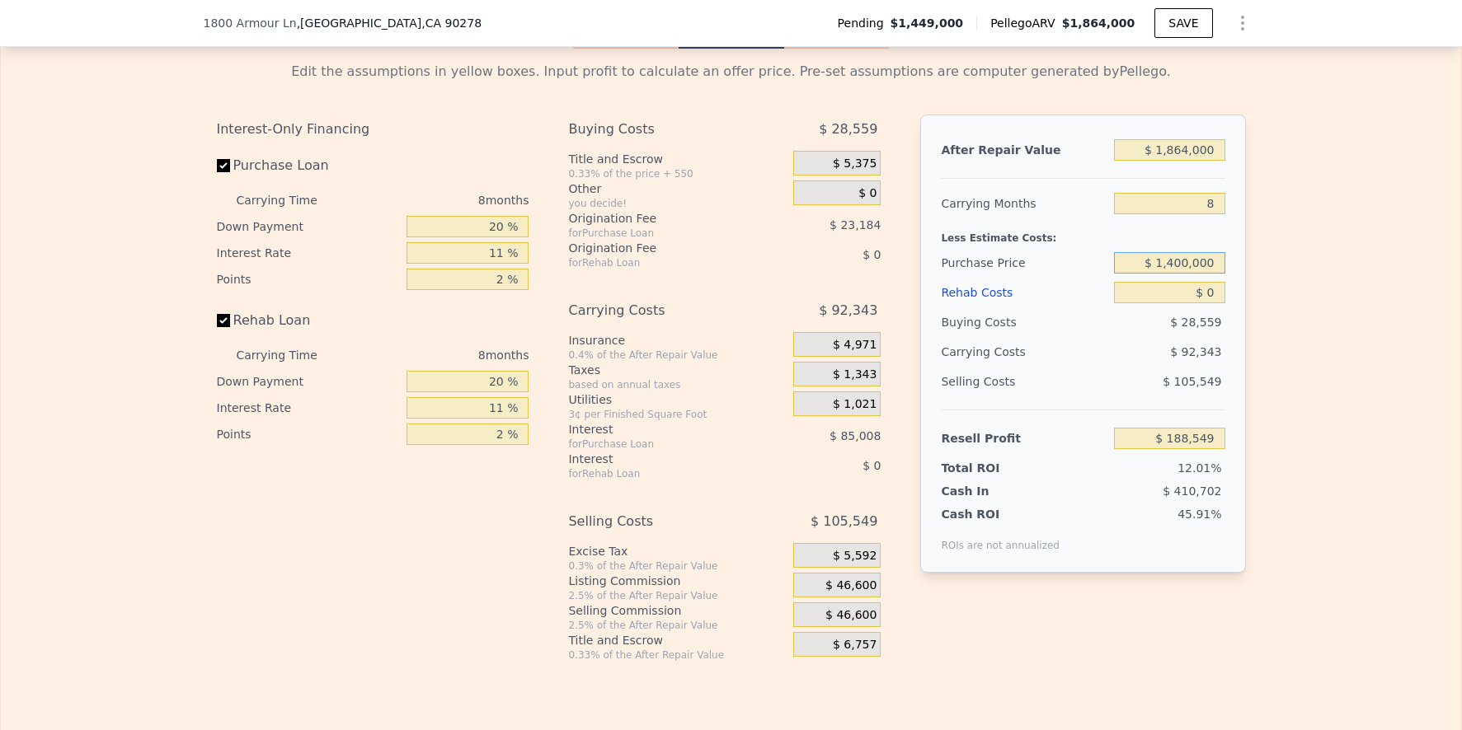
type input "$ 1,400,000"
click at [846, 594] on span "$ 46,600" at bounding box center [850, 586] width 51 height 15
type input "$ 241,368"
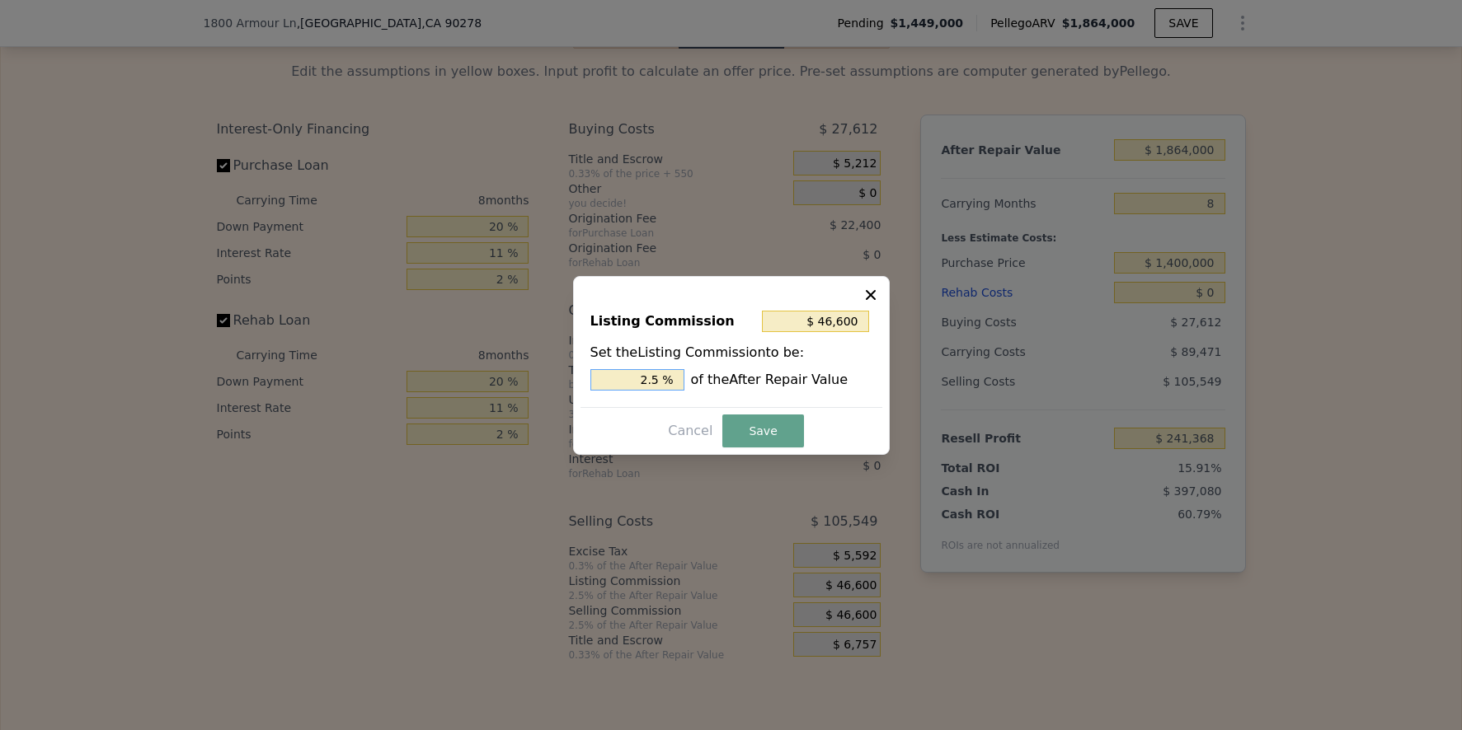
click at [653, 379] on input "2.5 %" at bounding box center [637, 379] width 94 height 21
type input "$ 18,640"
type input "1 %"
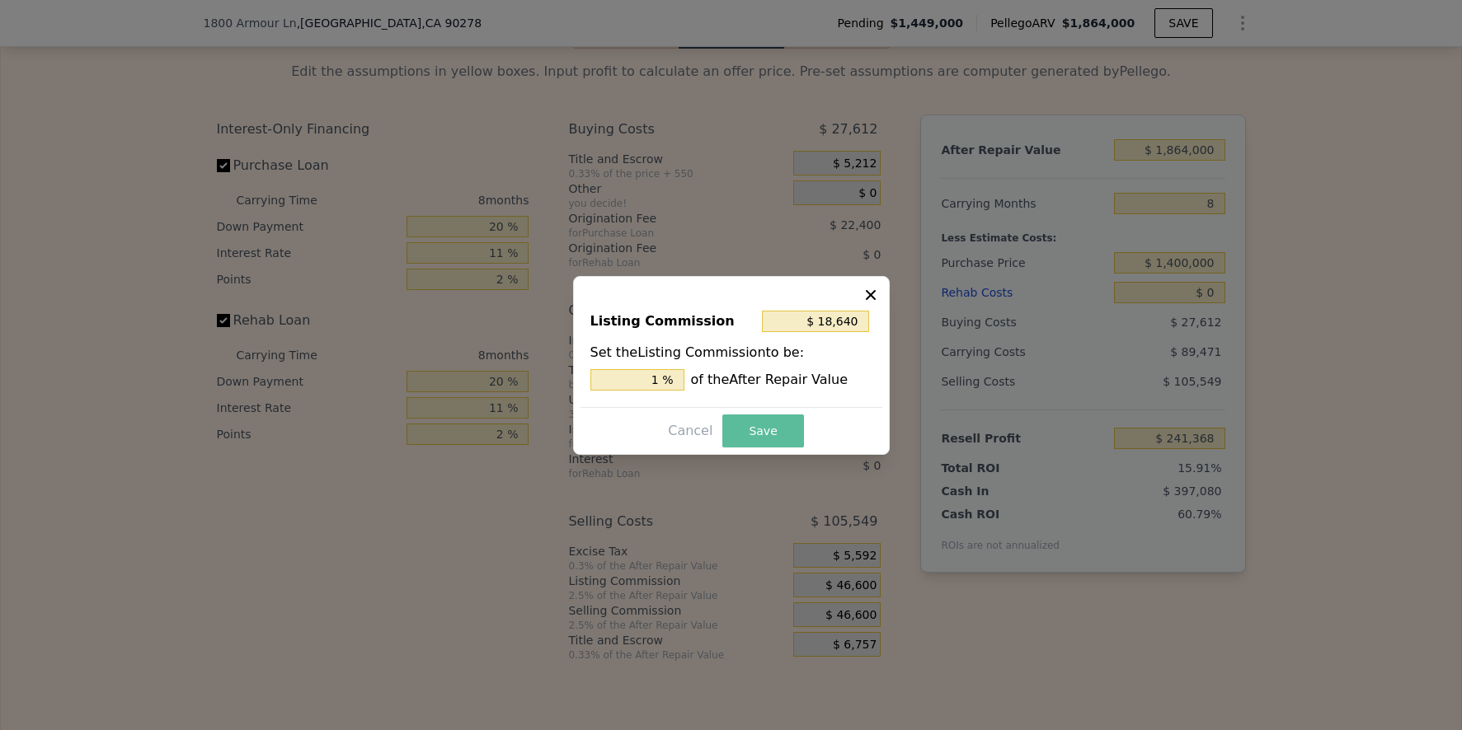
click at [789, 422] on button "Save" at bounding box center [762, 431] width 81 height 33
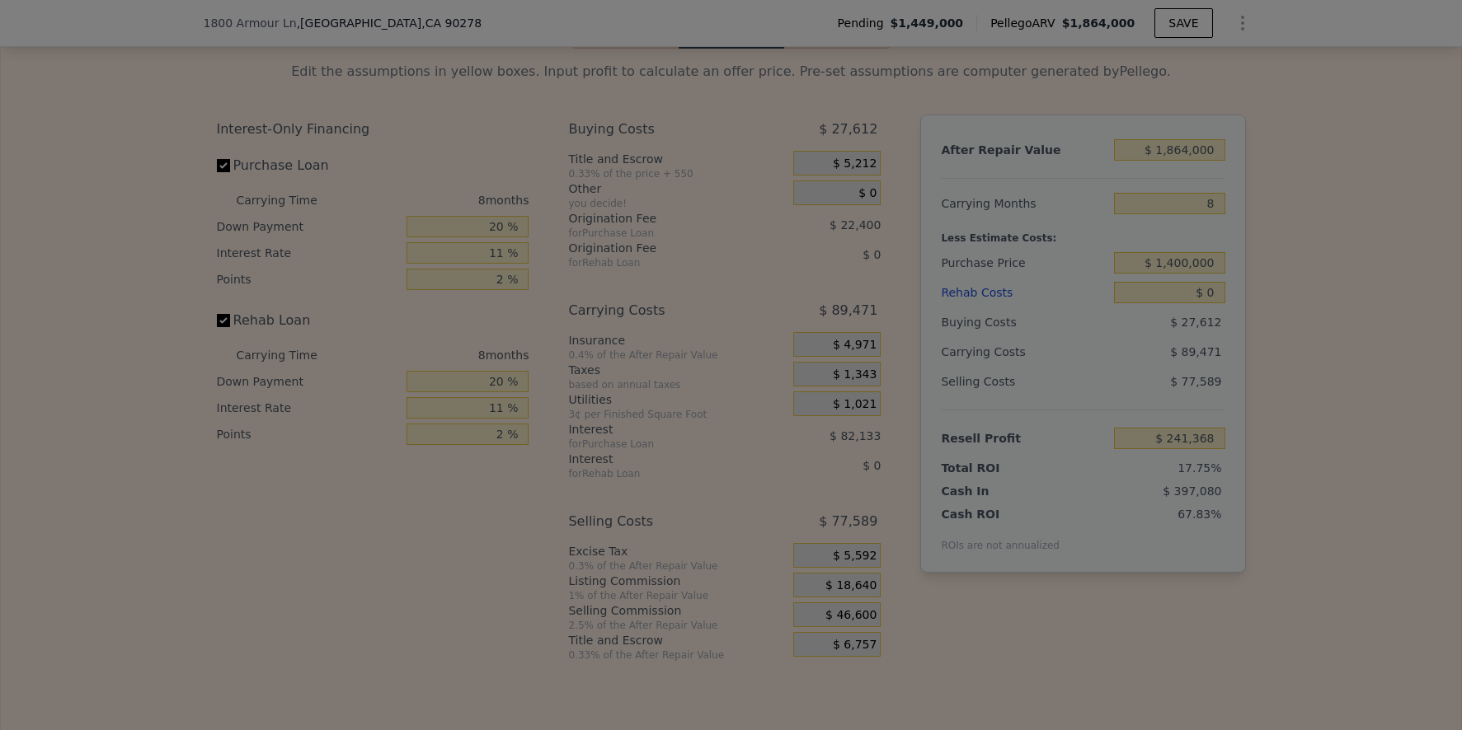
type input "$ 269,328"
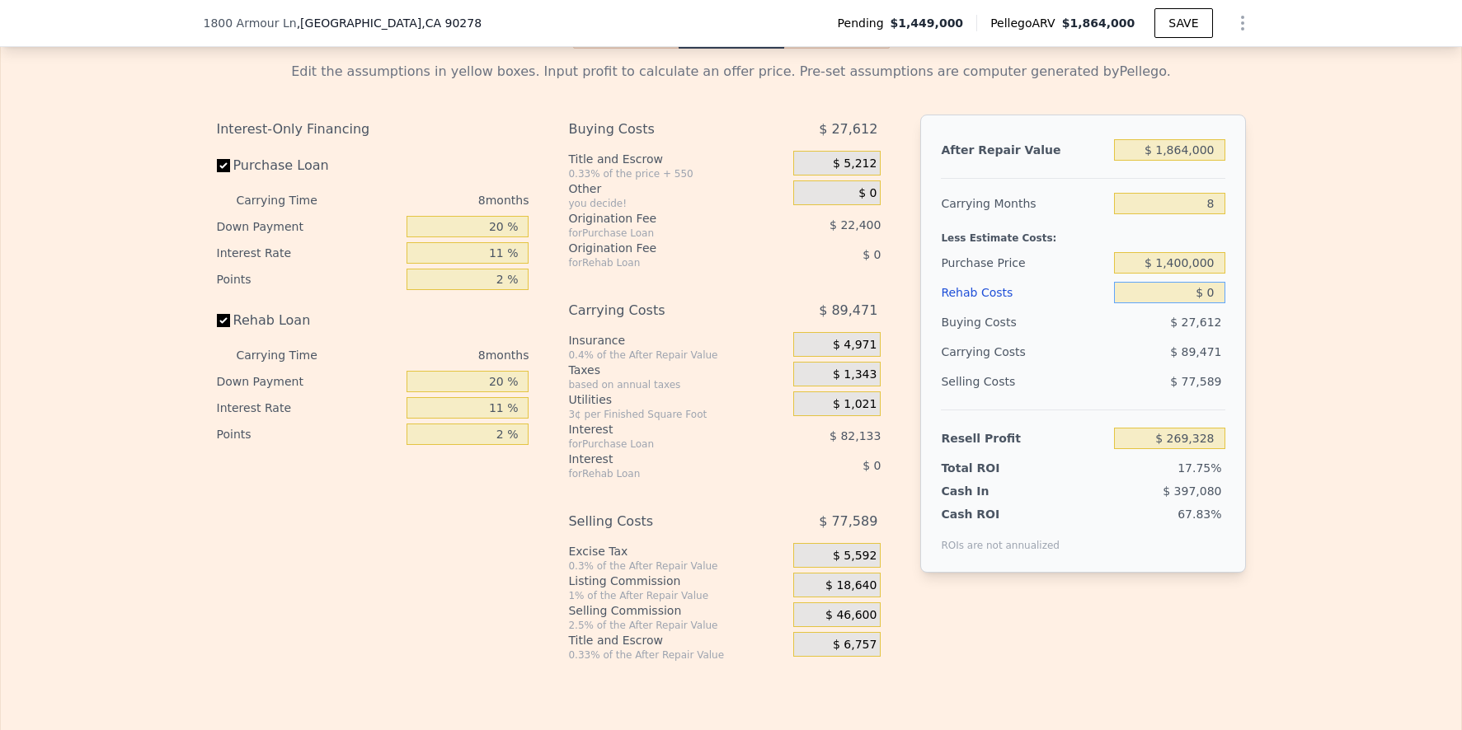
click at [1208, 303] on input "$ 0" at bounding box center [1169, 292] width 110 height 21
type input "$ 1"
type input "$ 269,327"
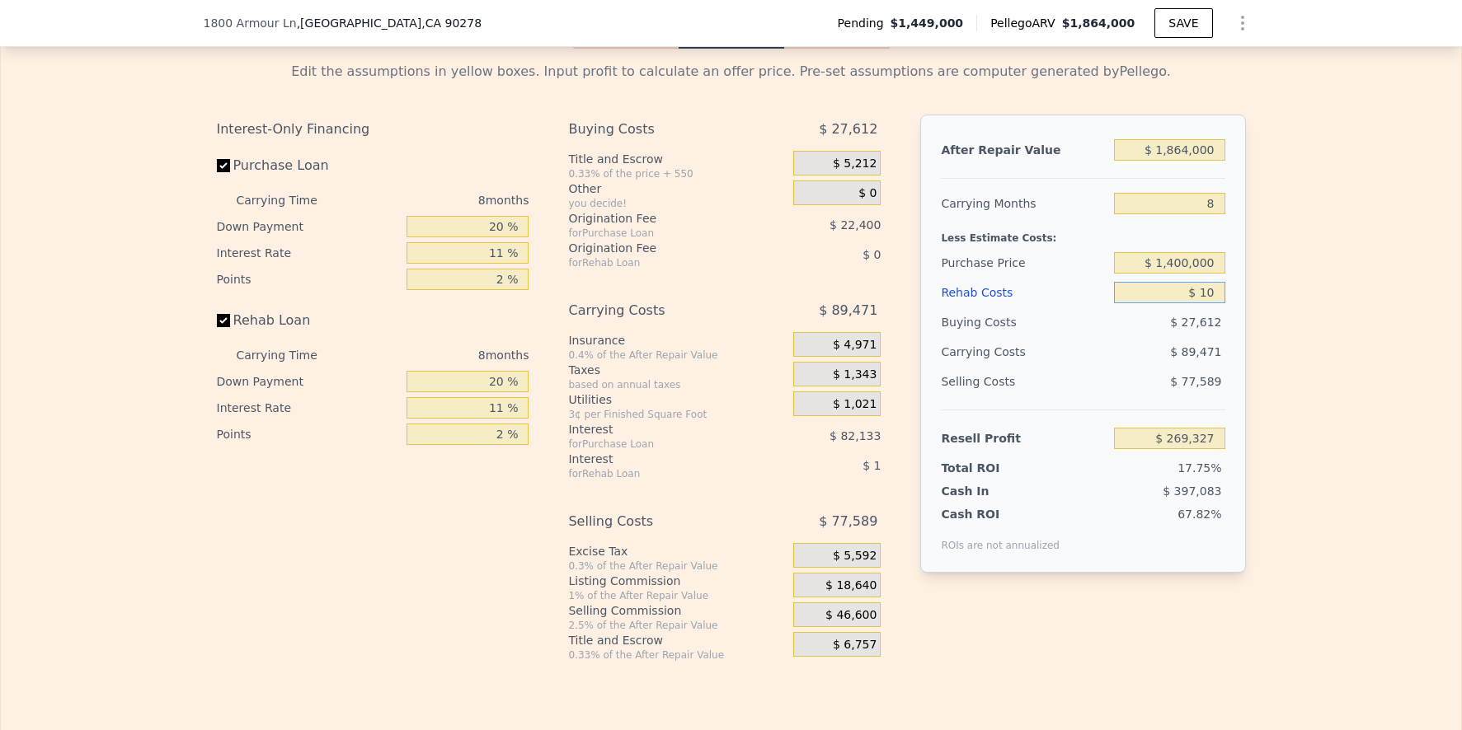
type input "$ 100"
type input "$ 269,218"
type input "$ 1,000"
type input "$ 268,256"
type input "$ 100,000"
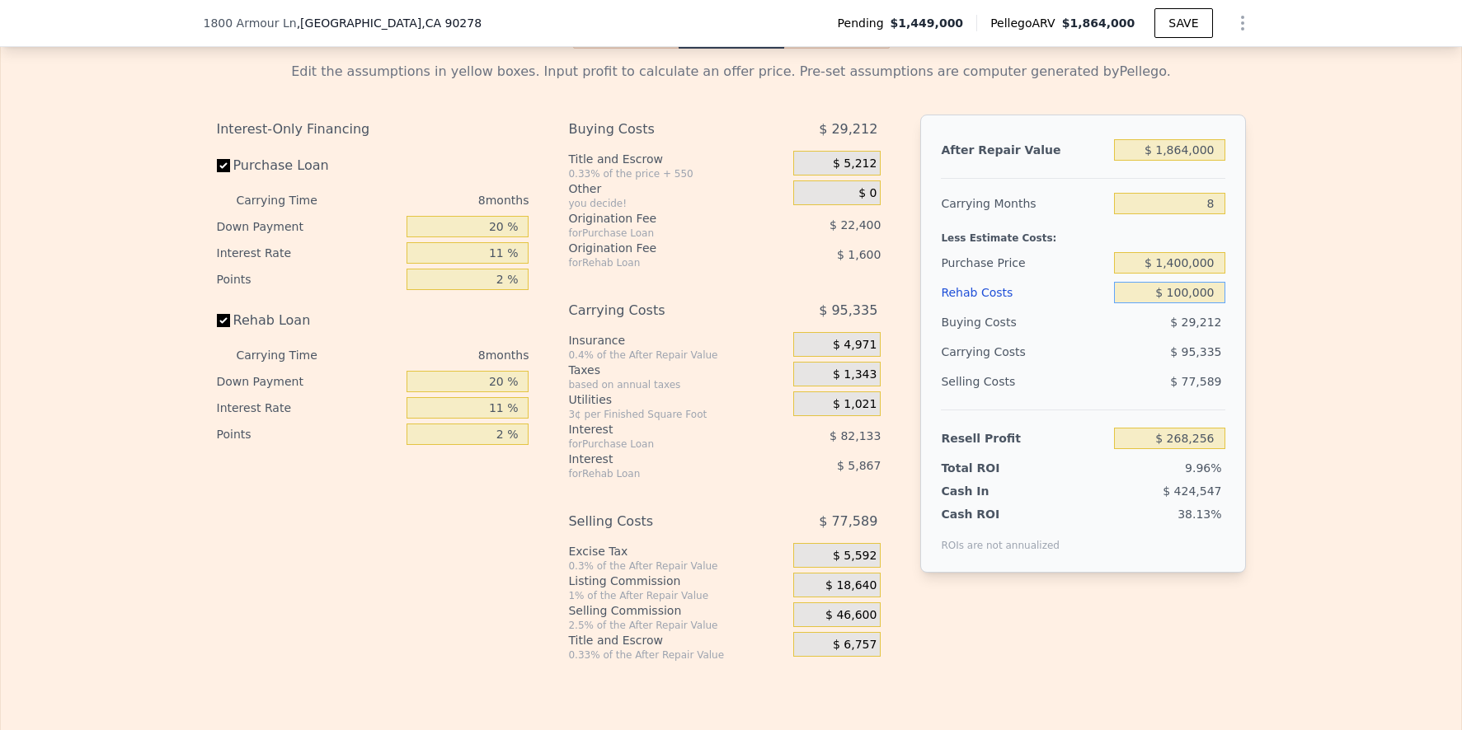
type input "$ 161,864"
type input "$ 100,000"
click at [1280, 348] on div "Edit the assumptions in yellow boxes. Input profit to calculate an offer price.…" at bounding box center [731, 355] width 1460 height 613
click at [1172, 161] on input "$ 1,864,000" at bounding box center [1169, 149] width 110 height 21
type input "$ 164,000"
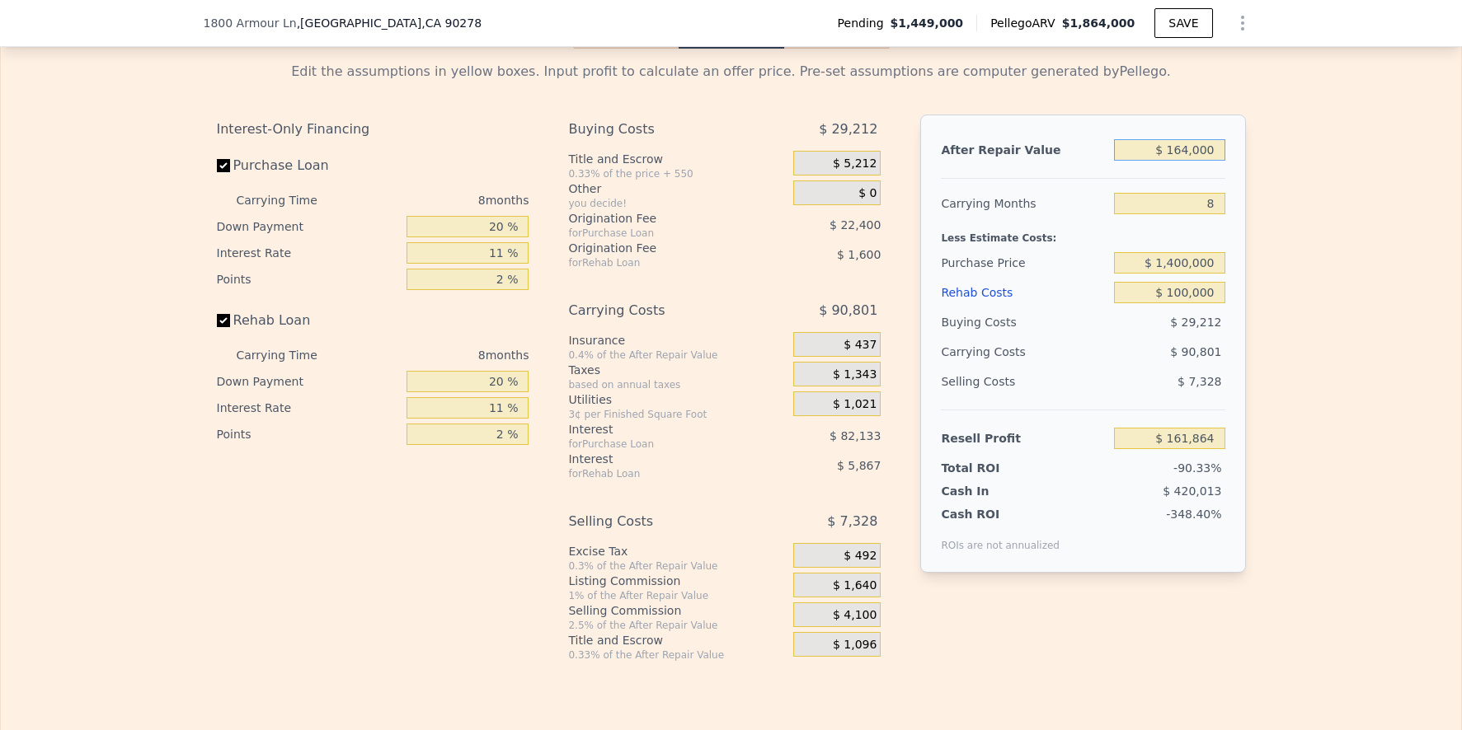
type input "-$ 1,463,341"
type input "$ 1,564,000"
type input "-$ 124,937"
click at [1350, 406] on div "Edit the assumptions in yellow boxes. Input profit to calculate an offer price.…" at bounding box center [731, 355] width 1460 height 613
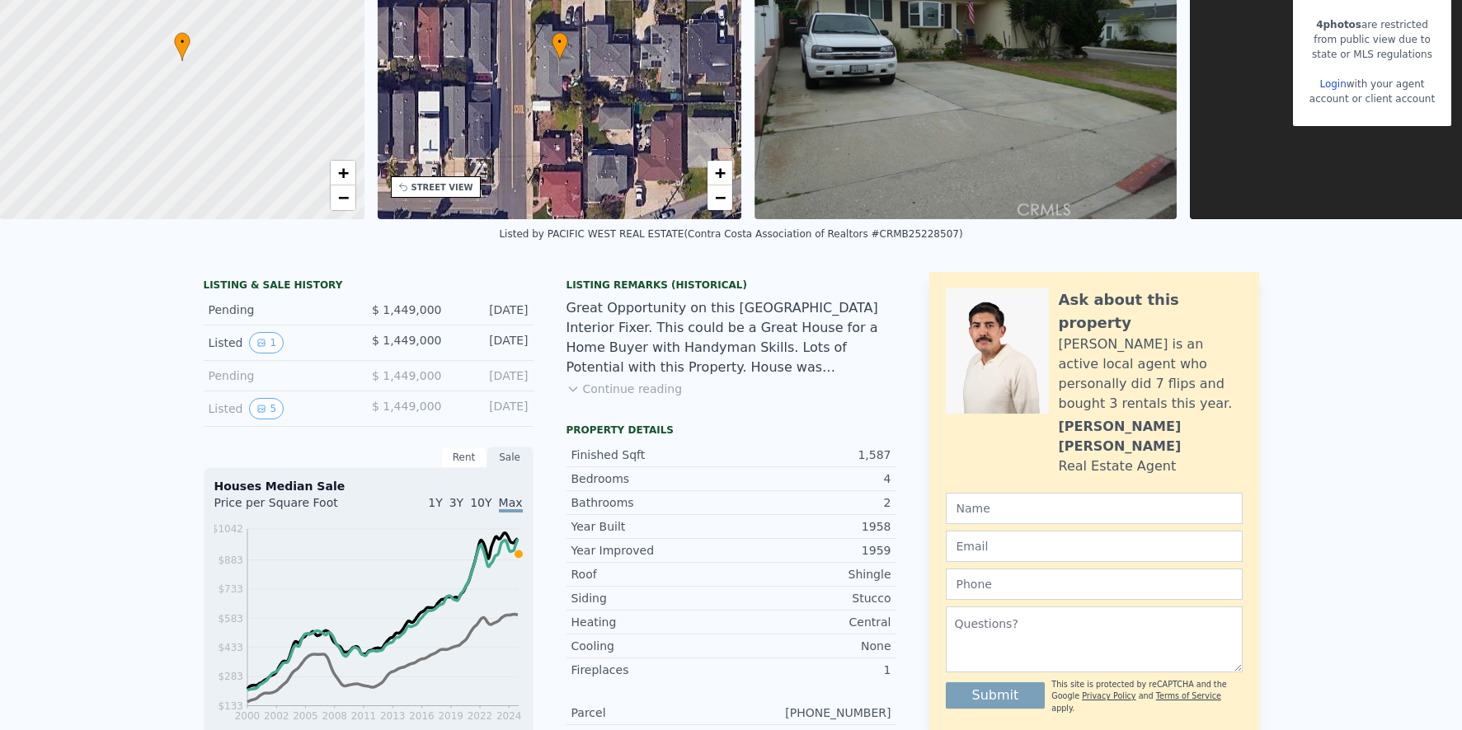
scroll to position [6, 0]
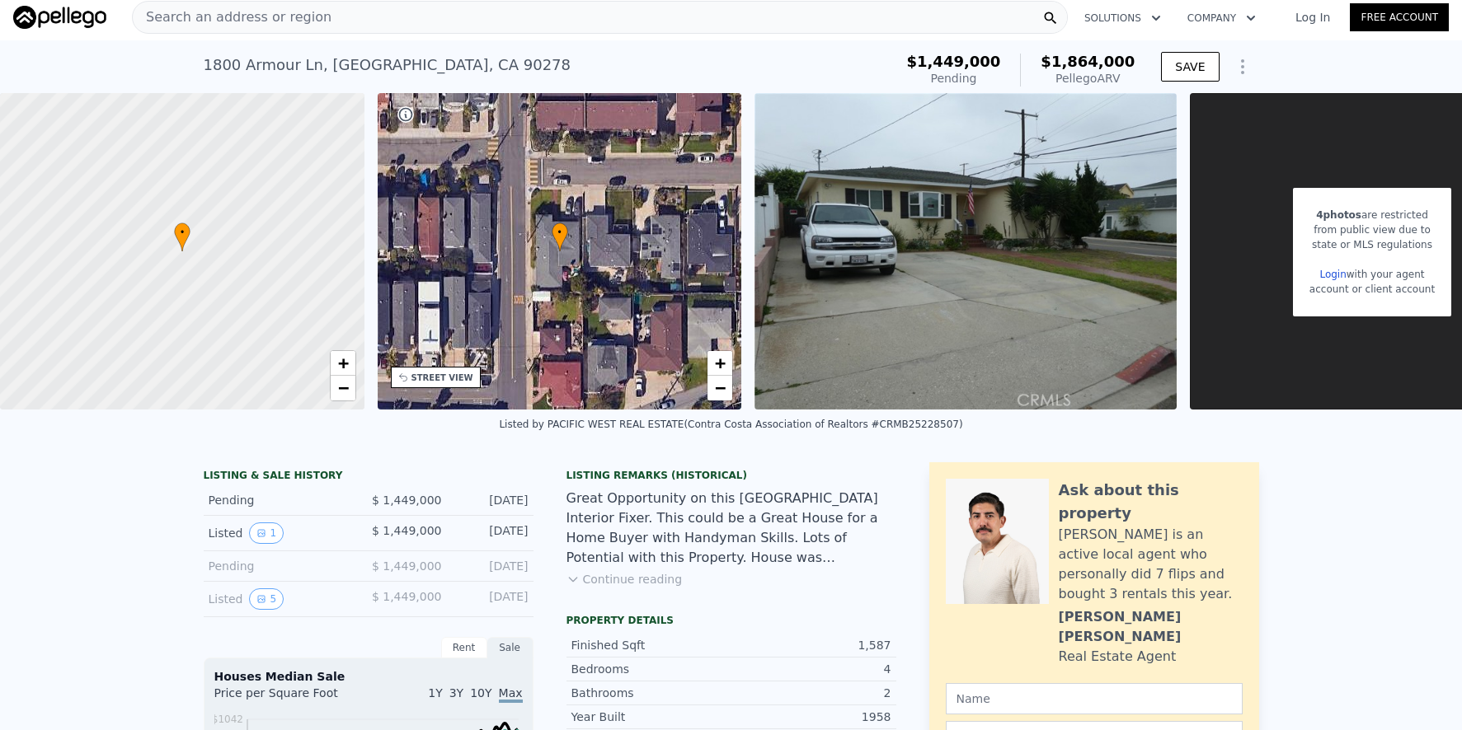
click at [348, 31] on div "Search an address or region" at bounding box center [600, 17] width 936 height 33
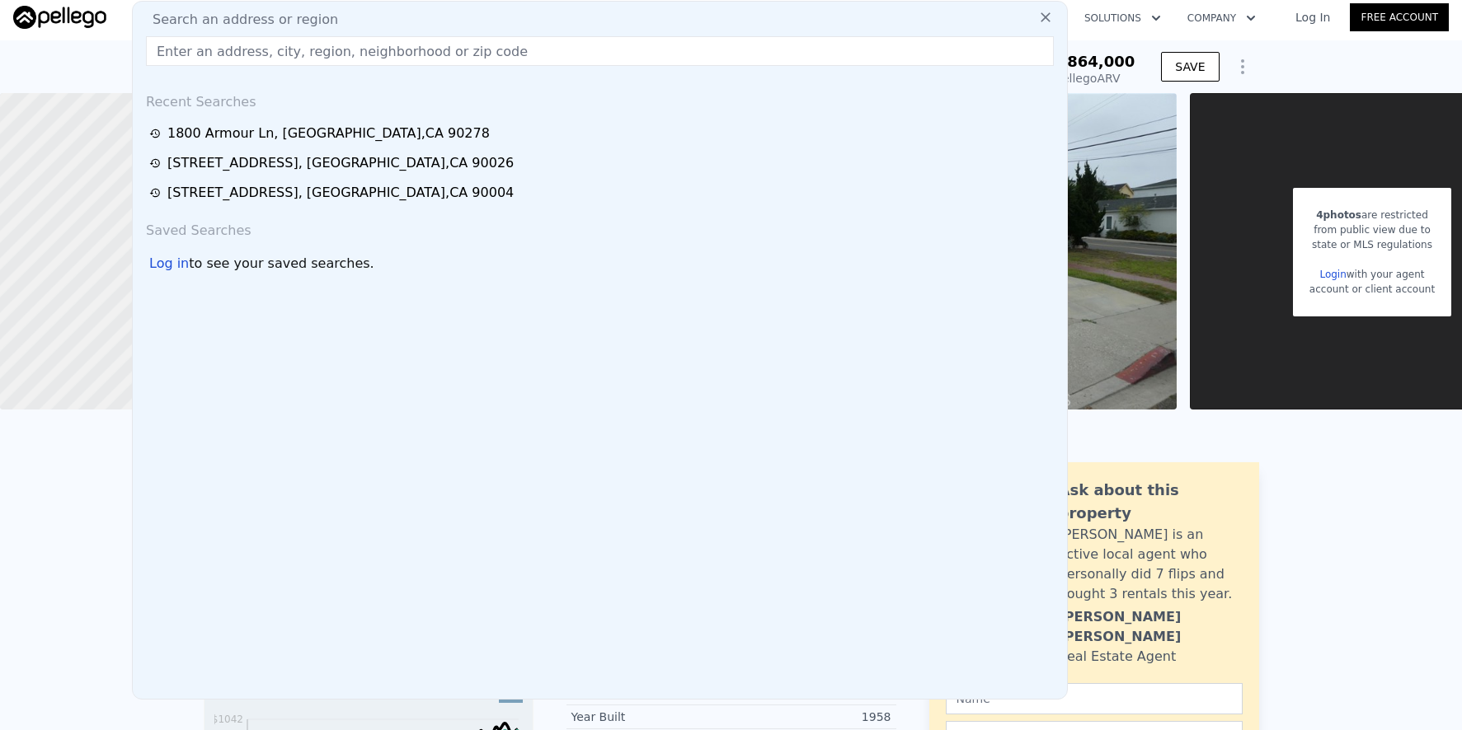
type input "$ 1,864,000"
type input "$ 0"
type input "$ 188,549"
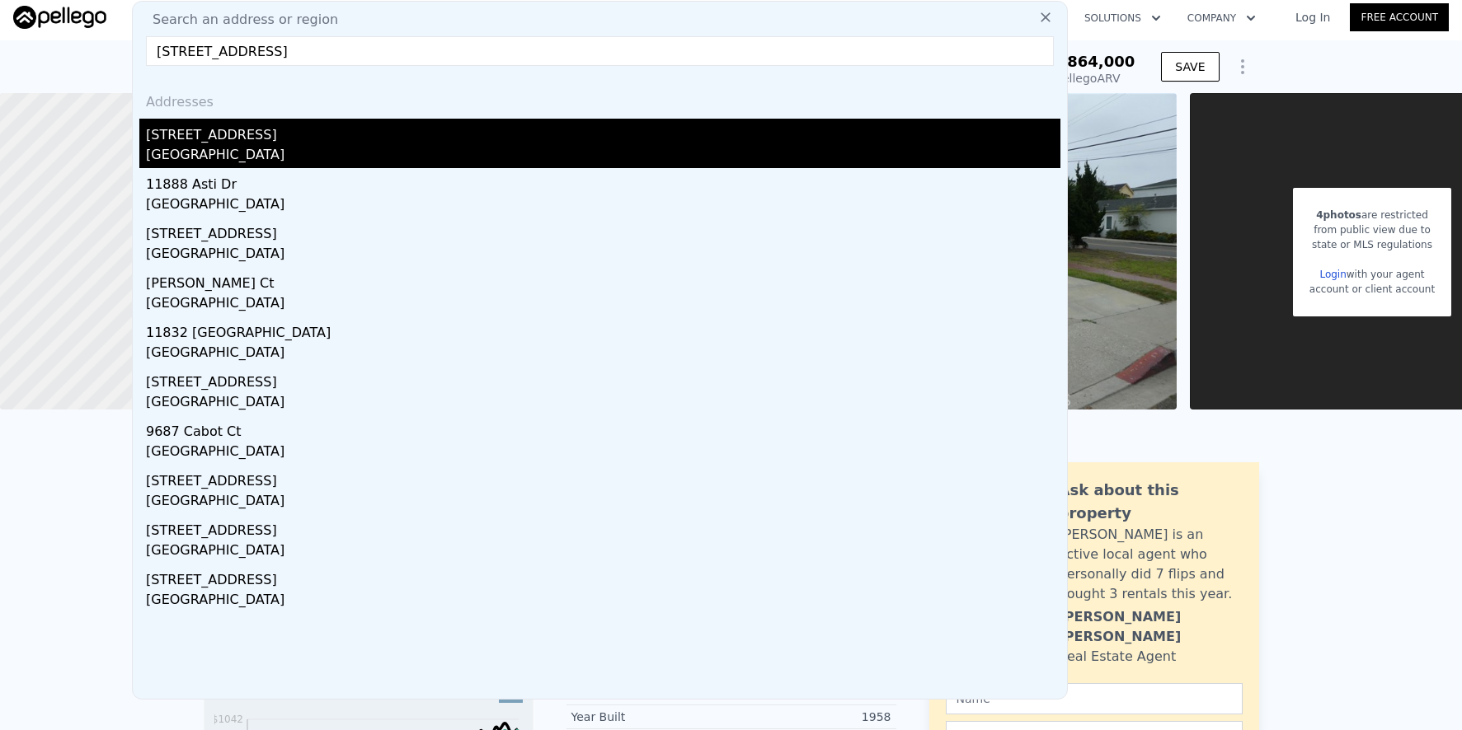
type input "[STREET_ADDRESS]"
click at [533, 145] on div "[GEOGRAPHIC_DATA]" at bounding box center [603, 156] width 914 height 23
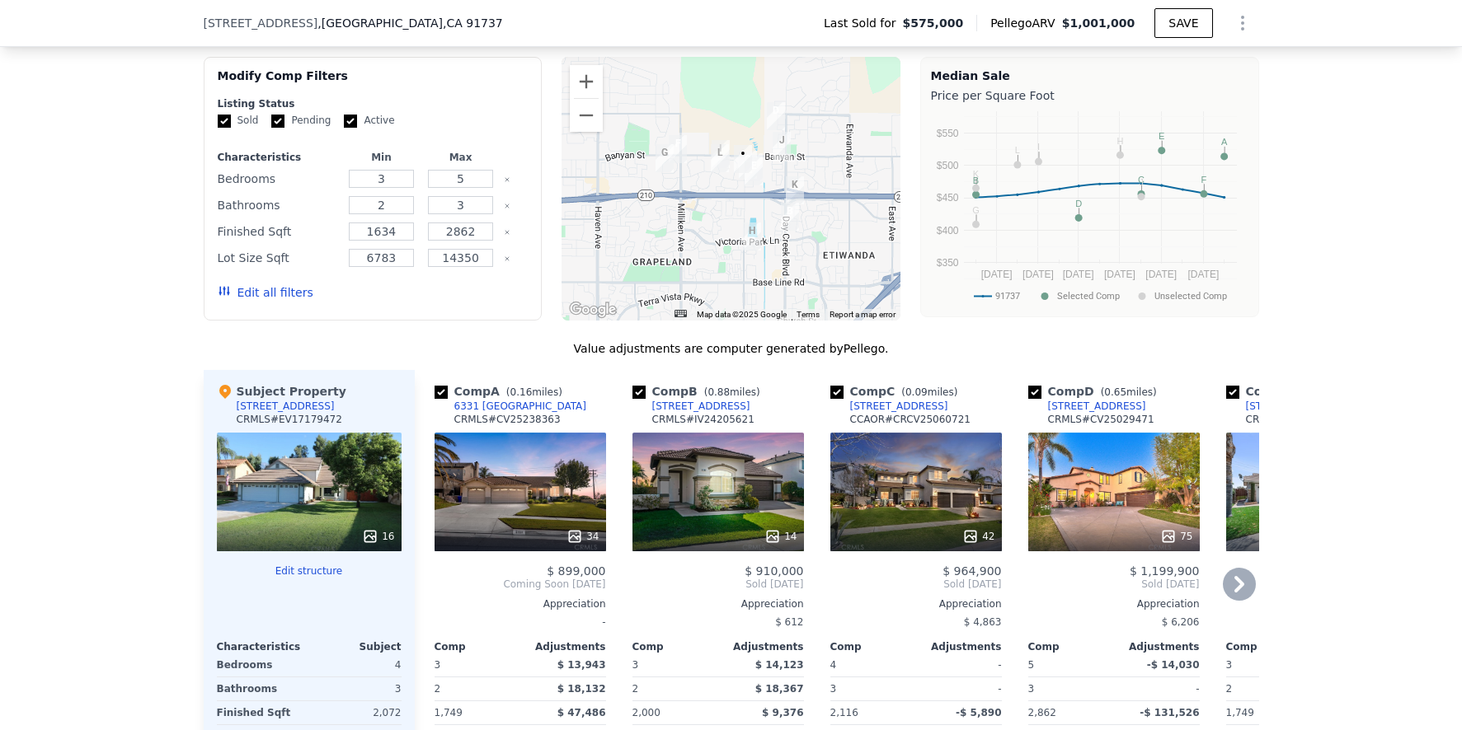
scroll to position [1453, 0]
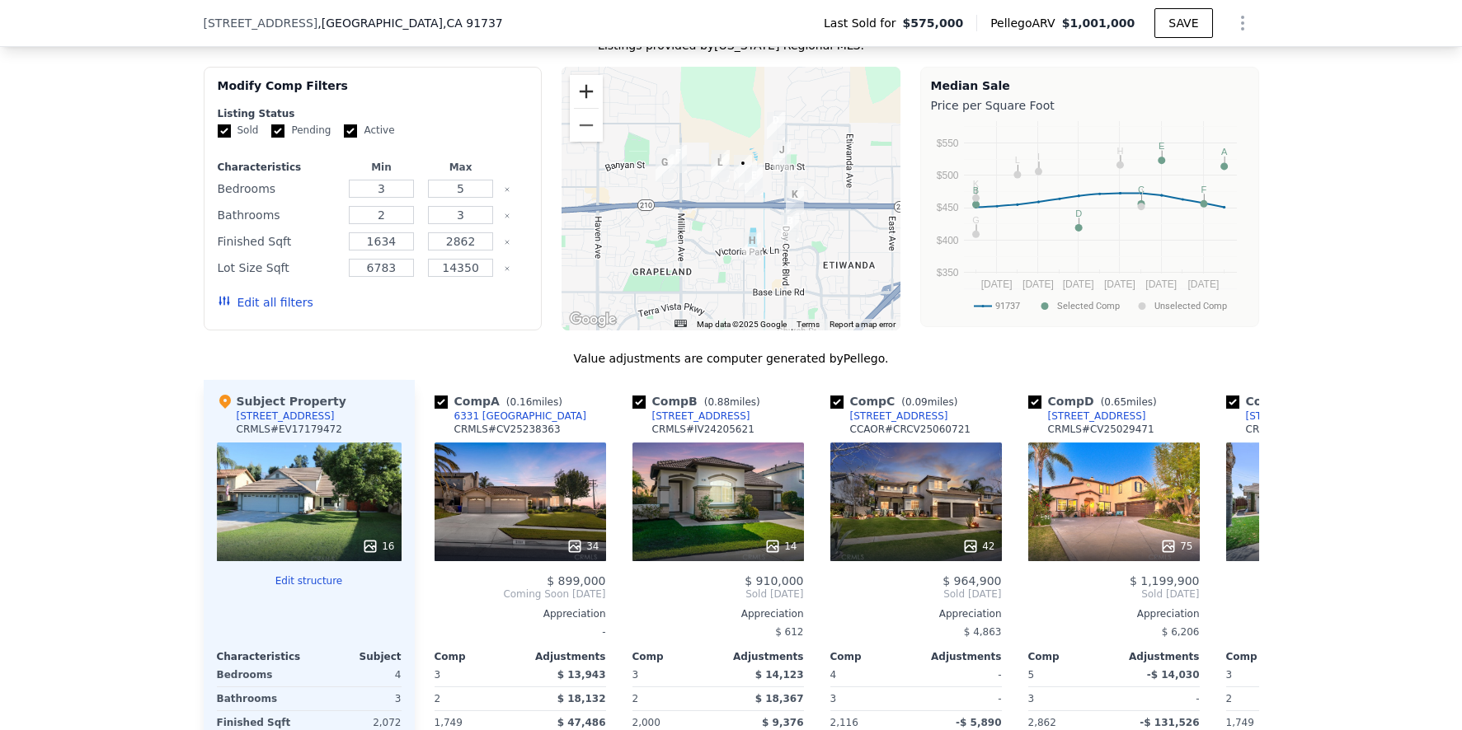
click at [586, 104] on button "Zoom in" at bounding box center [586, 91] width 33 height 33
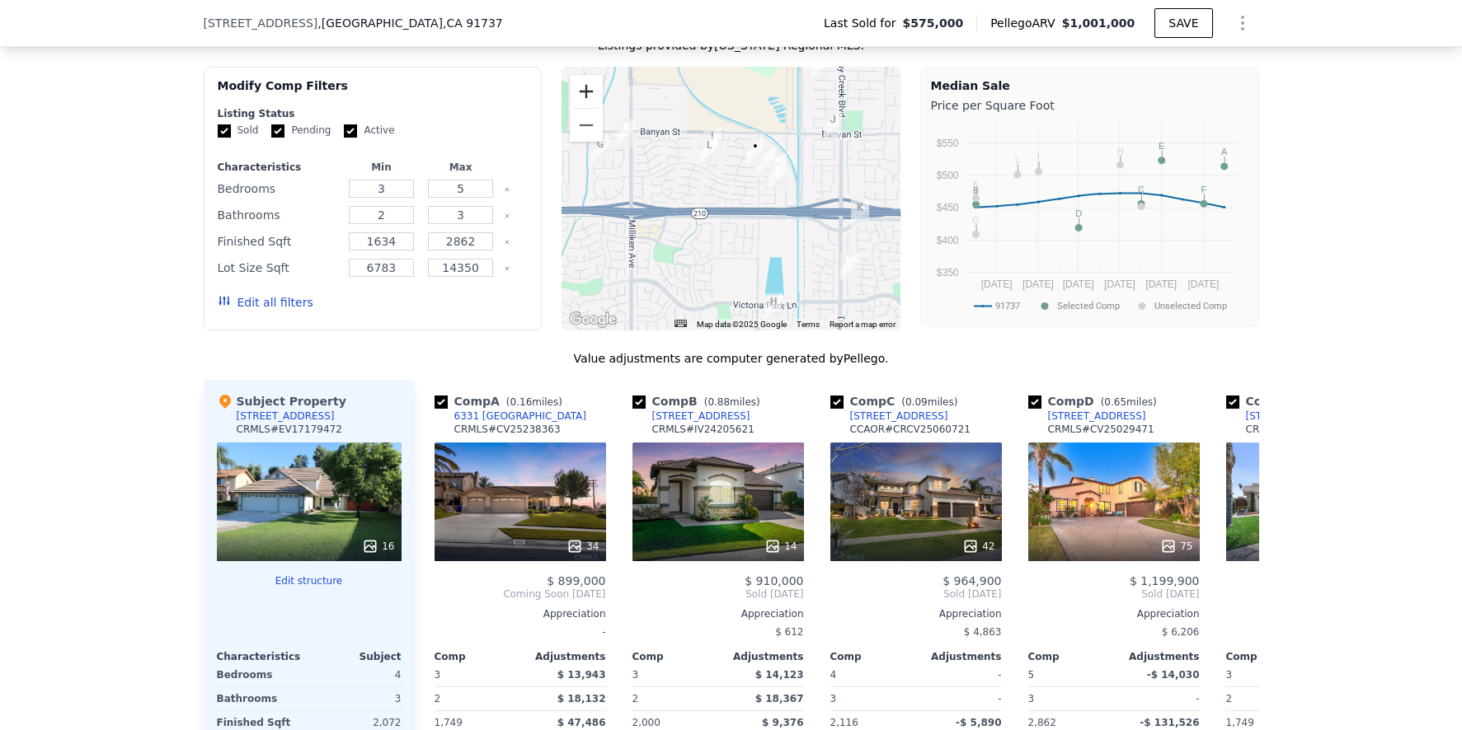
click at [586, 105] on button "Zoom in" at bounding box center [586, 91] width 33 height 33
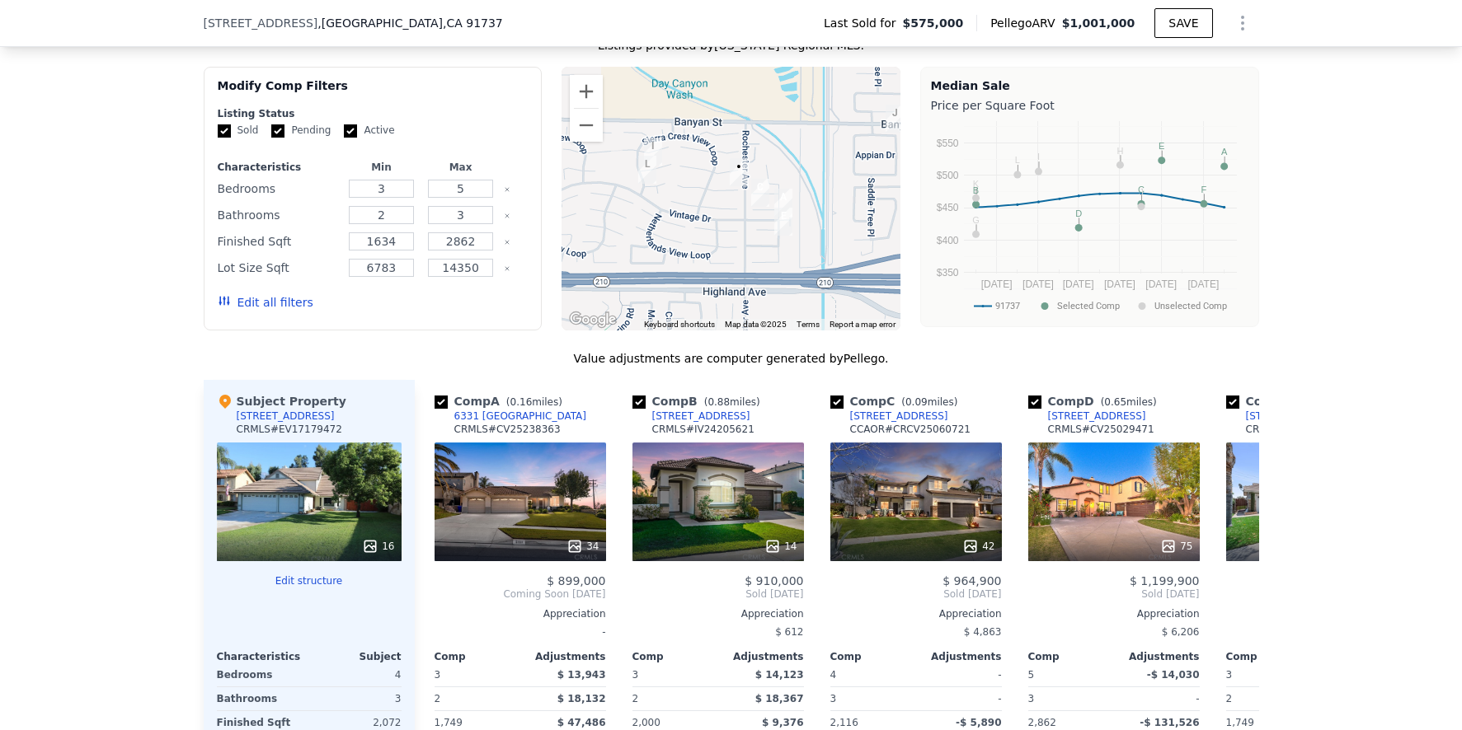
drag, startPoint x: 712, startPoint y: 201, endPoint x: 679, endPoint y: 245, distance: 55.2
click at [679, 245] on div at bounding box center [730, 199] width 339 height 264
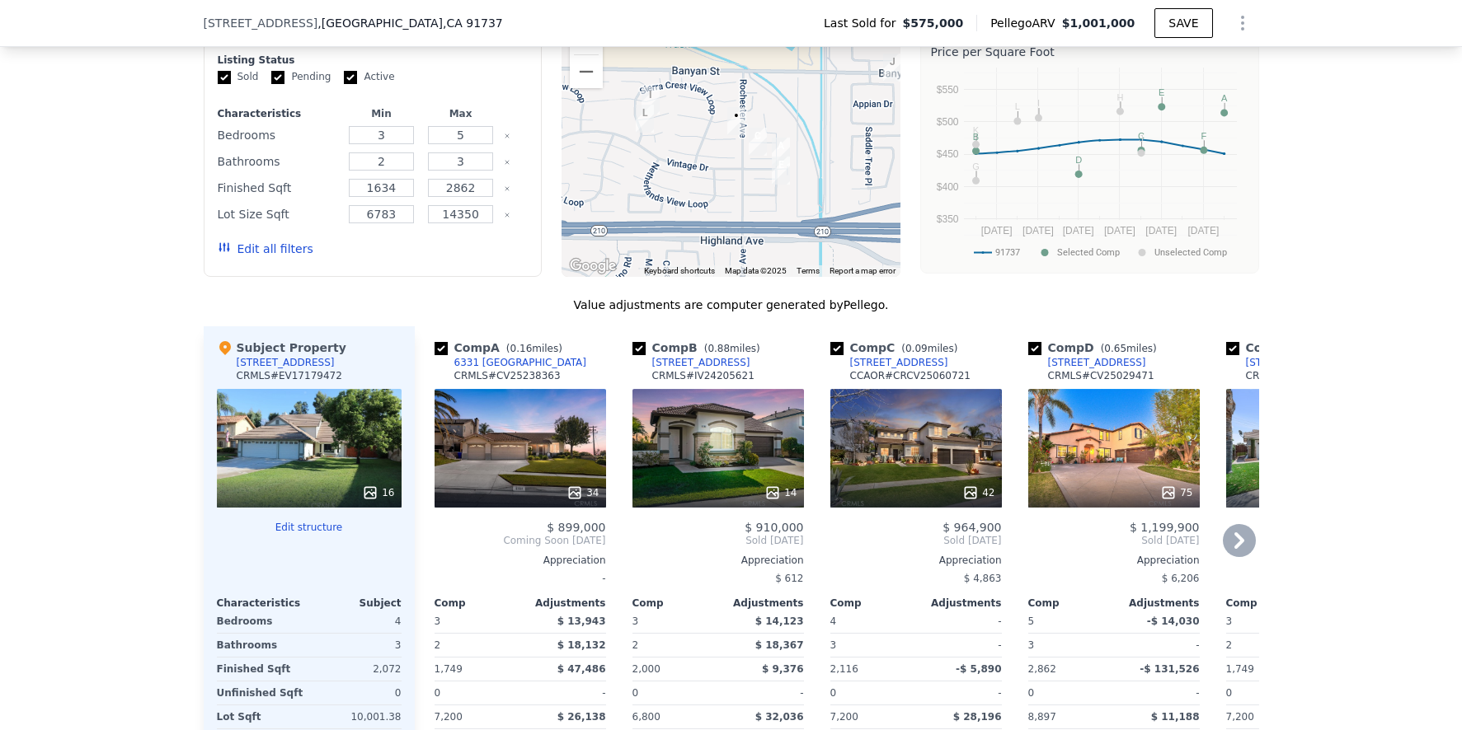
scroll to position [1491, 0]
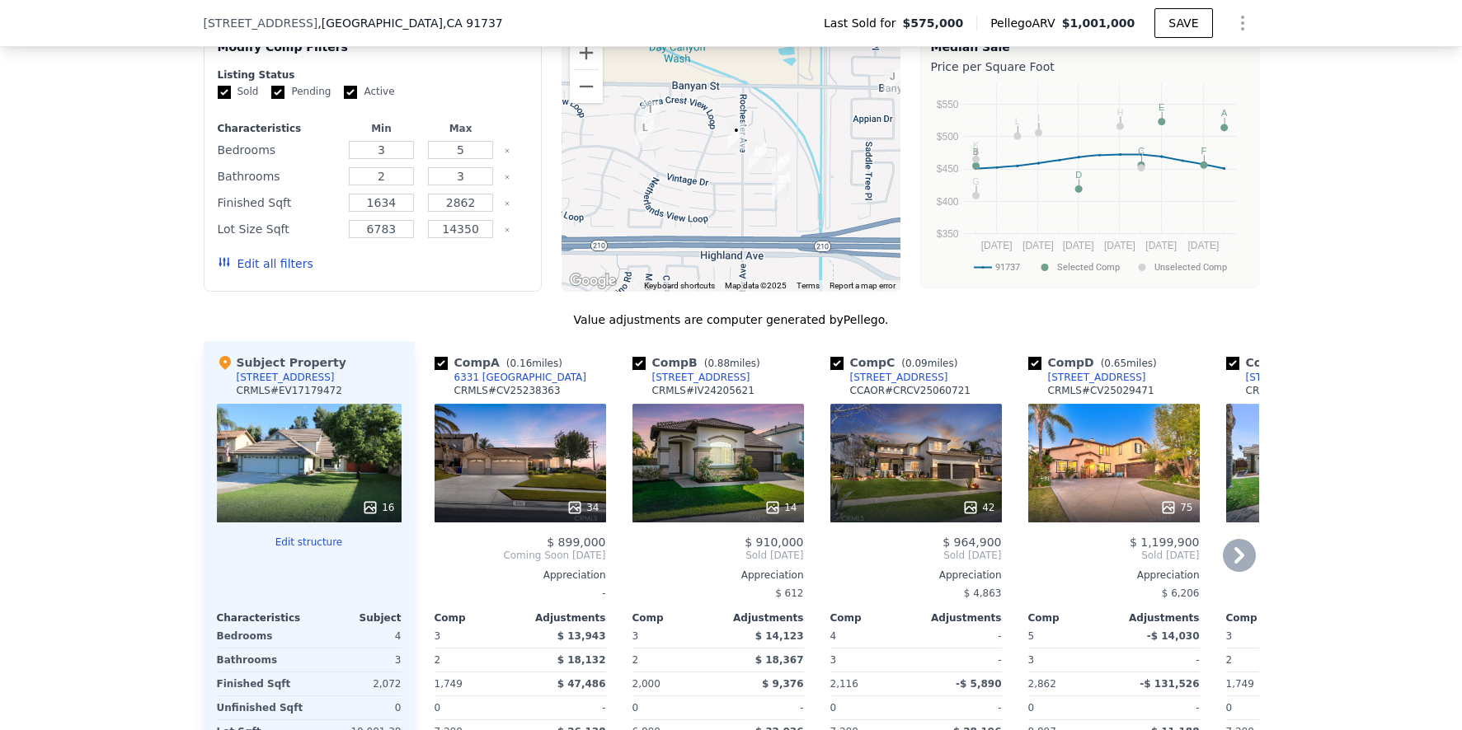
click at [904, 457] on div "42" at bounding box center [915, 463] width 171 height 119
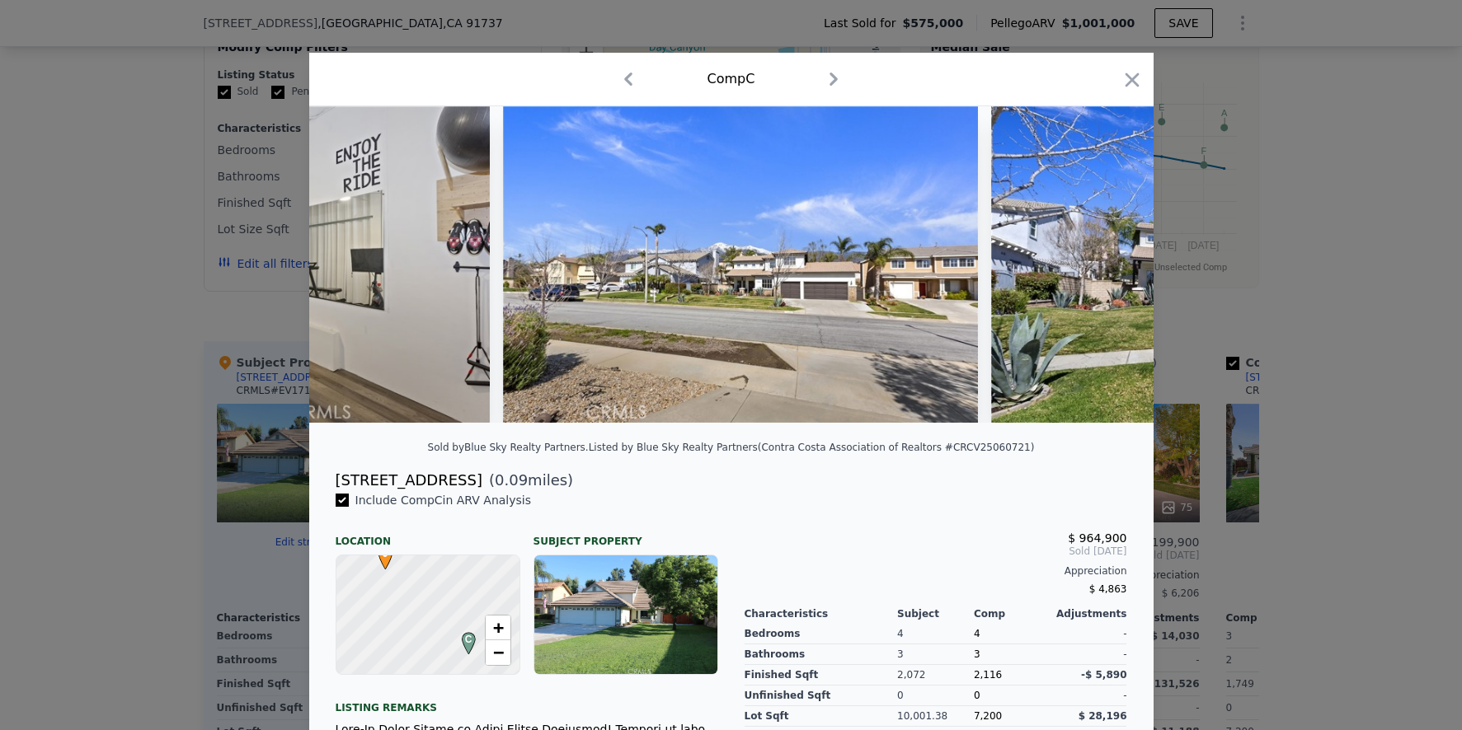
scroll to position [0, 18358]
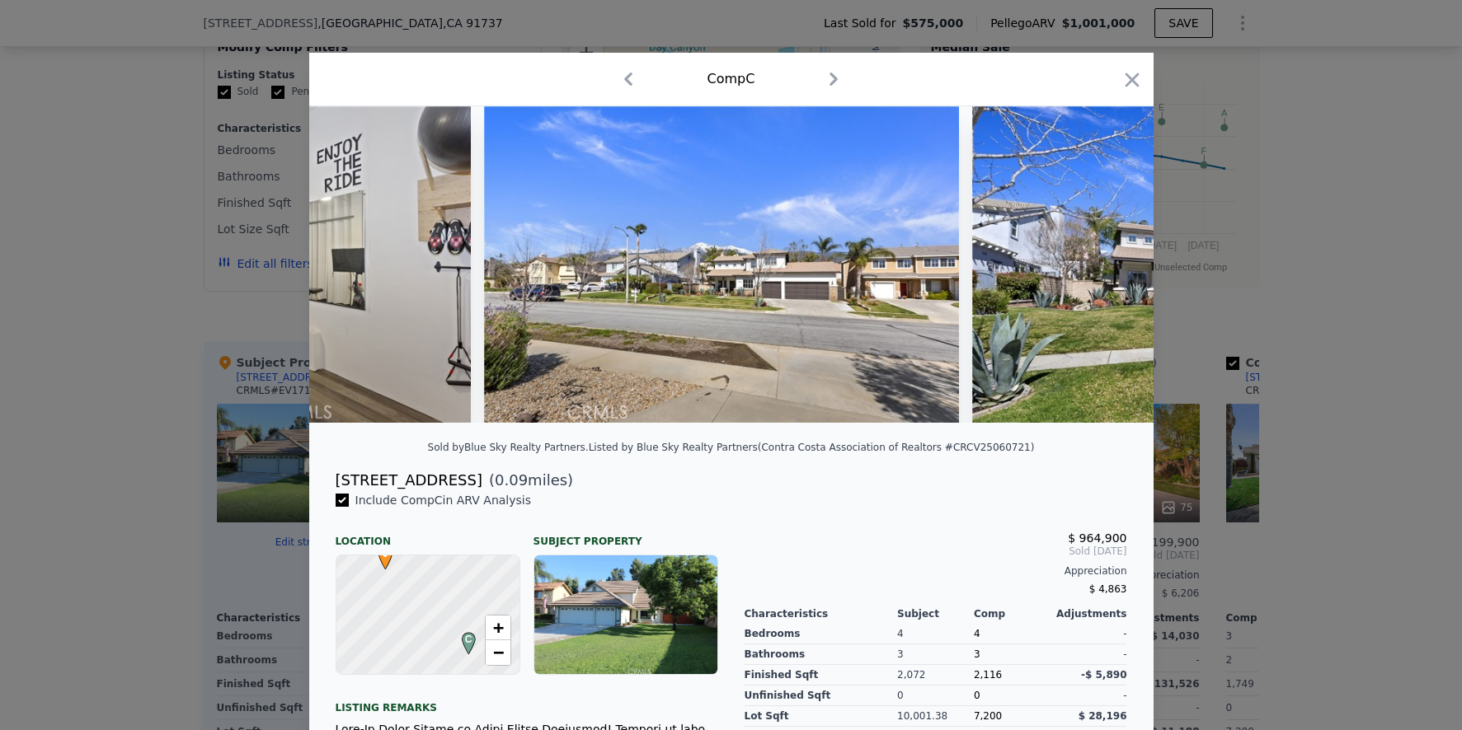
click at [1309, 531] on div at bounding box center [731, 365] width 1462 height 730
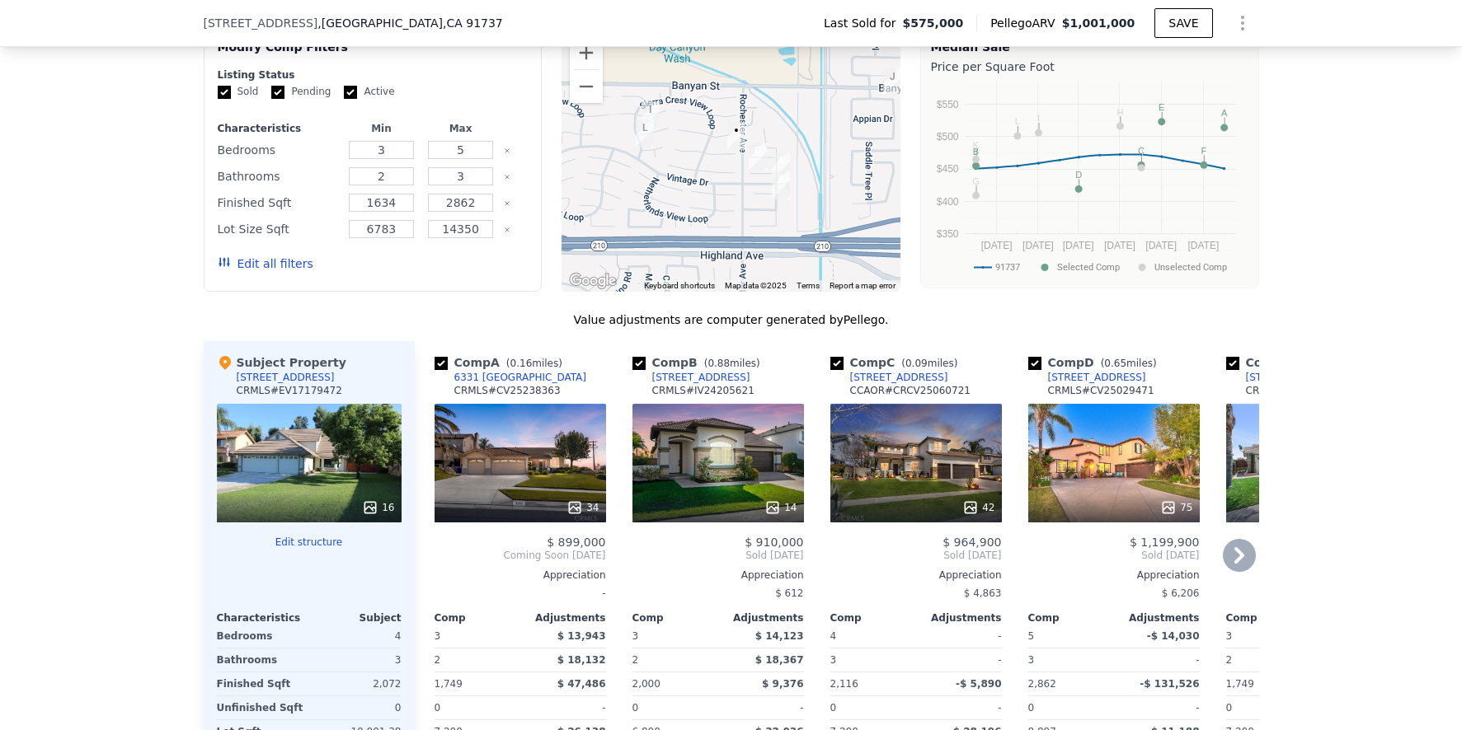
click at [1238, 568] on icon at bounding box center [1239, 555] width 33 height 33
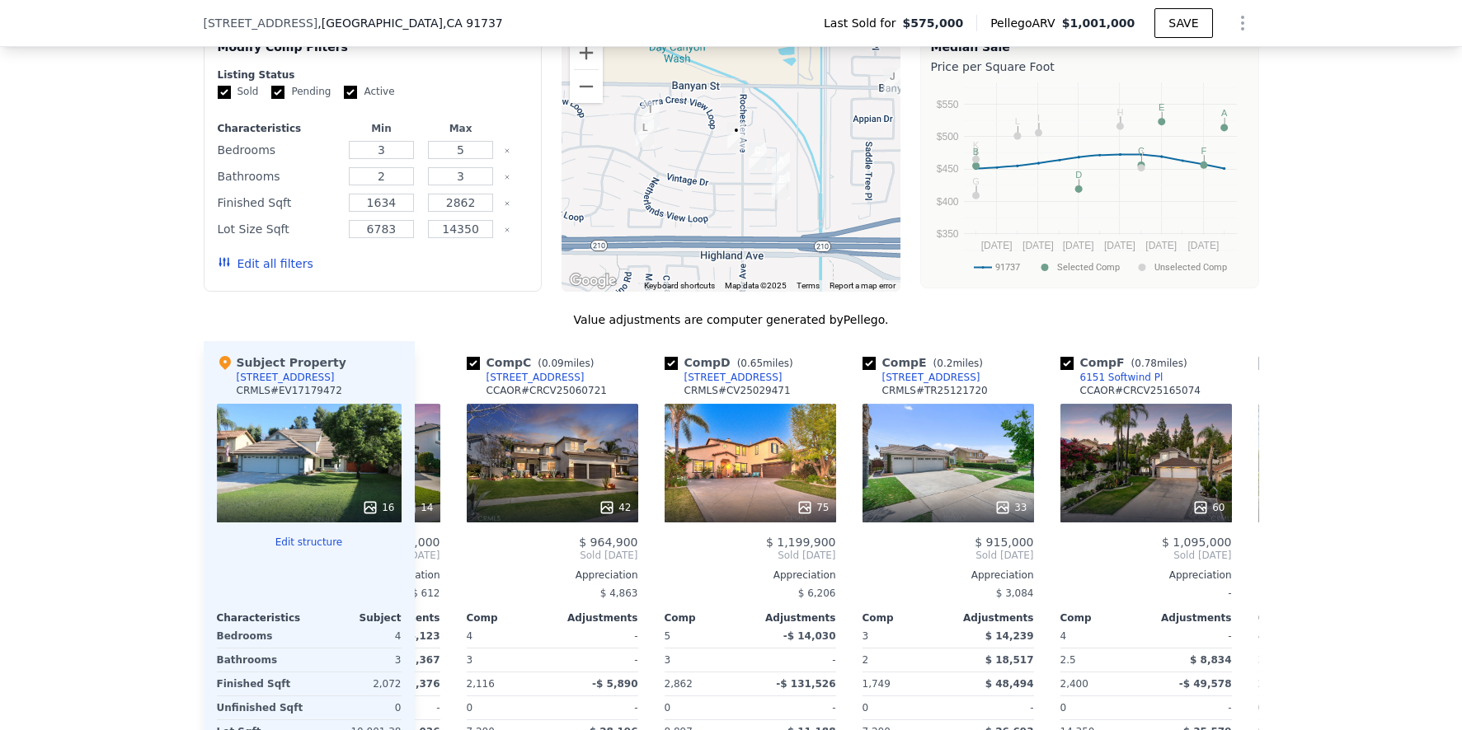
scroll to position [0, 396]
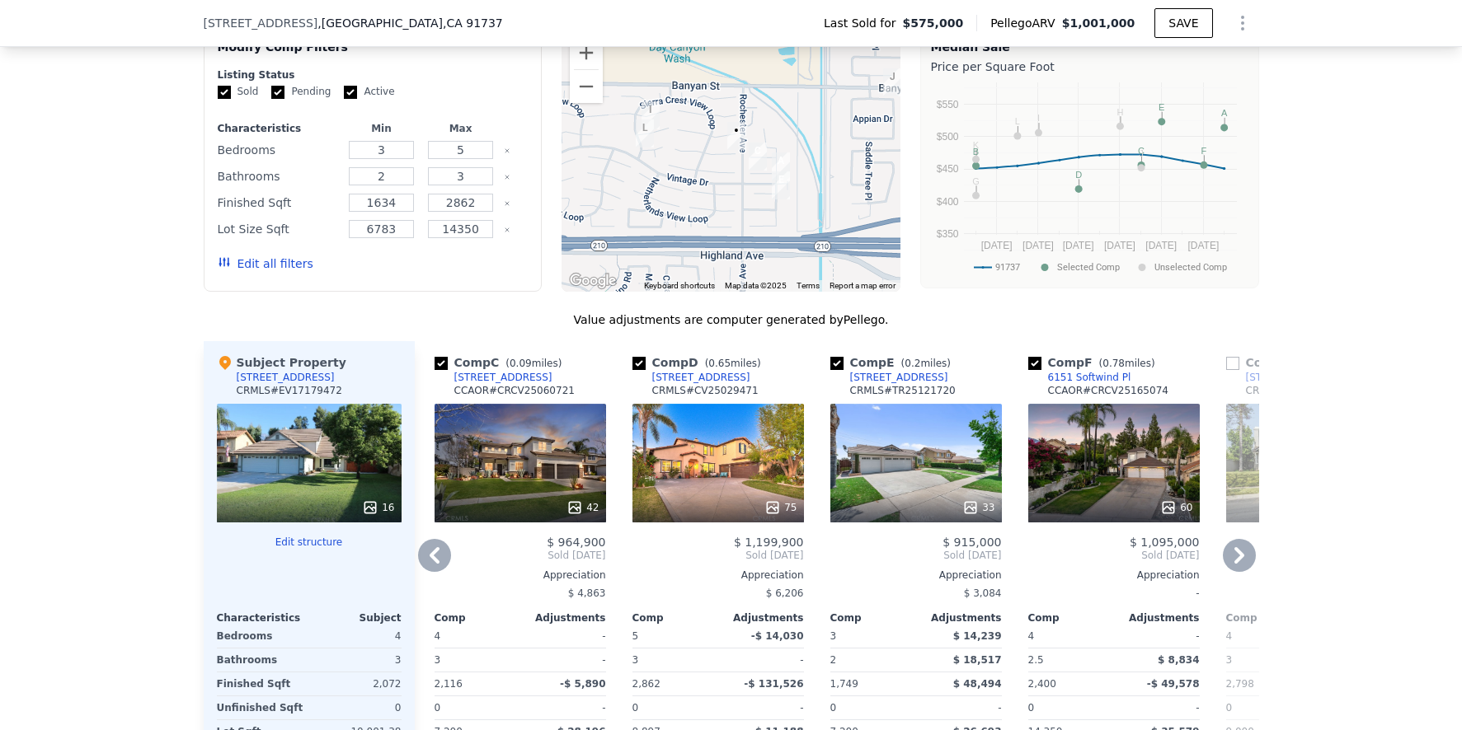
click at [904, 430] on div "33" at bounding box center [915, 463] width 171 height 119
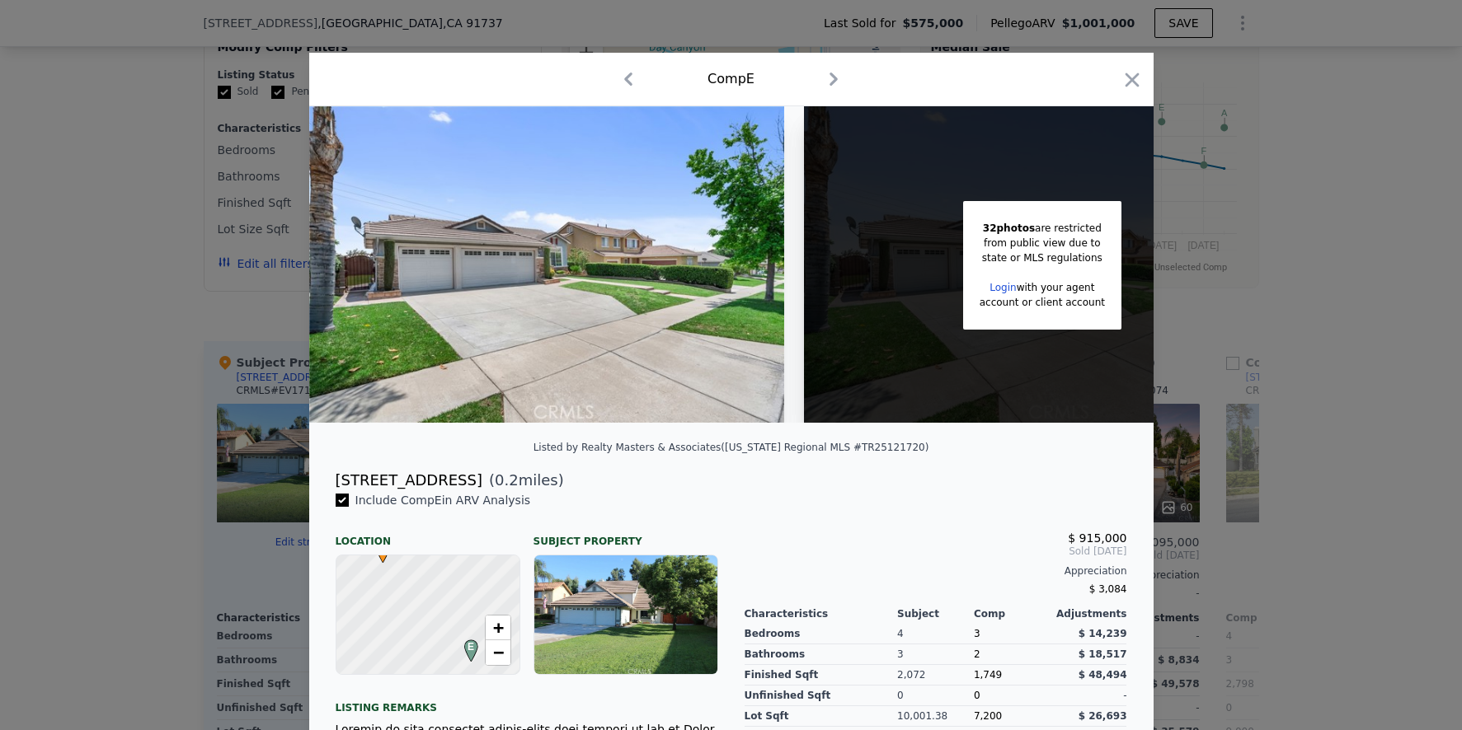
click at [1302, 427] on div at bounding box center [731, 365] width 1462 height 730
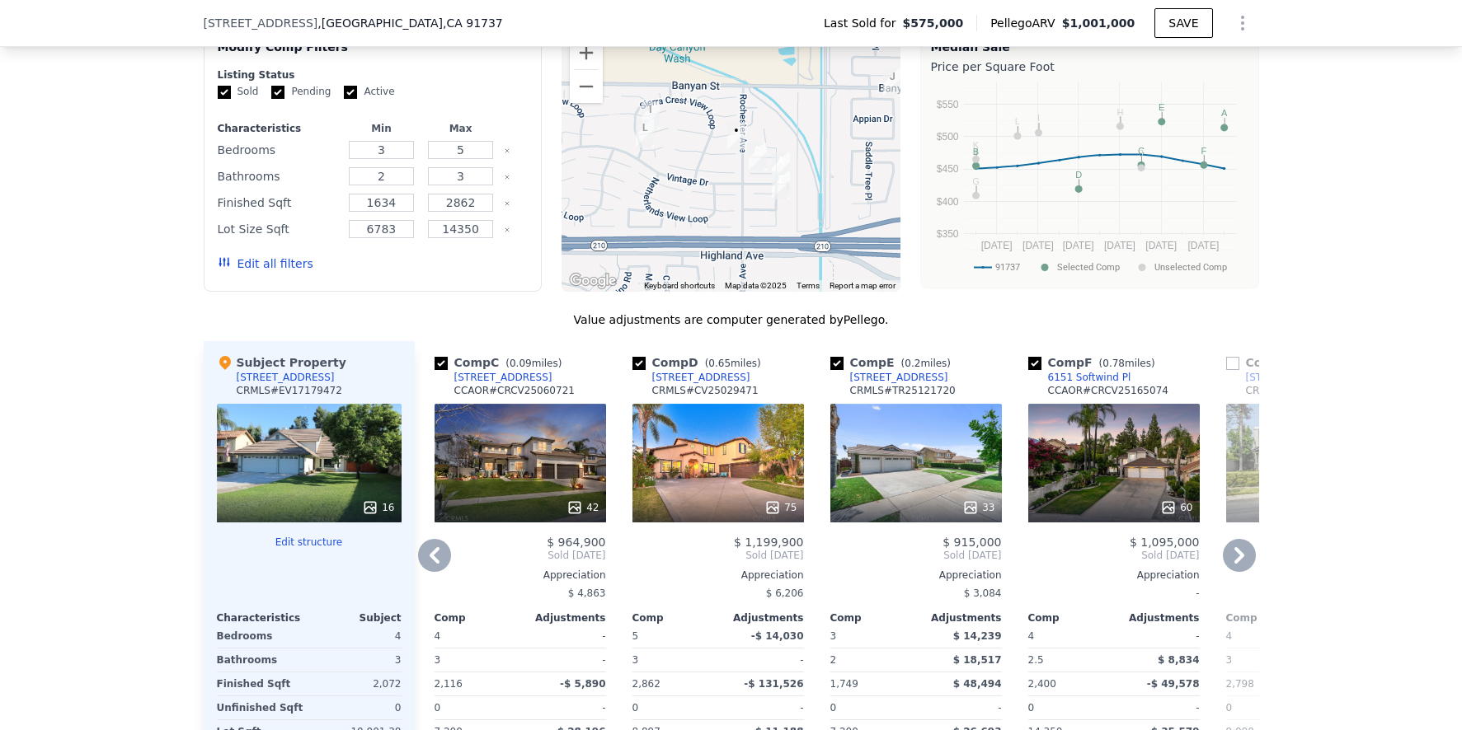
click at [1237, 566] on icon at bounding box center [1239, 555] width 33 height 33
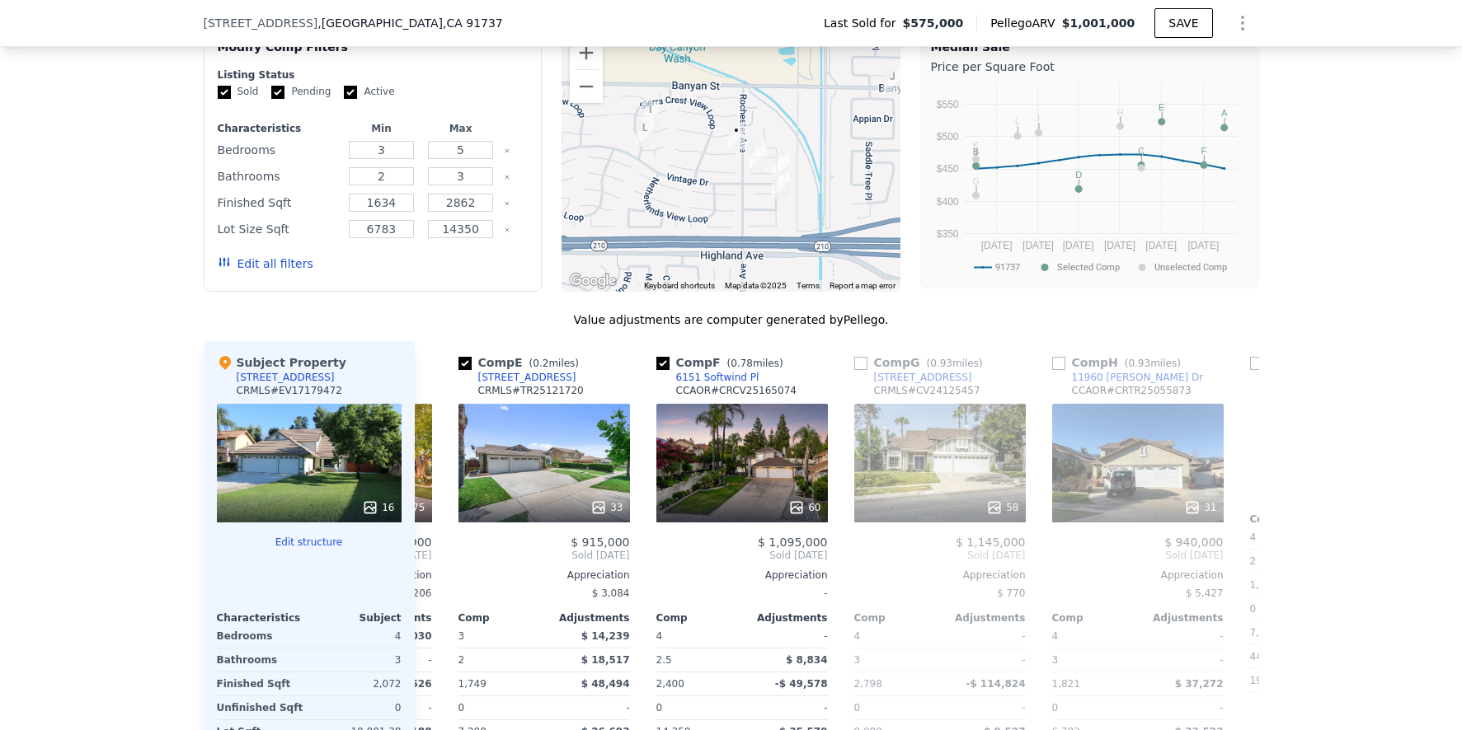
scroll to position [0, 791]
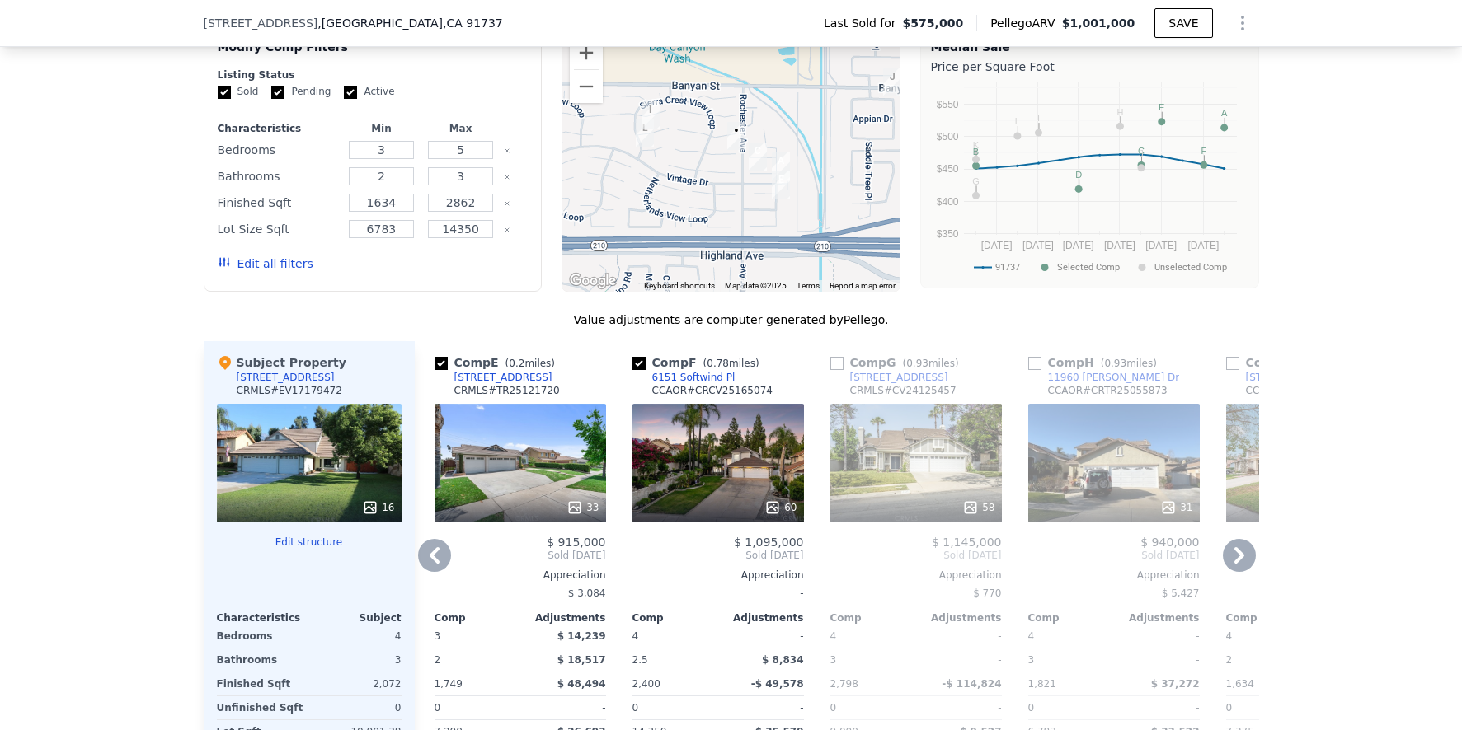
click at [1237, 566] on icon at bounding box center [1239, 555] width 33 height 33
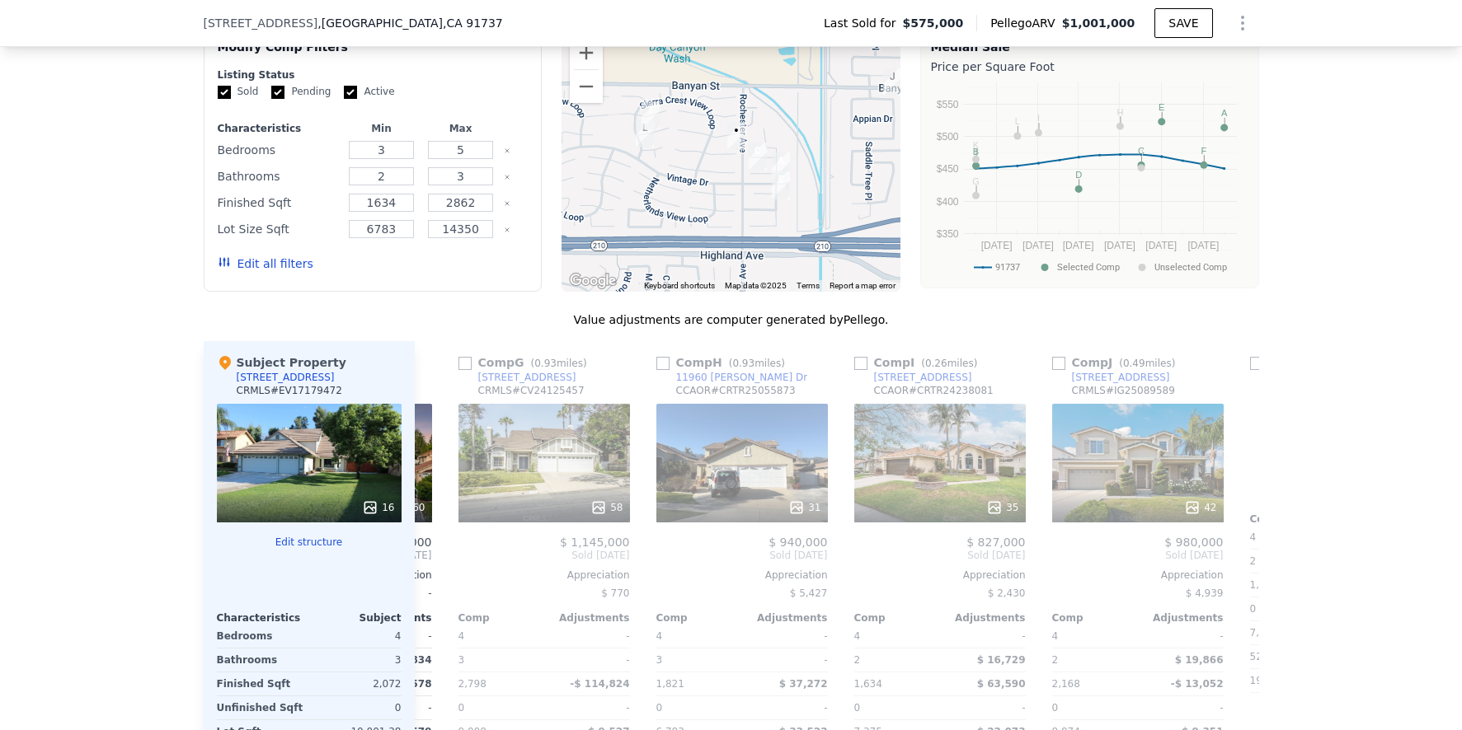
scroll to position [0, 1187]
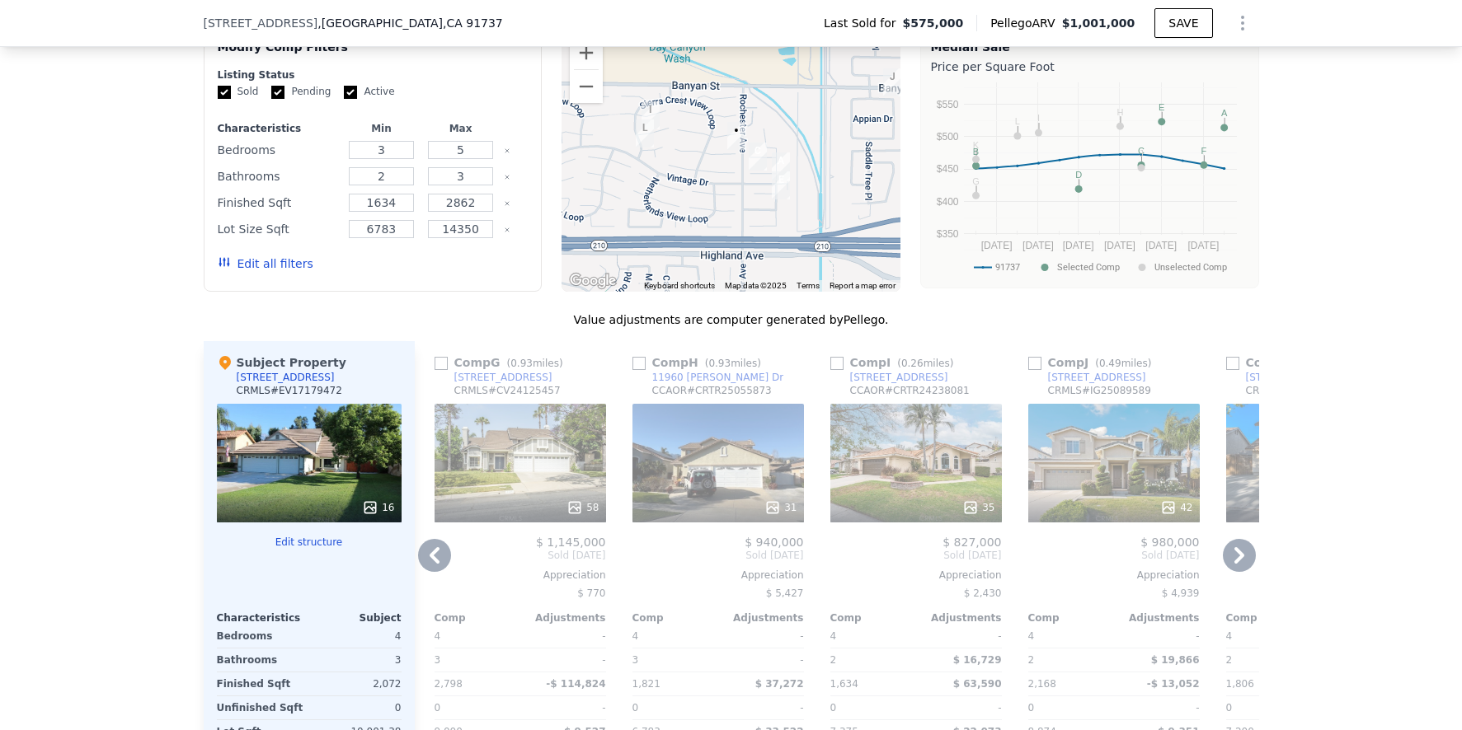
click at [1238, 566] on icon at bounding box center [1239, 555] width 33 height 33
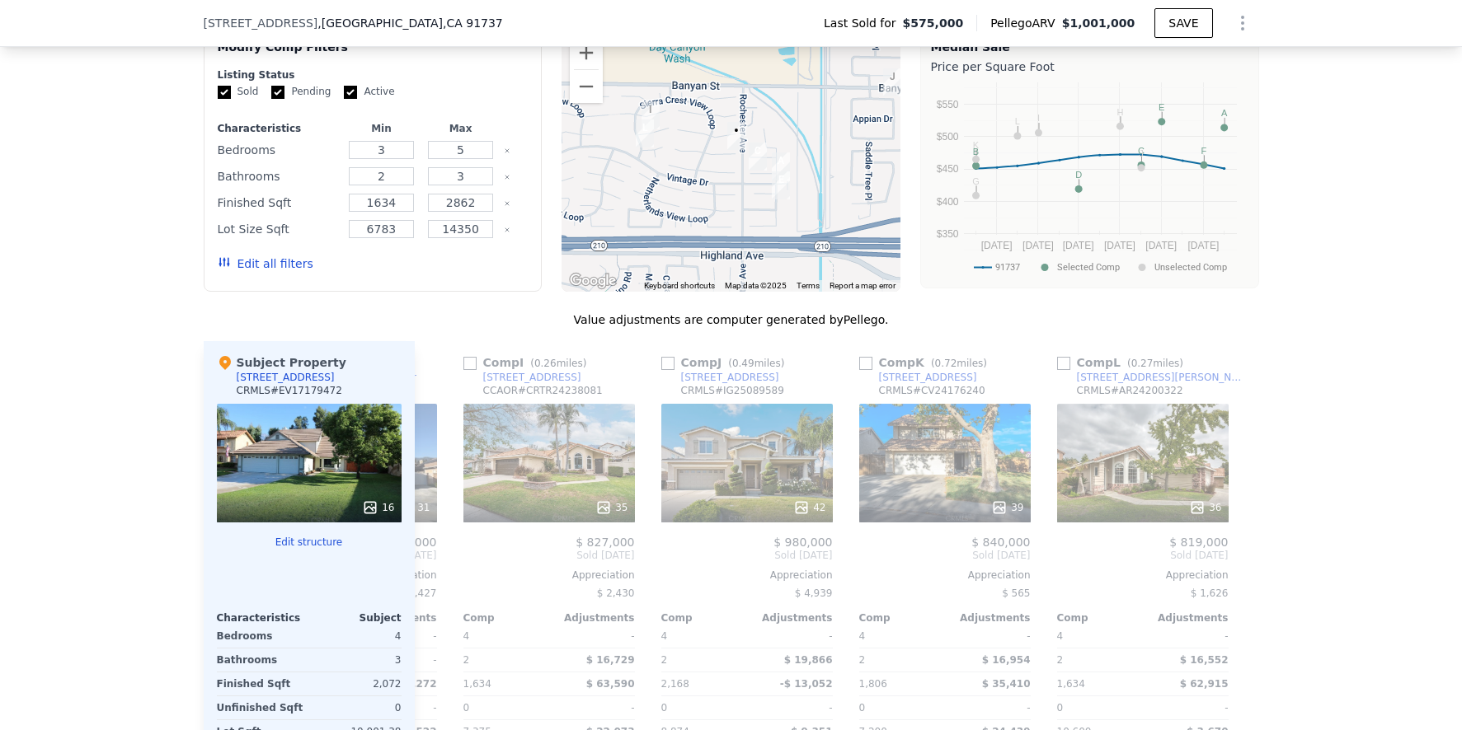
scroll to position [0, 1570]
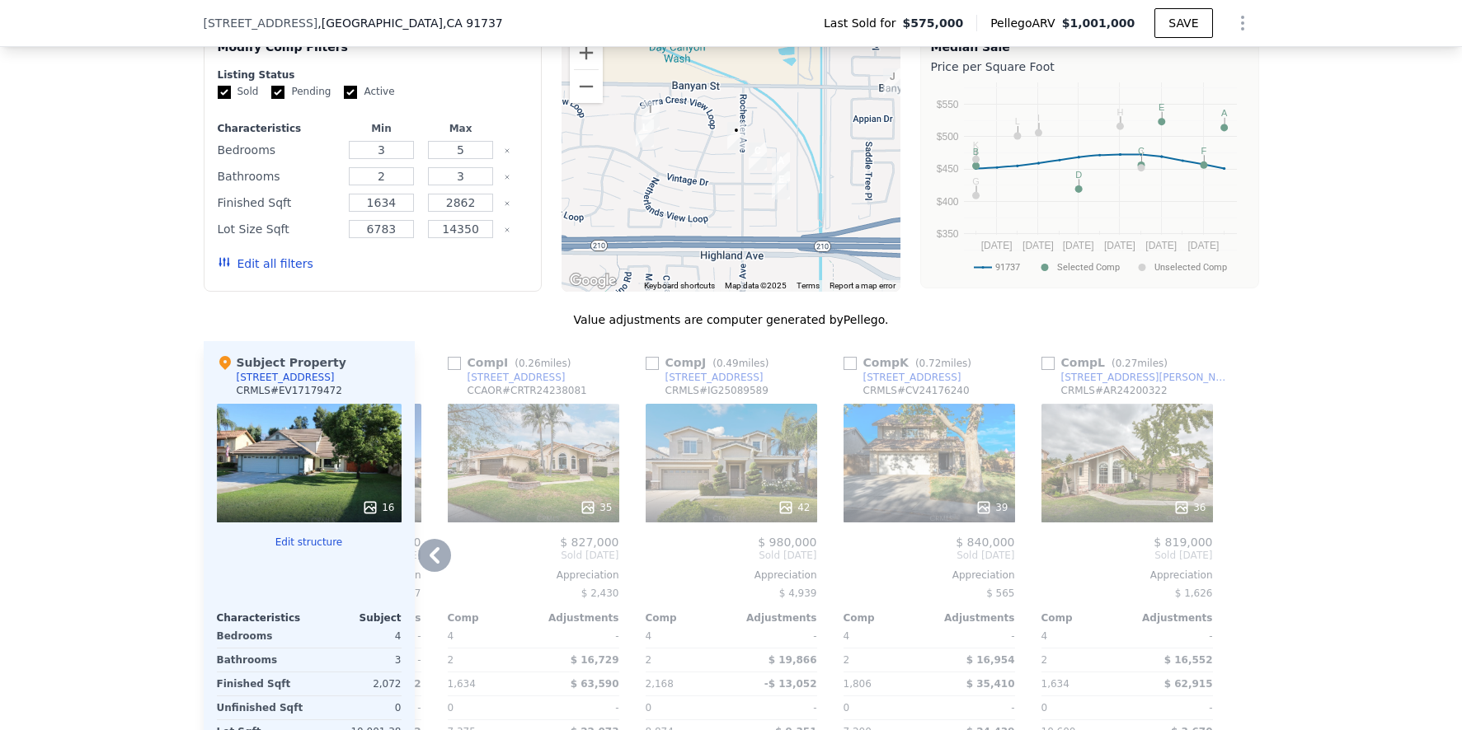
click at [1108, 470] on div "36" at bounding box center [1126, 463] width 171 height 119
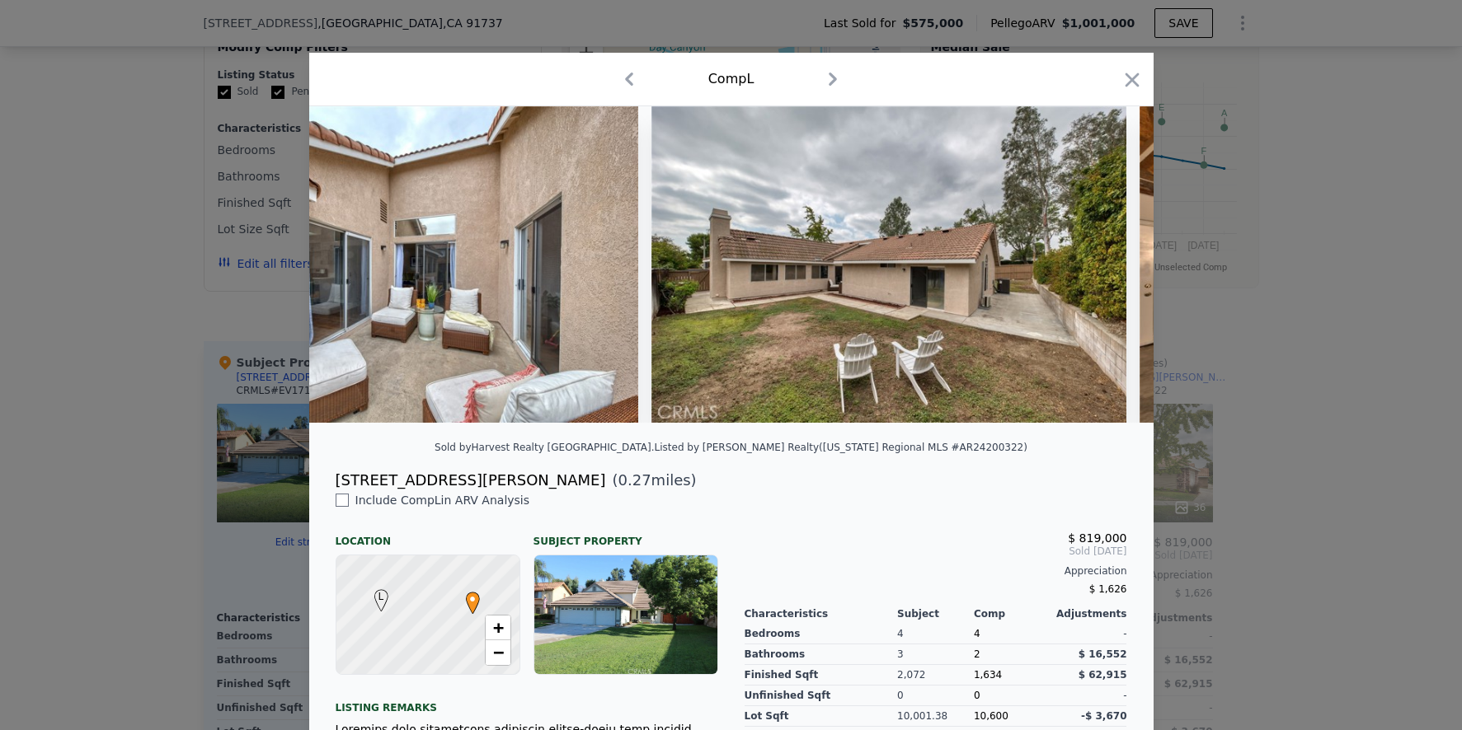
scroll to position [0, 15738]
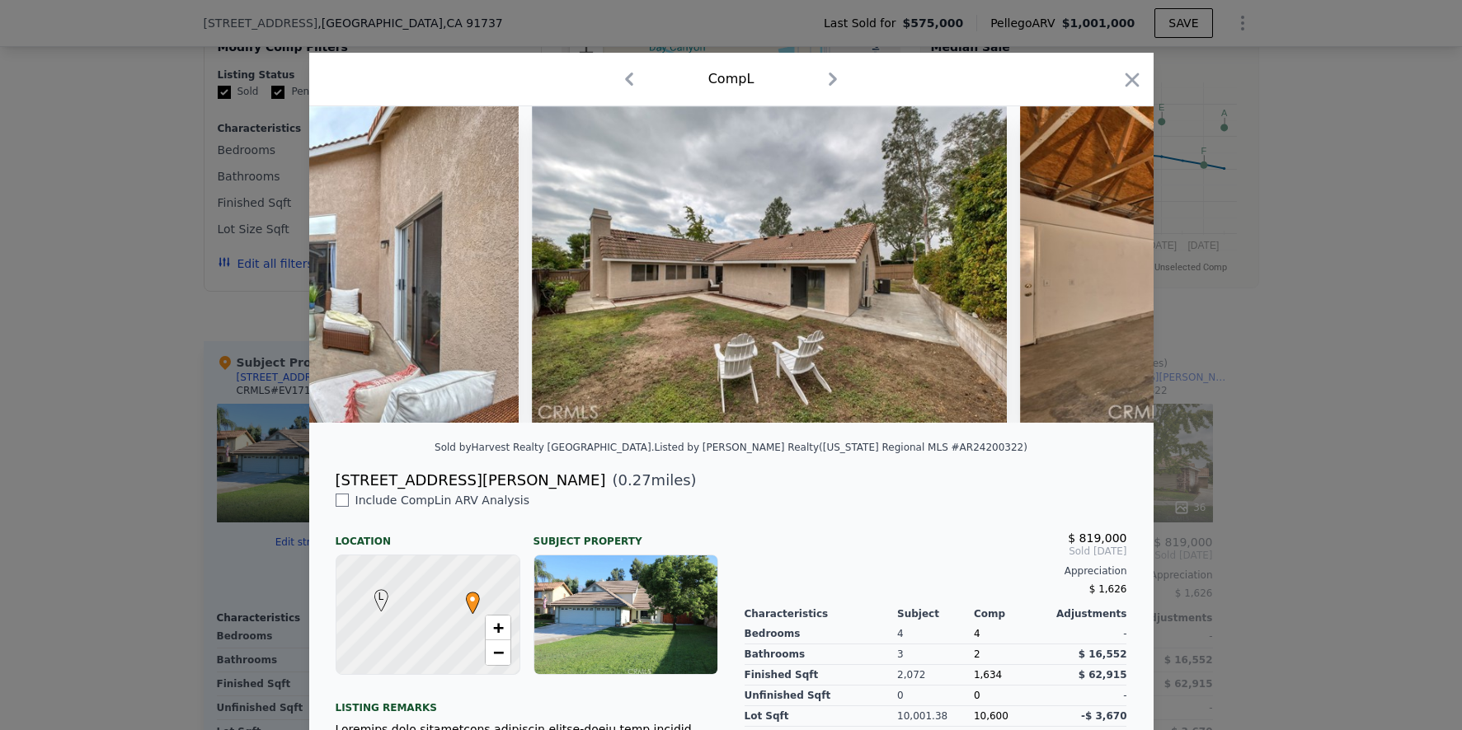
click at [1276, 445] on div at bounding box center [731, 365] width 1462 height 730
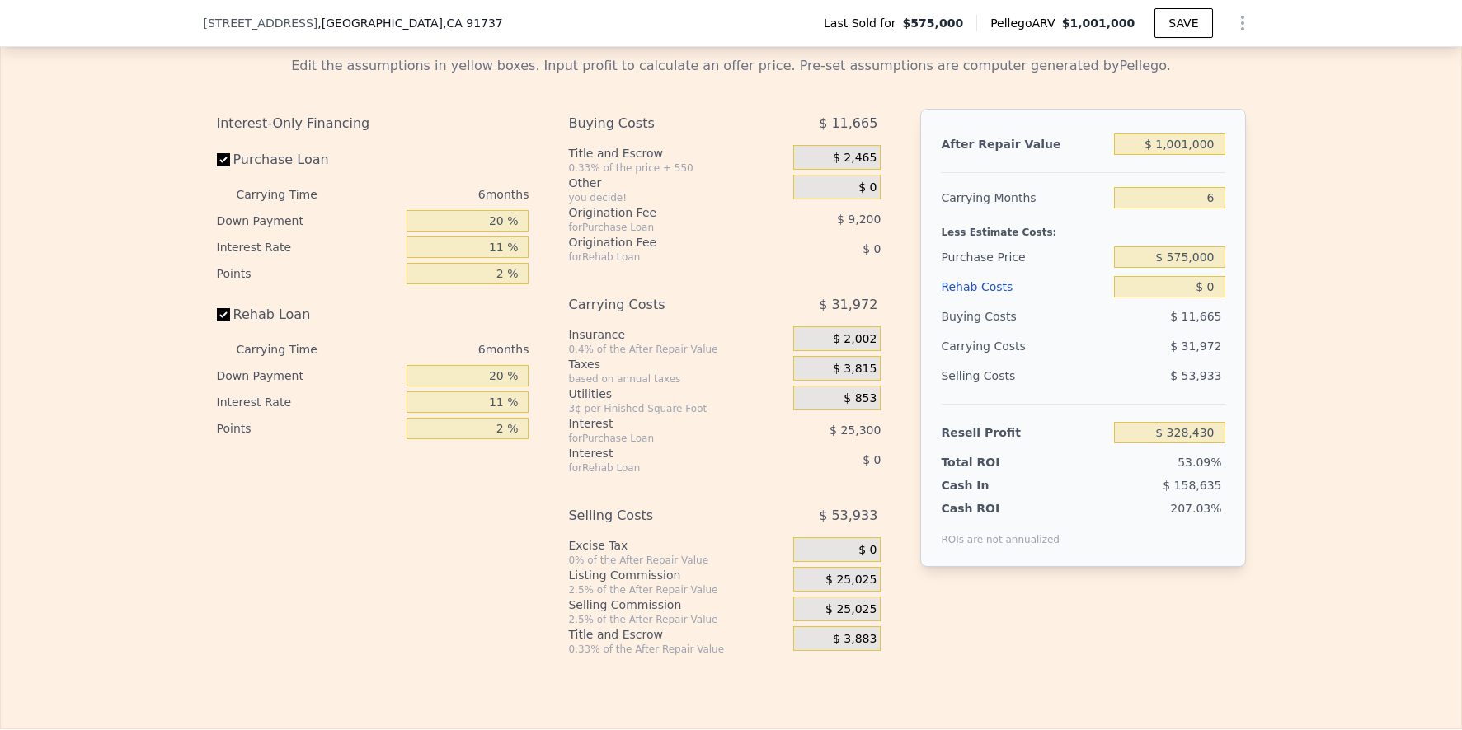
scroll to position [2398, 0]
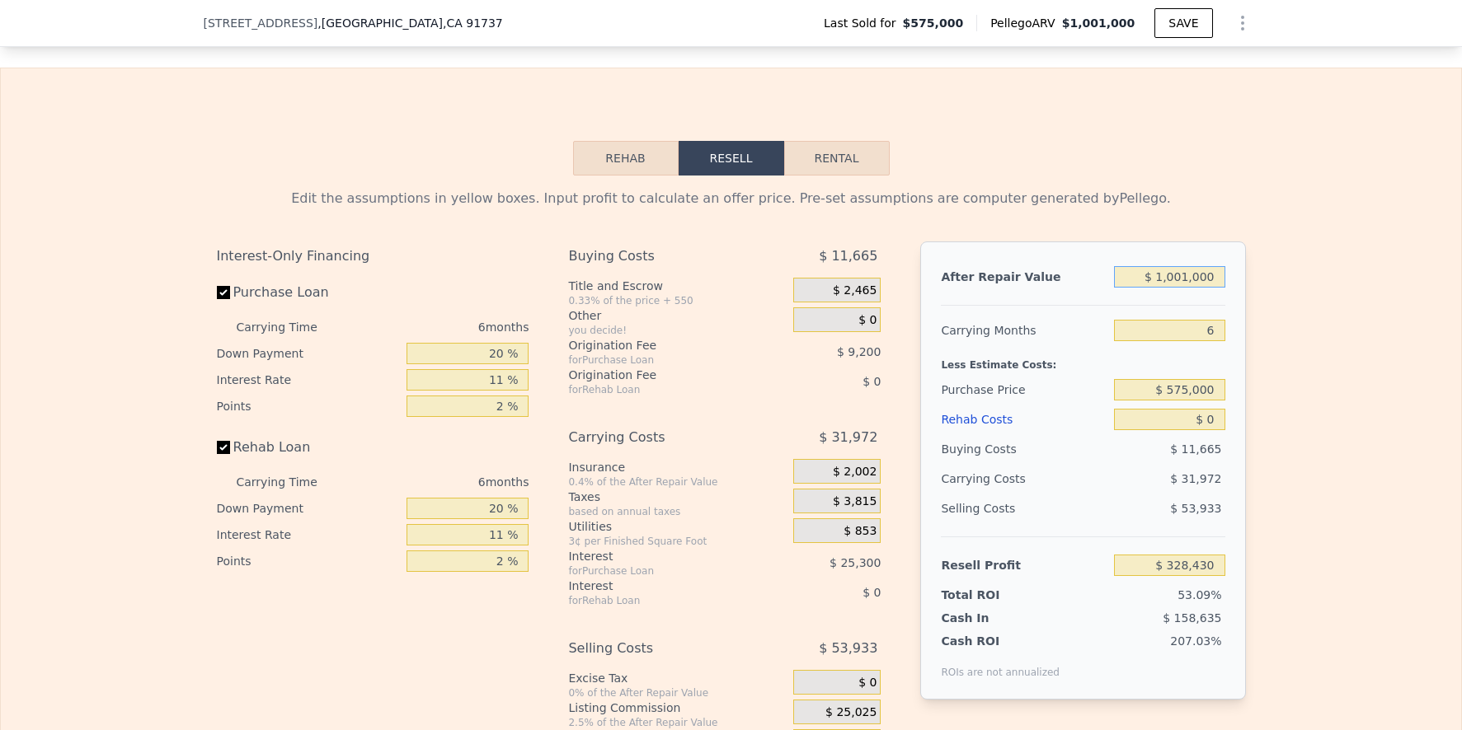
click at [1175, 288] on input "$ 1,001,000" at bounding box center [1169, 276] width 110 height 21
type input "$ 9"
type input "-$ 617,176"
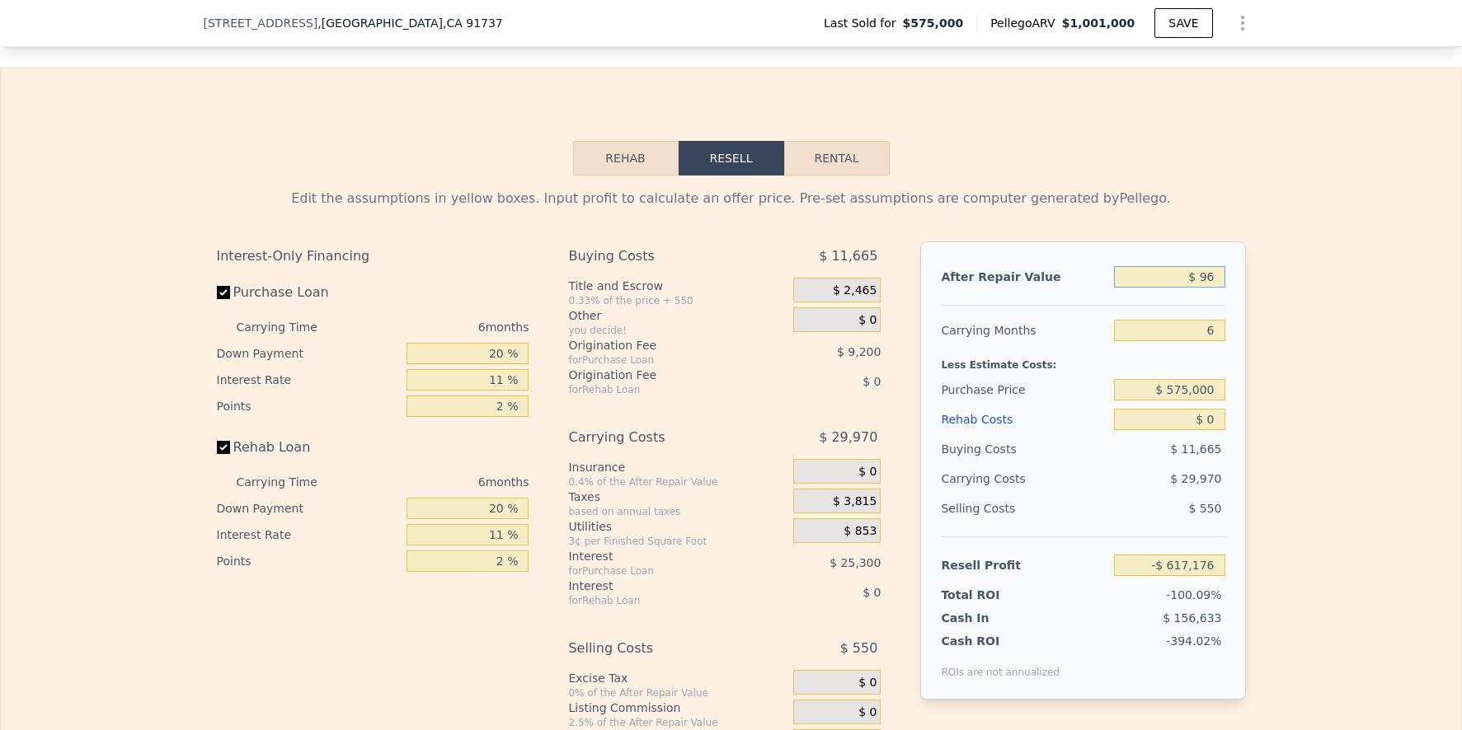
type input "$ 965"
type input "-$ 616,273"
type input "$ 96,500"
type input "-$ 526,025"
type input "$ 965,000"
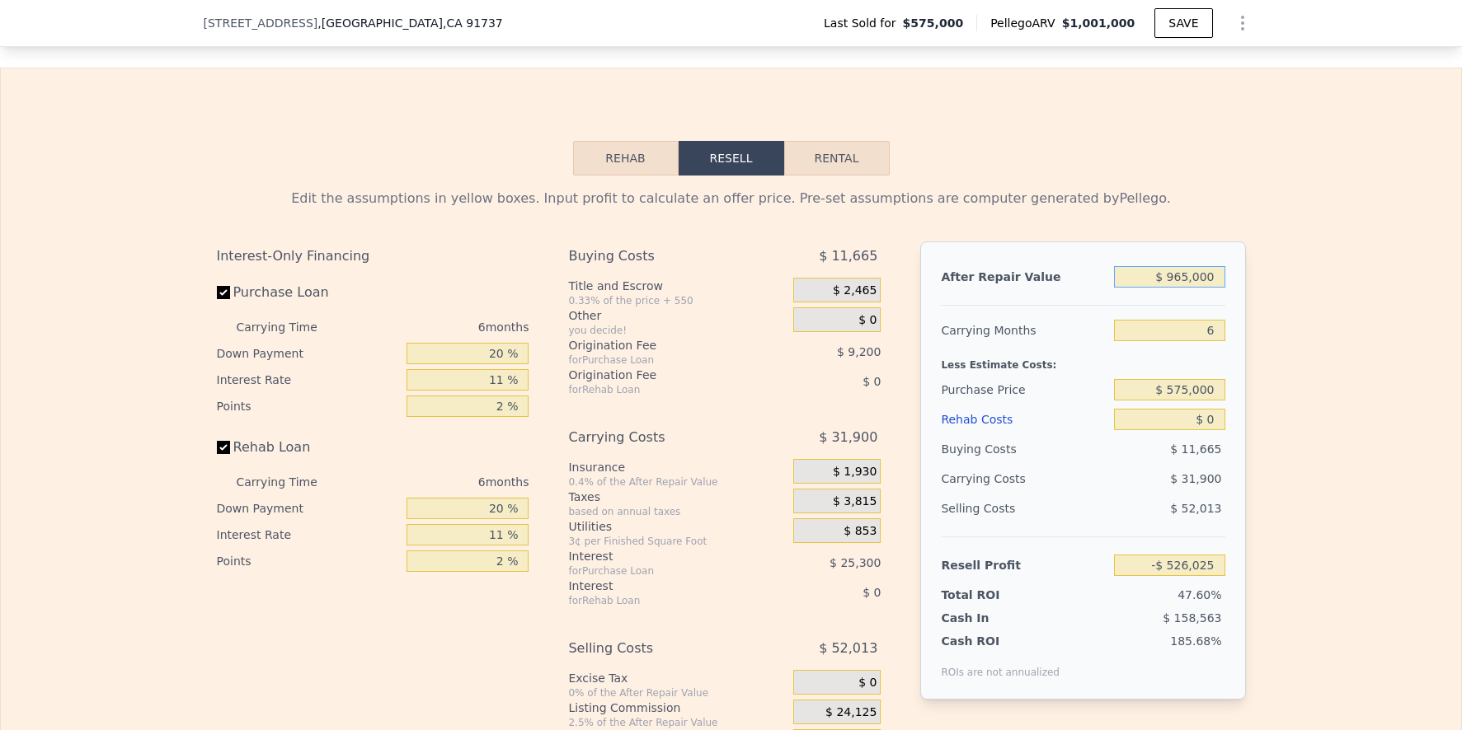
type input "$ 294,422"
type input "$ 965,000"
click at [1248, 400] on div "Edit the assumptions in yellow boxes. Input profit to calculate an offer price.…" at bounding box center [731, 482] width 1055 height 613
click at [1195, 401] on input "$ 575,000" at bounding box center [1169, 389] width 110 height 21
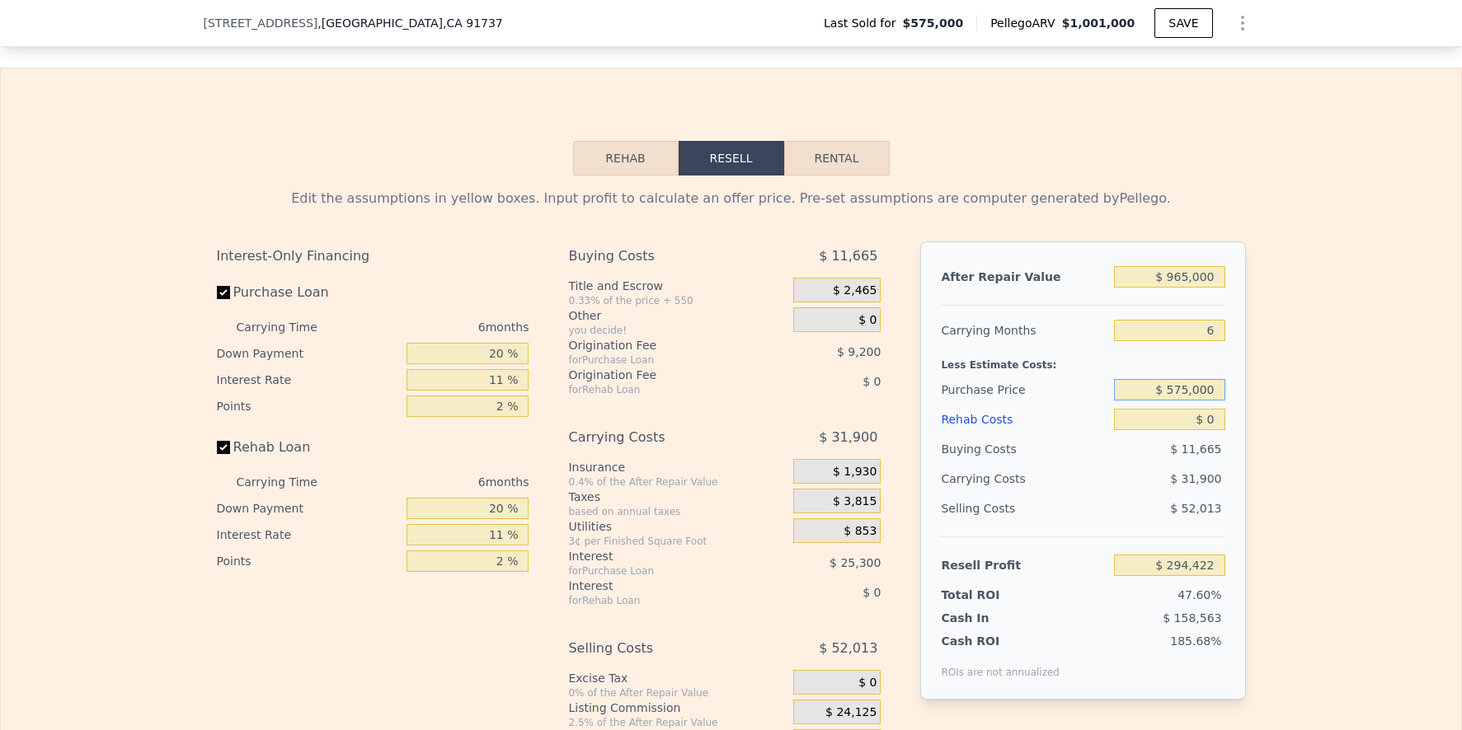
click at [1194, 401] on input "$ 575,000" at bounding box center [1169, 389] width 110 height 21
type input "$ 7"
type input "$ 710,000"
click at [1289, 430] on div "Edit the assumptions in yellow boxes. Input profit to calculate an offer price.…" at bounding box center [731, 482] width 1460 height 613
type input "$ 150,873"
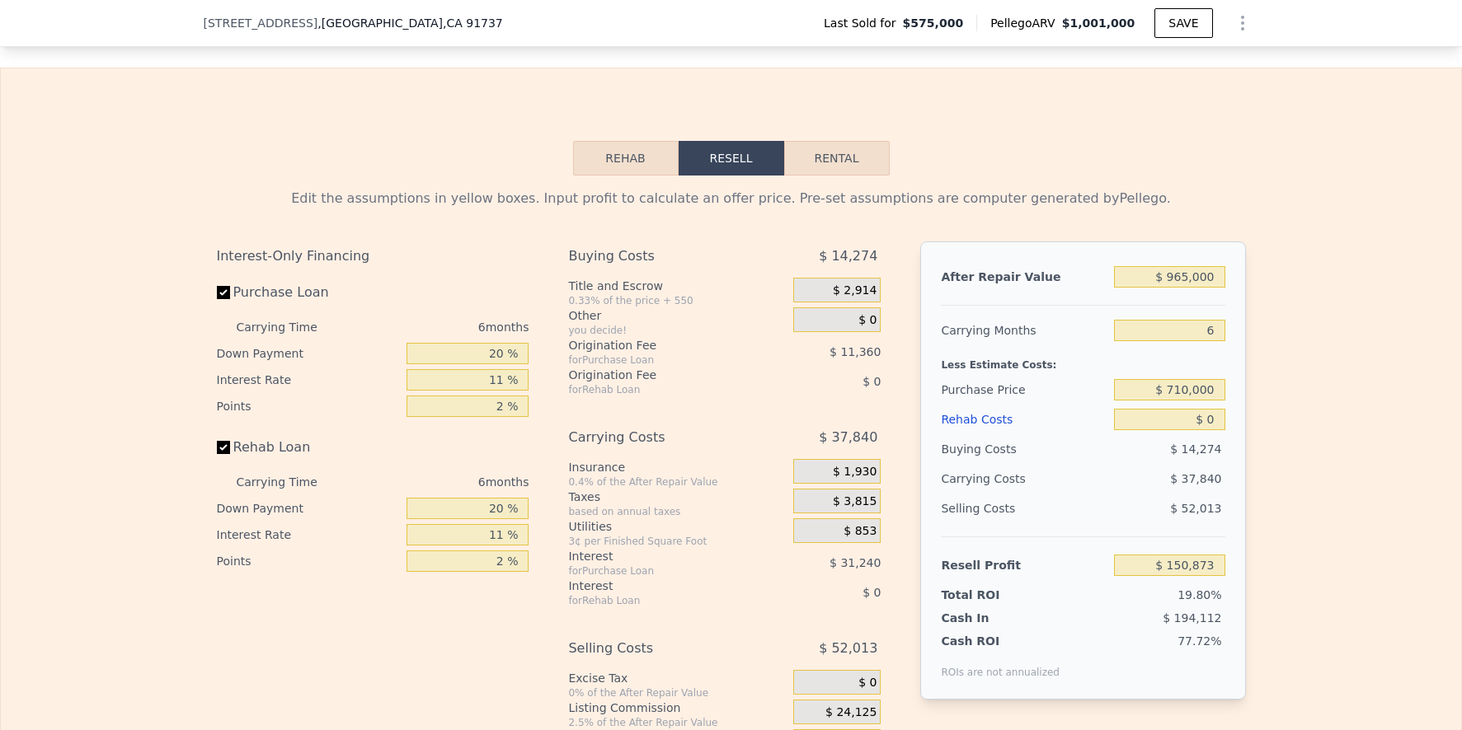
scroll to position [2530, 0]
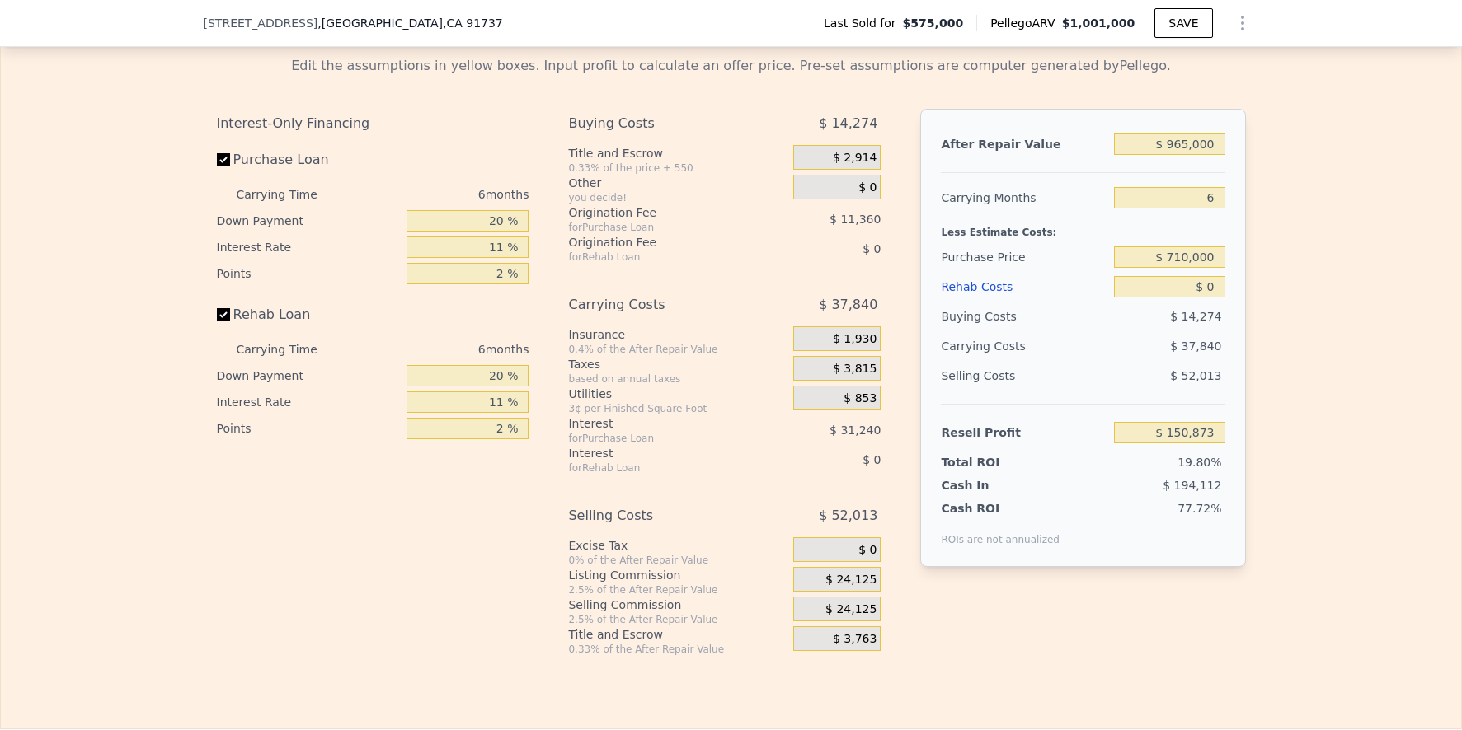
click at [822, 592] on div "$ 24,125" at bounding box center [836, 579] width 87 height 25
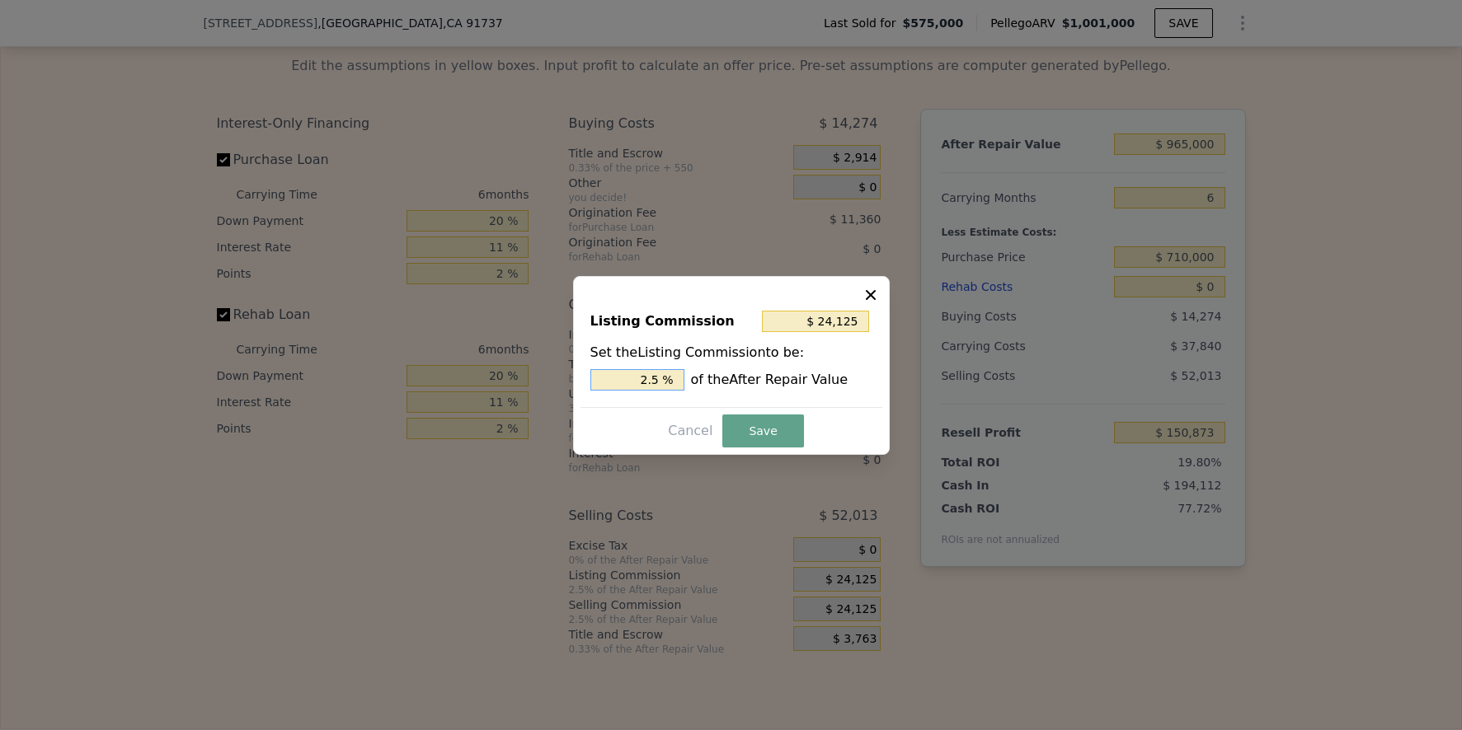
click at [665, 383] on input "2.5 %" at bounding box center [637, 379] width 94 height 21
type input "$ 9,650"
type input "1 %"
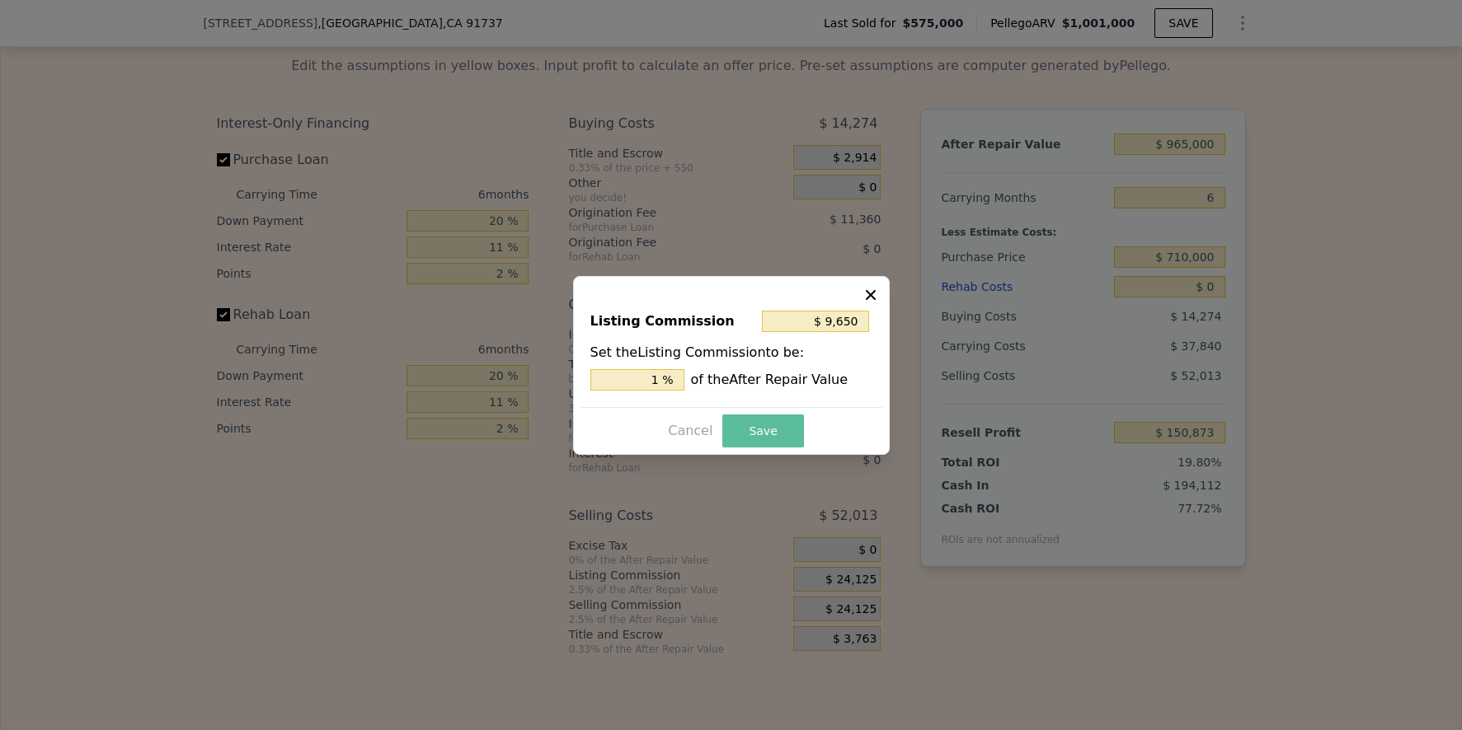
click at [756, 427] on button "Save" at bounding box center [762, 431] width 81 height 33
type input "$ 165,348"
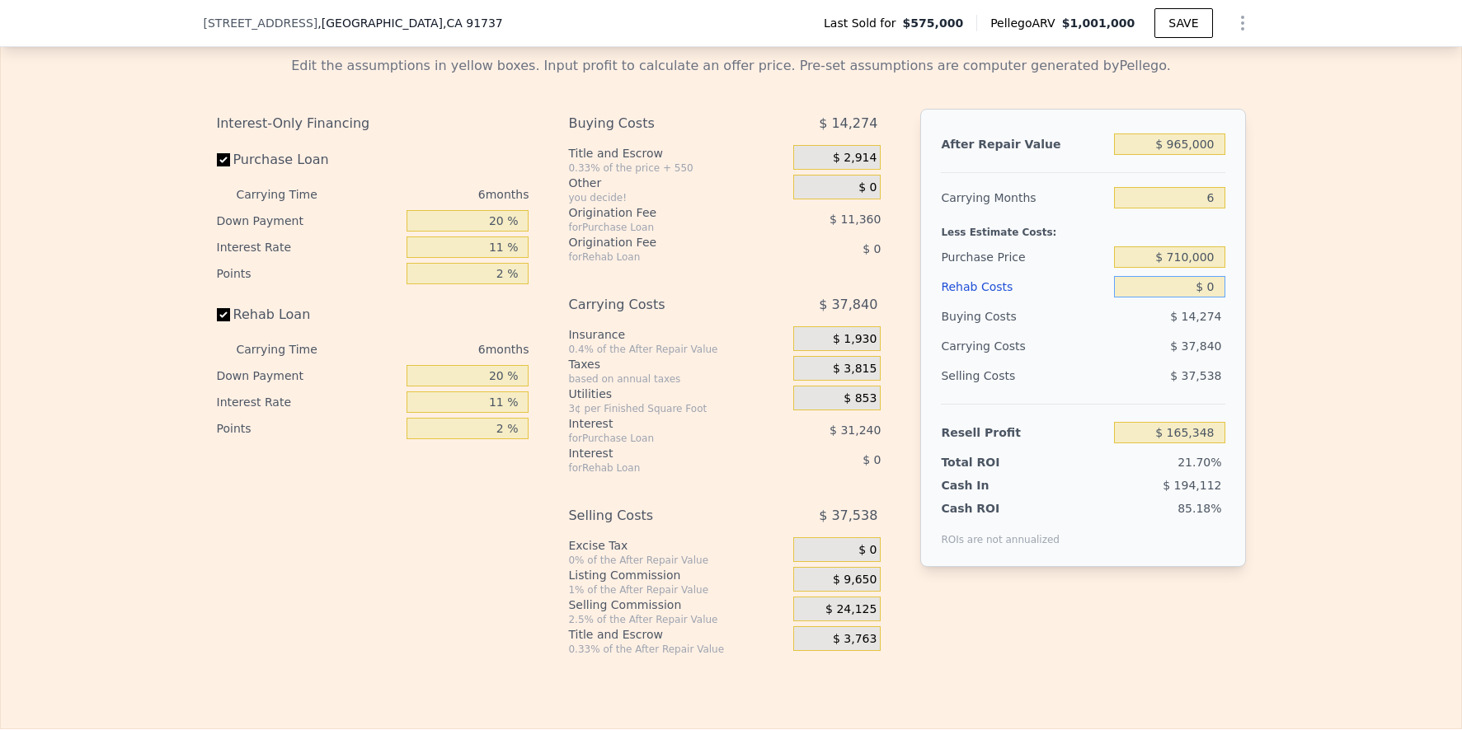
click at [1213, 298] on input "$ 0" at bounding box center [1169, 286] width 110 height 21
type input "$ 1"
type input "$ 165,347"
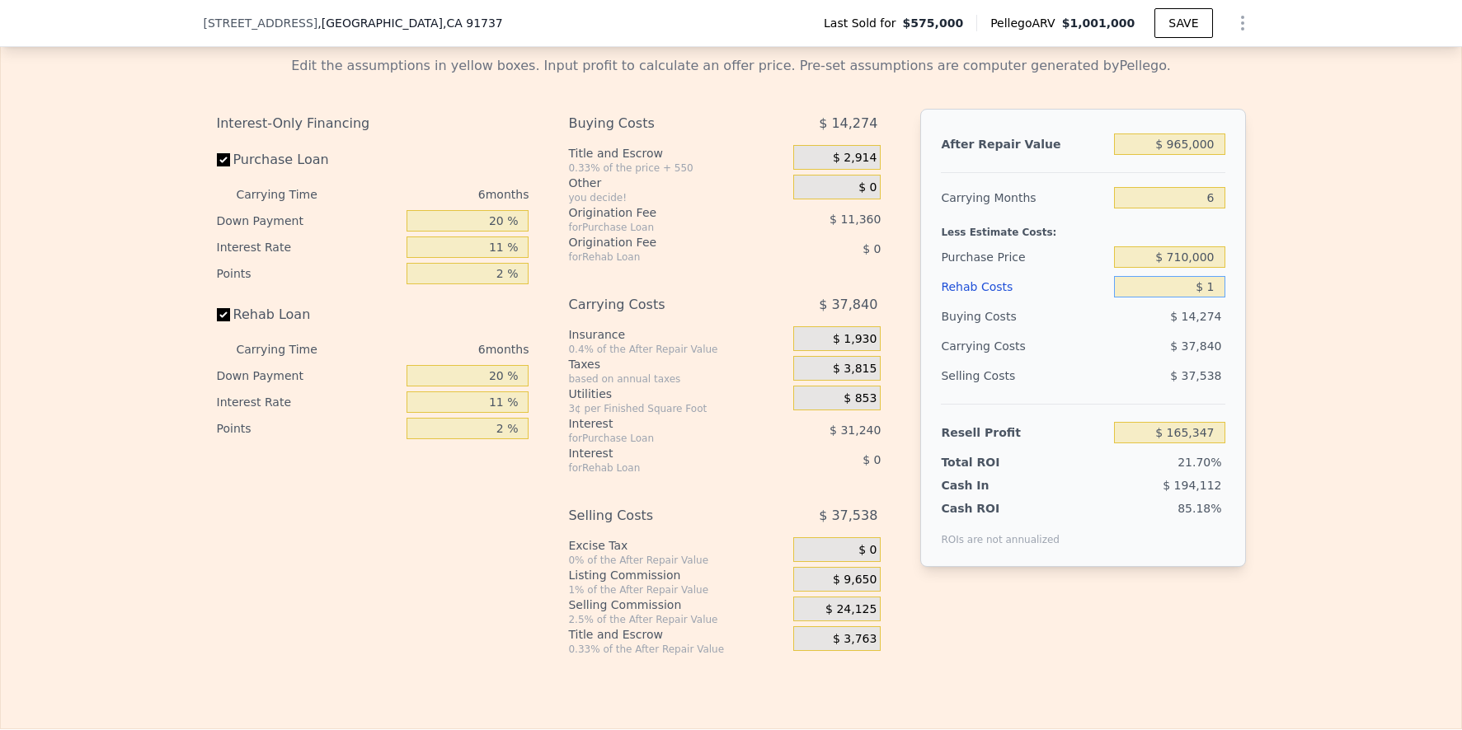
type input "$ 10"
type input "$ 165,338"
type input "$ 100"
type input "$ 165,240"
type input "$ 1,000"
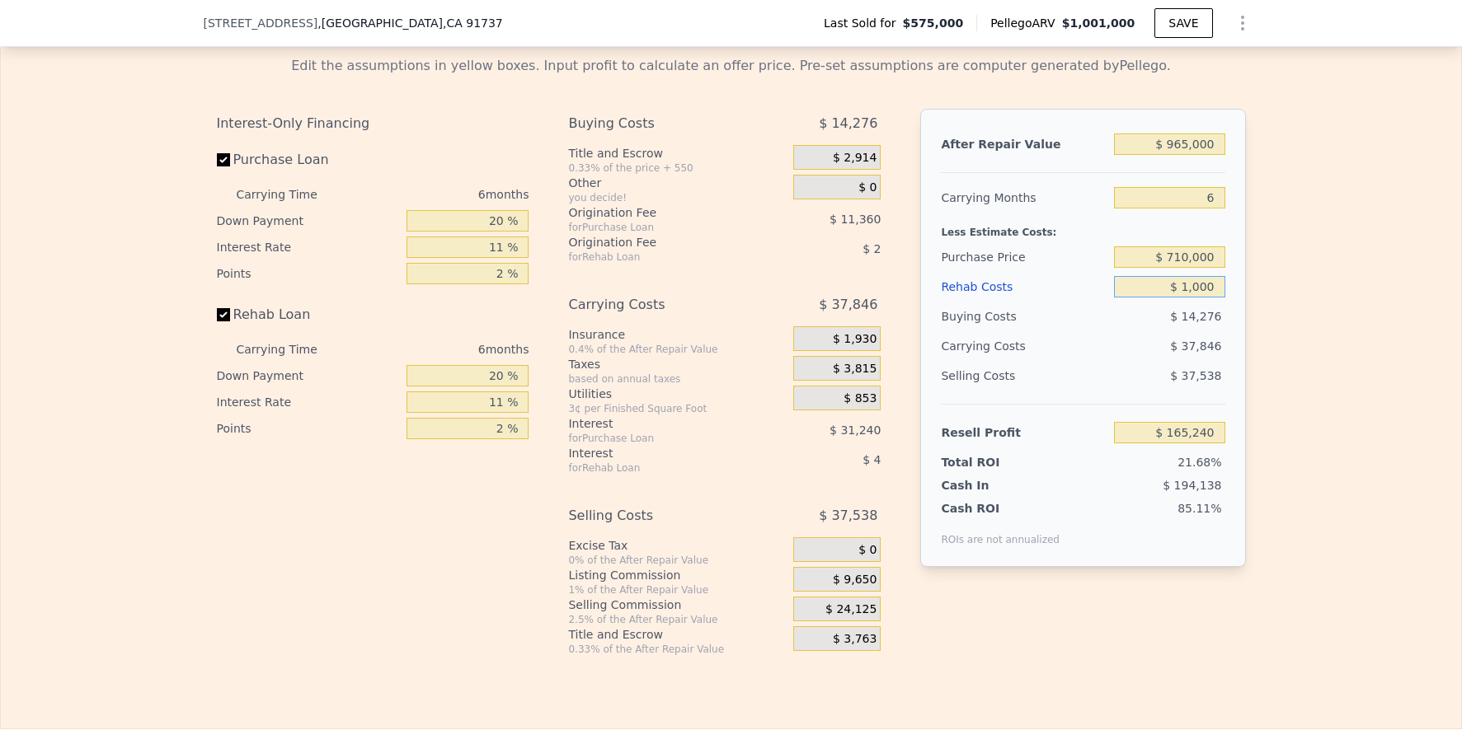
type input "$ 164,290"
type input "$ 10,000"
type input "$ 154,750"
type input "$ 100,000"
type input "$ 59,350"
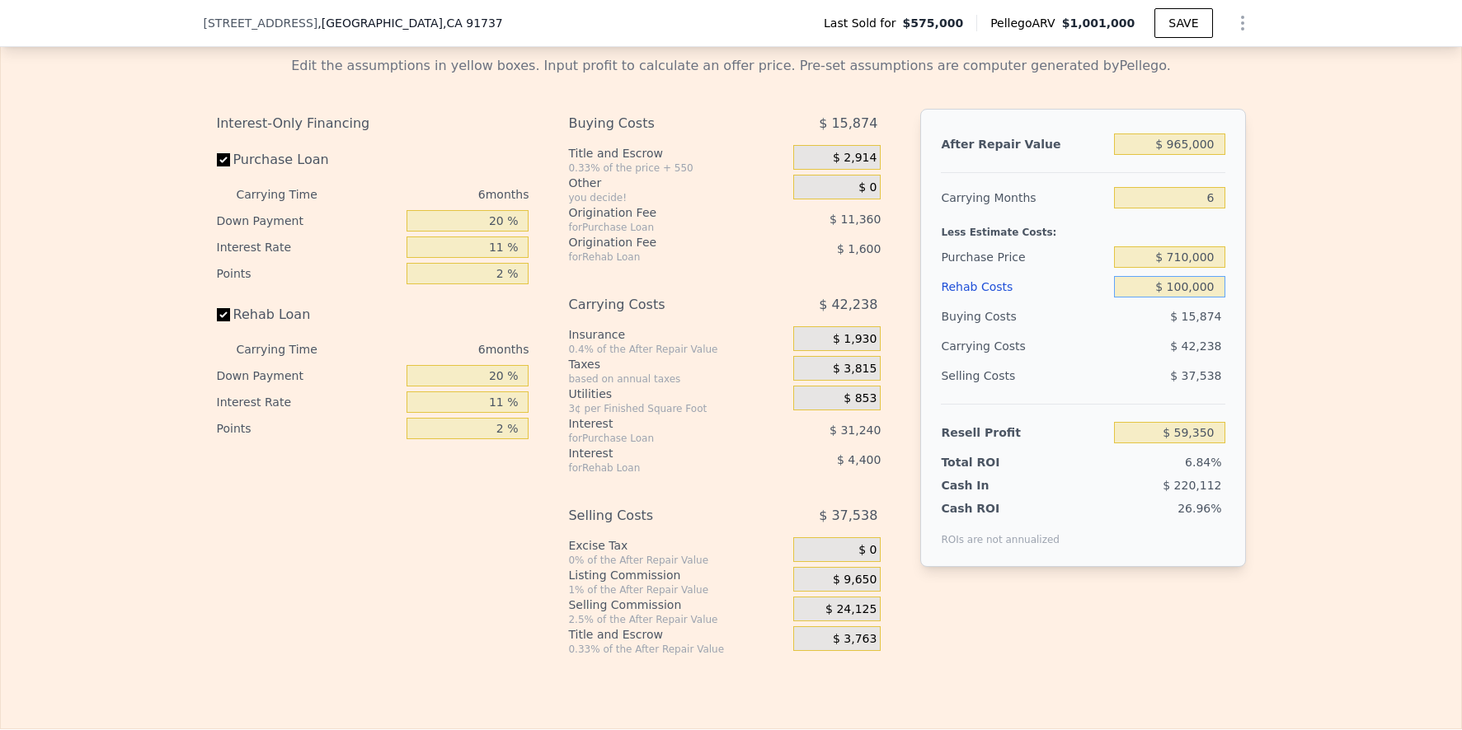
type input "$ 100,000"
click at [1416, 340] on div "Edit the assumptions in yellow boxes. Input profit to calculate an offer price.…" at bounding box center [731, 349] width 1460 height 613
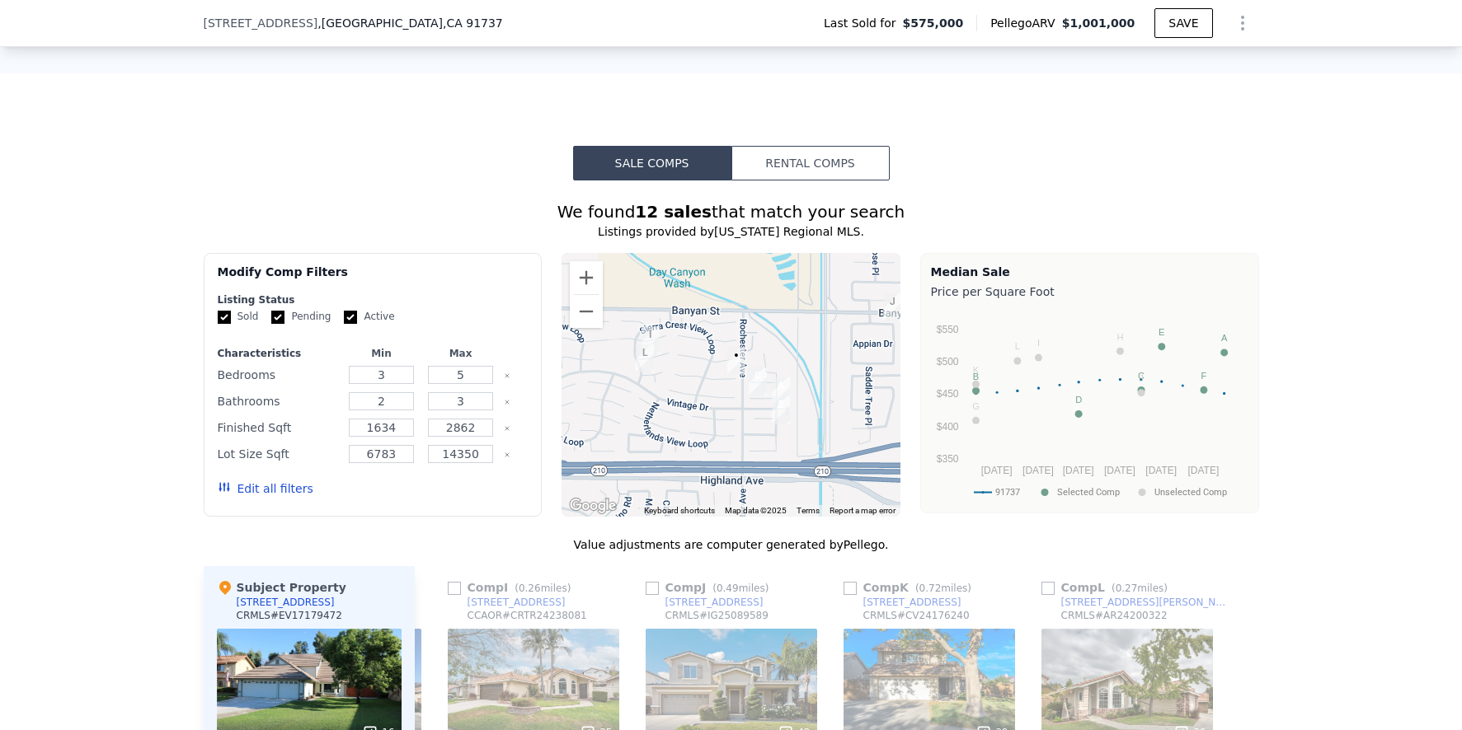
scroll to position [1269, 0]
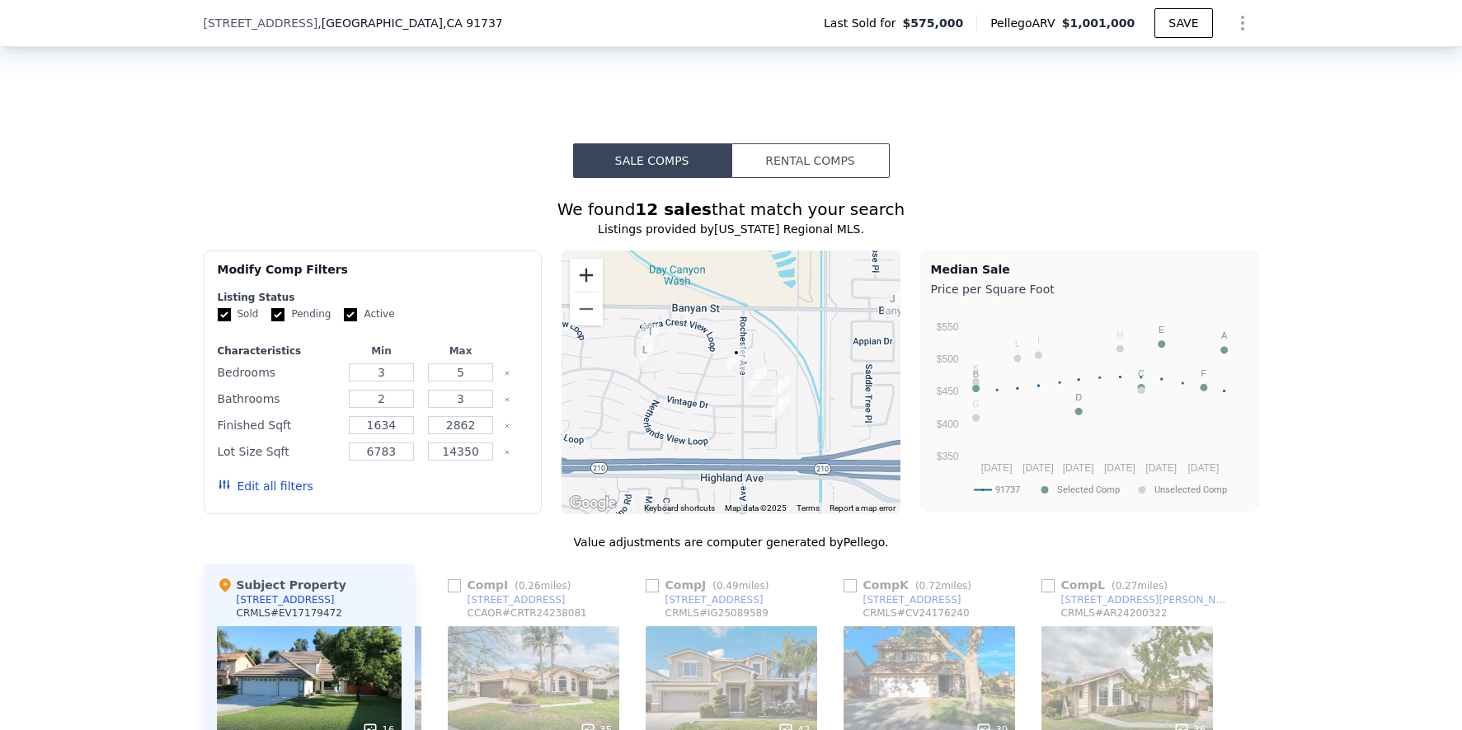
click at [585, 286] on button "Zoom in" at bounding box center [586, 275] width 33 height 33
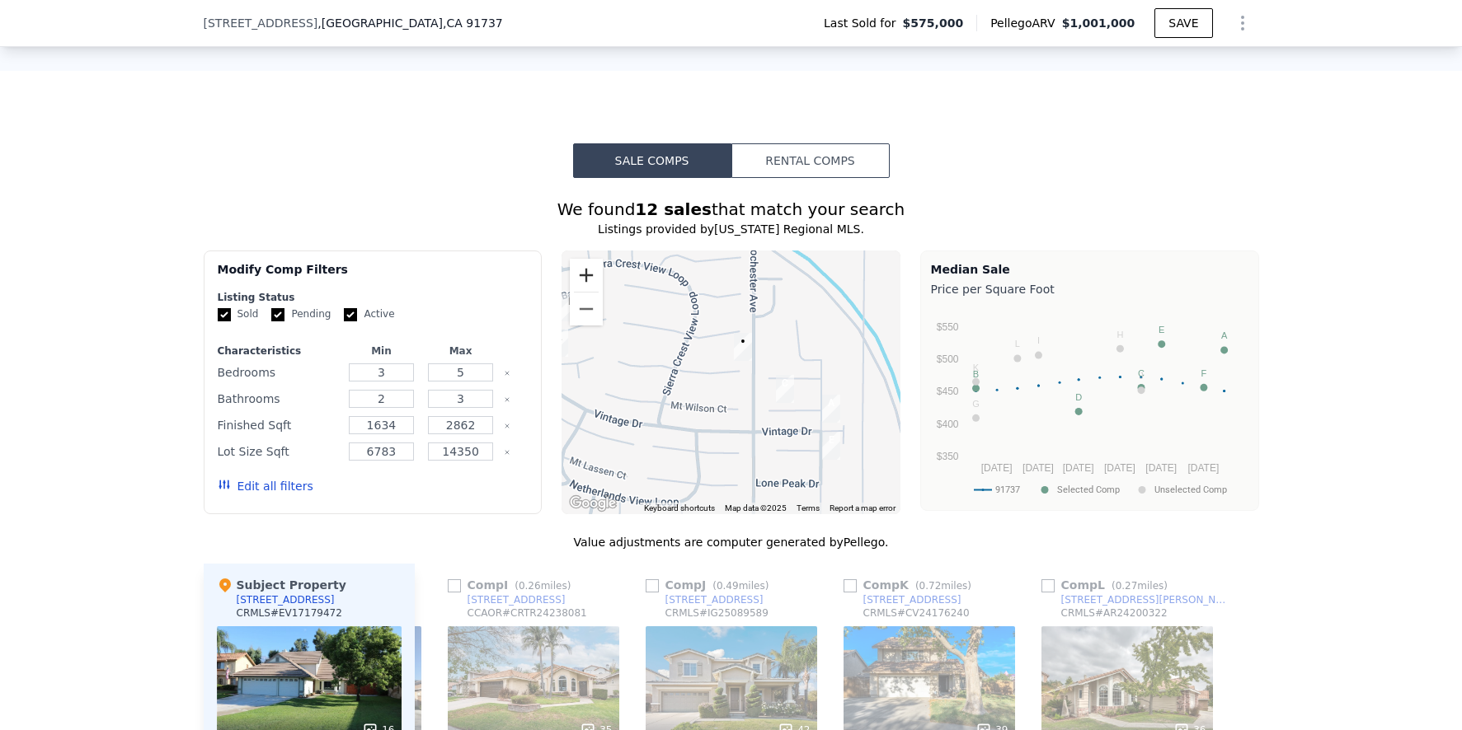
click at [586, 286] on button "Zoom in" at bounding box center [586, 275] width 33 height 33
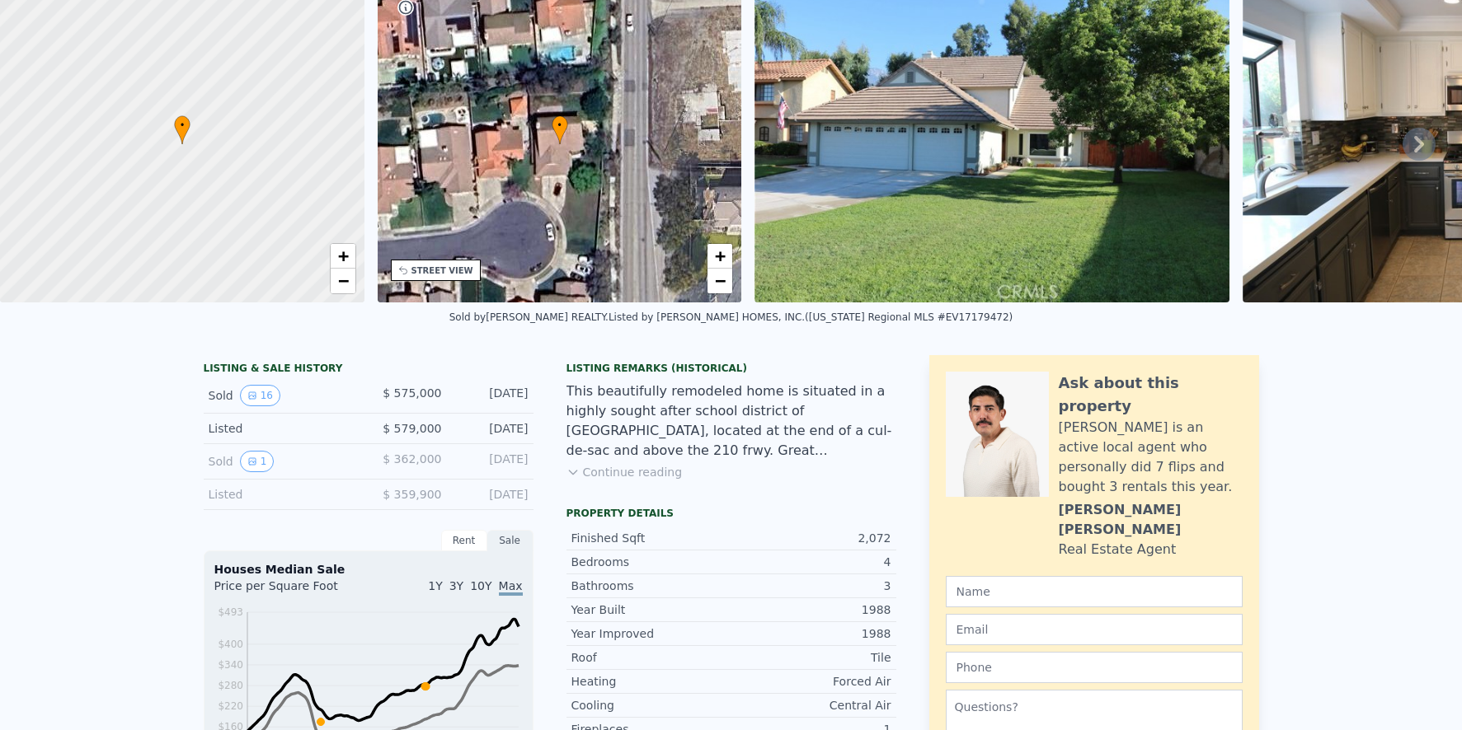
scroll to position [6, 0]
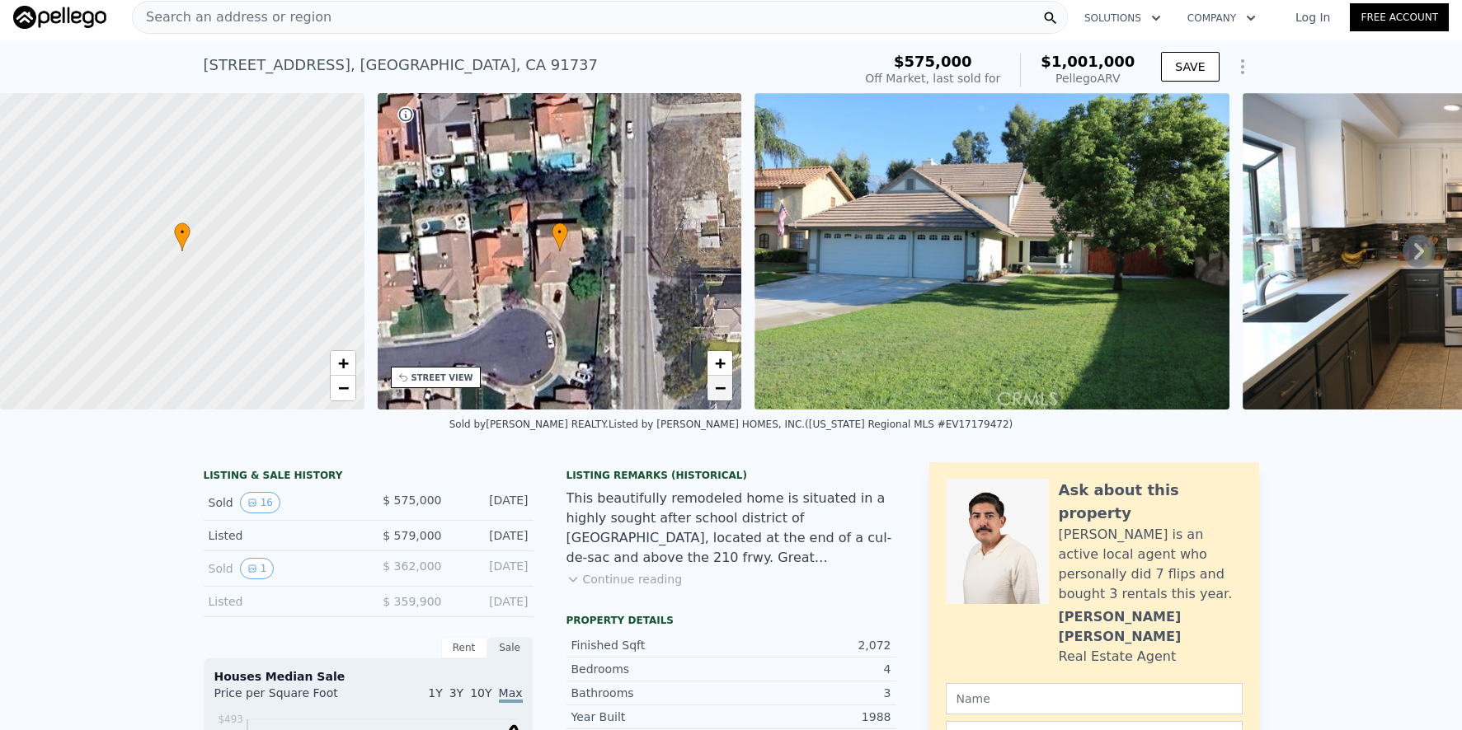
click at [722, 387] on span "−" at bounding box center [720, 388] width 11 height 21
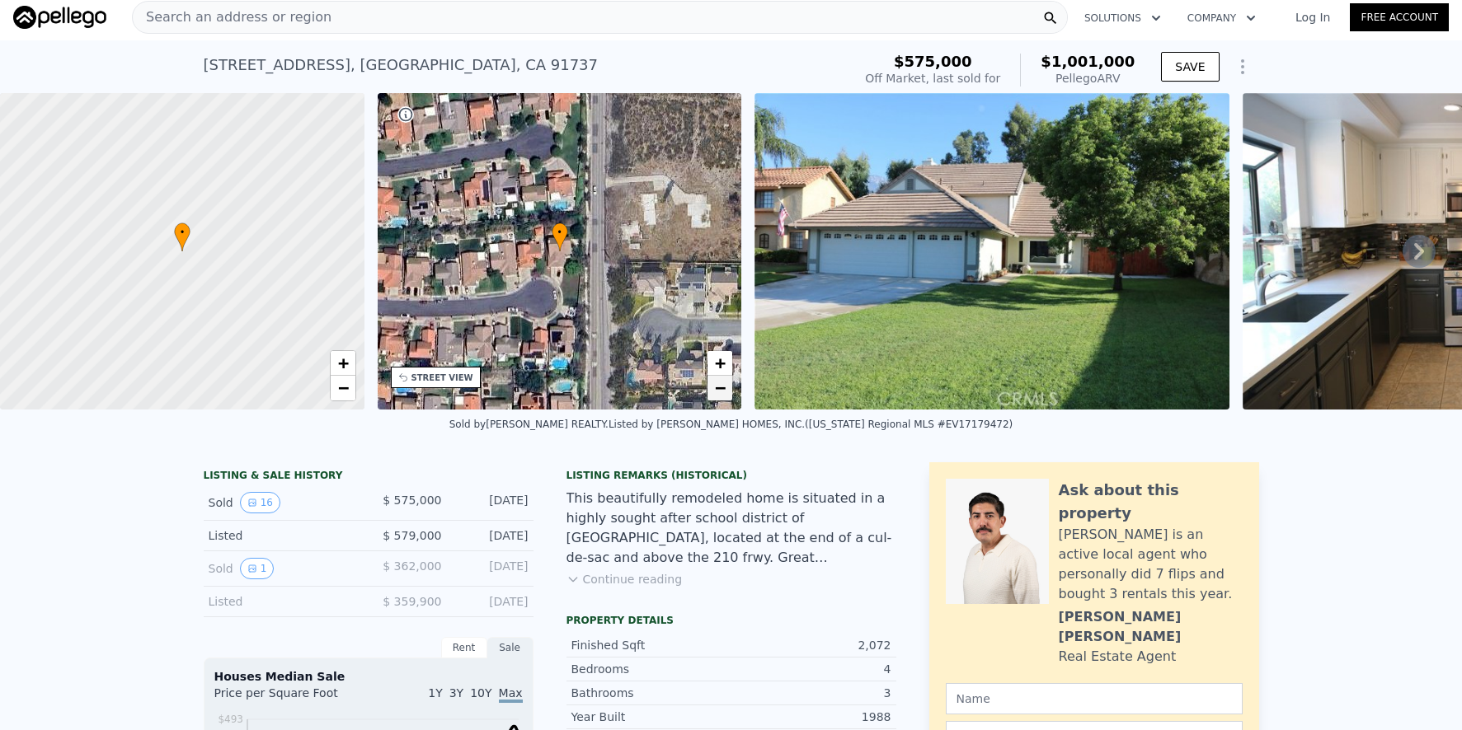
click at [721, 387] on span "−" at bounding box center [720, 388] width 11 height 21
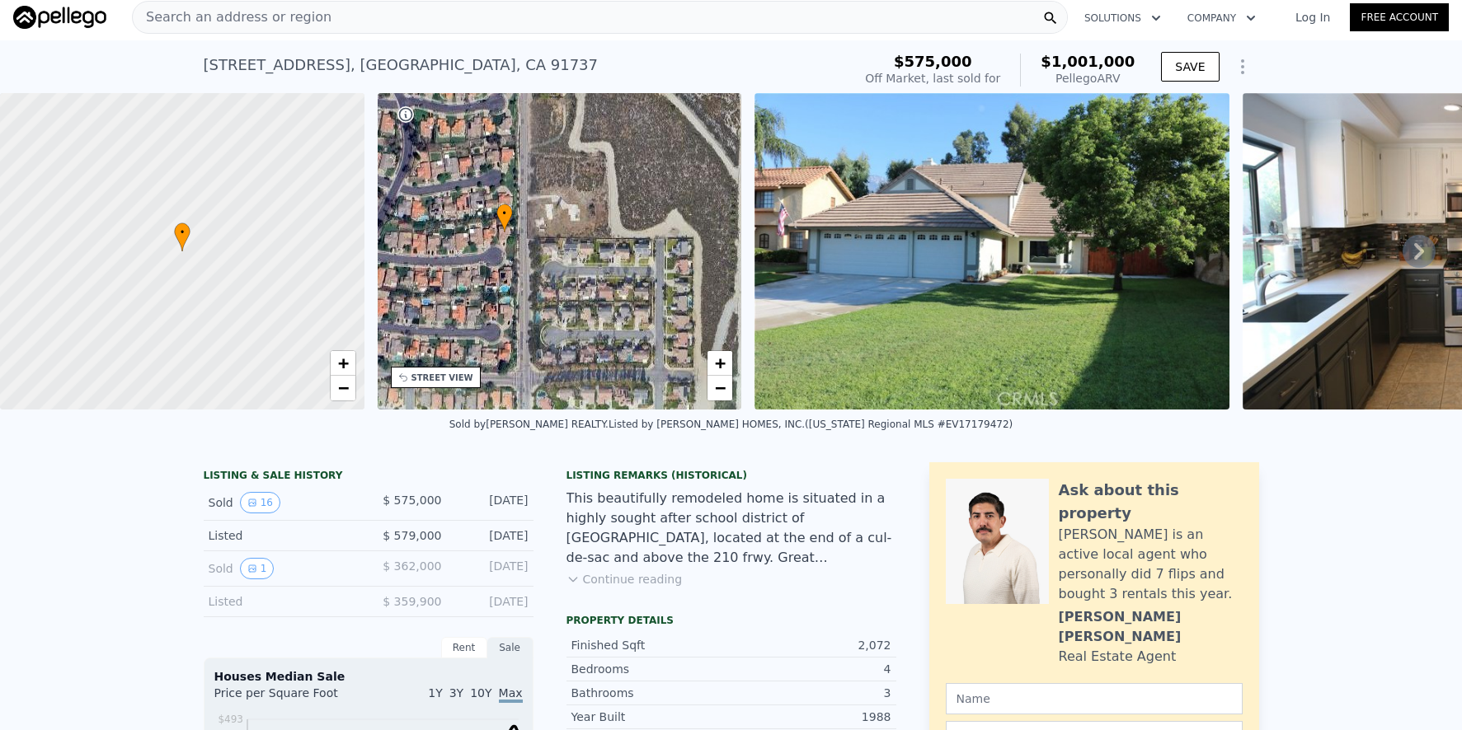
drag, startPoint x: 653, startPoint y: 345, endPoint x: 598, endPoint y: 326, distance: 58.4
click at [598, 326] on div "• + −" at bounding box center [560, 251] width 364 height 317
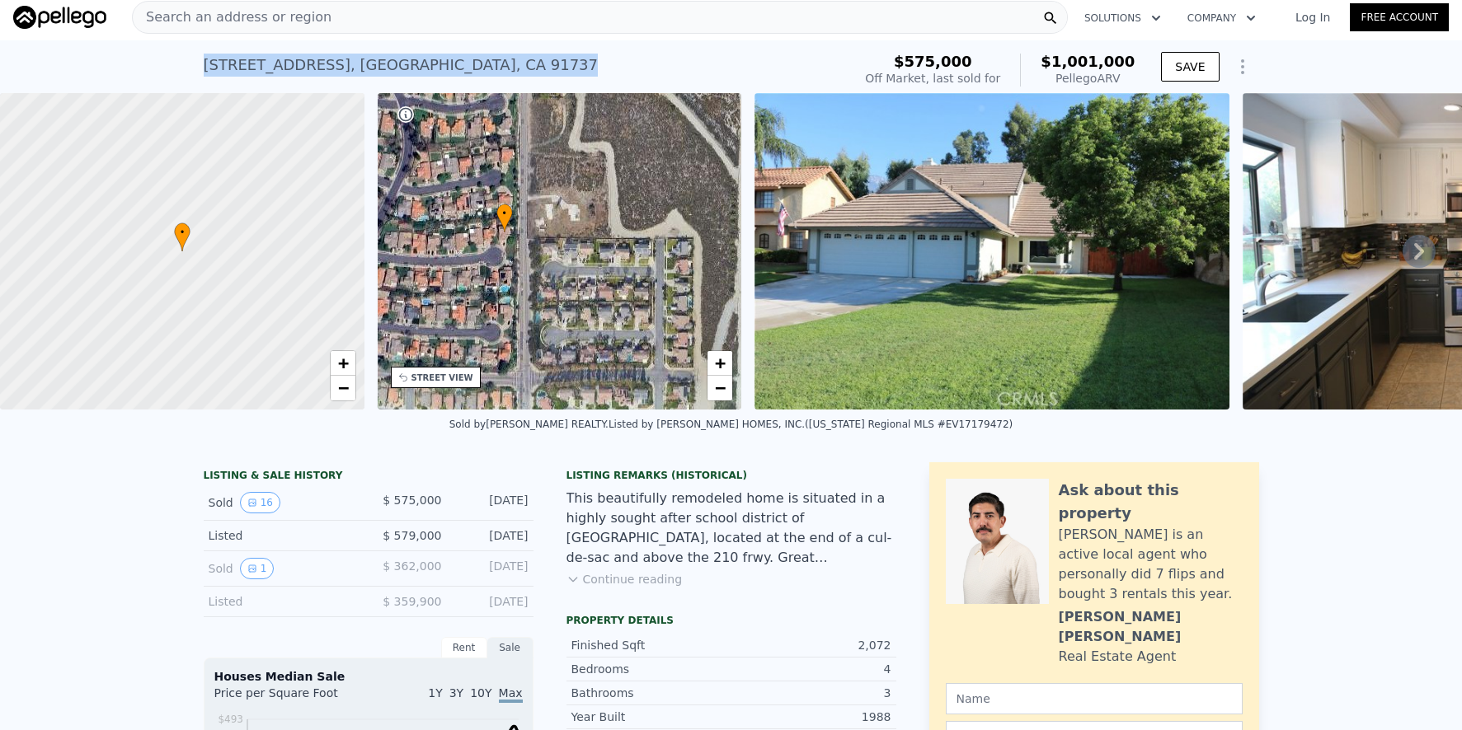
drag, startPoint x: 195, startPoint y: 60, endPoint x: 611, endPoint y: 75, distance: 416.6
click at [611, 75] on div "[STREET_ADDRESS] Sold [DATE] for $575k (~ARV $1.001m ) $575,000 Off Market, las…" at bounding box center [731, 66] width 1462 height 53
type input "$ 1,001,000"
type input "$ 0"
type input "$ 328,430"
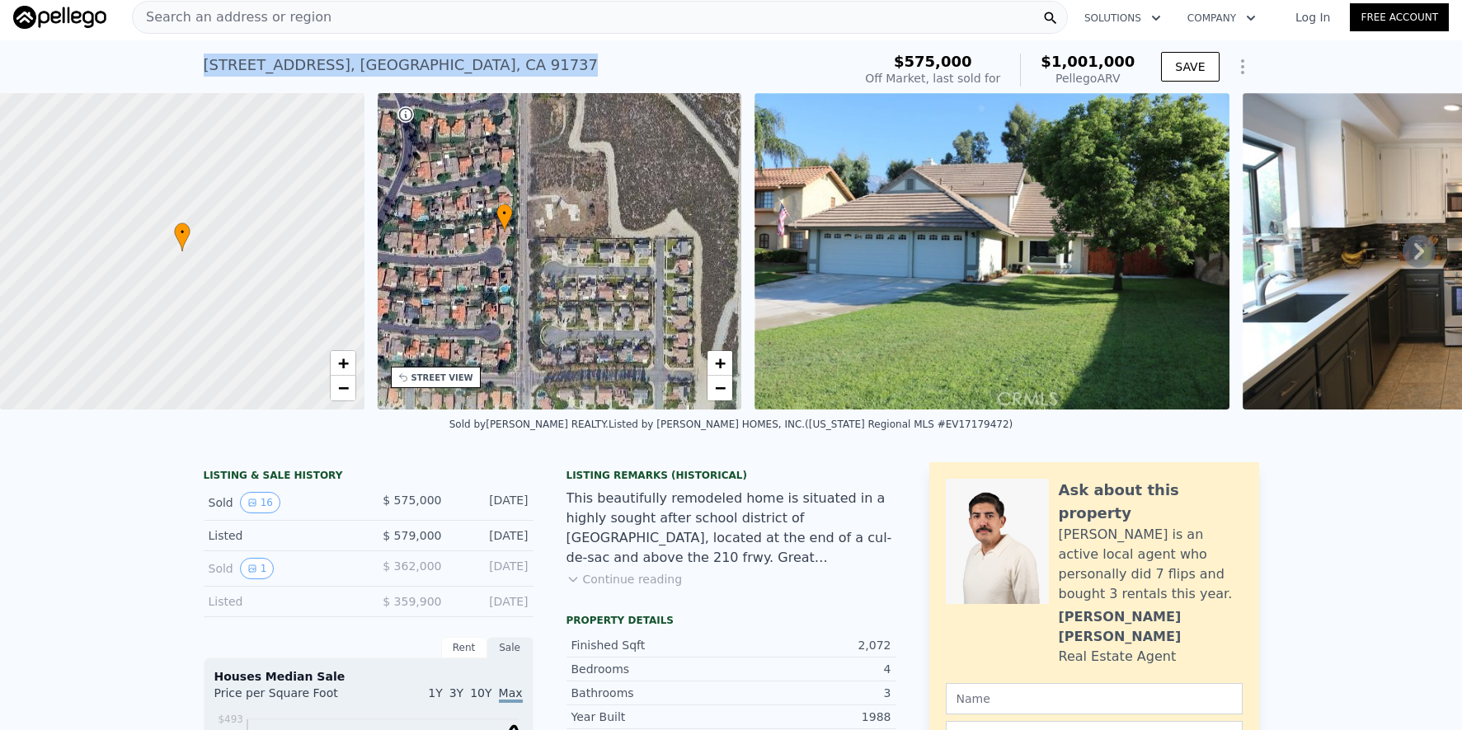
copy div "[STREET_ADDRESS]"
